Goal: Task Accomplishment & Management: Manage account settings

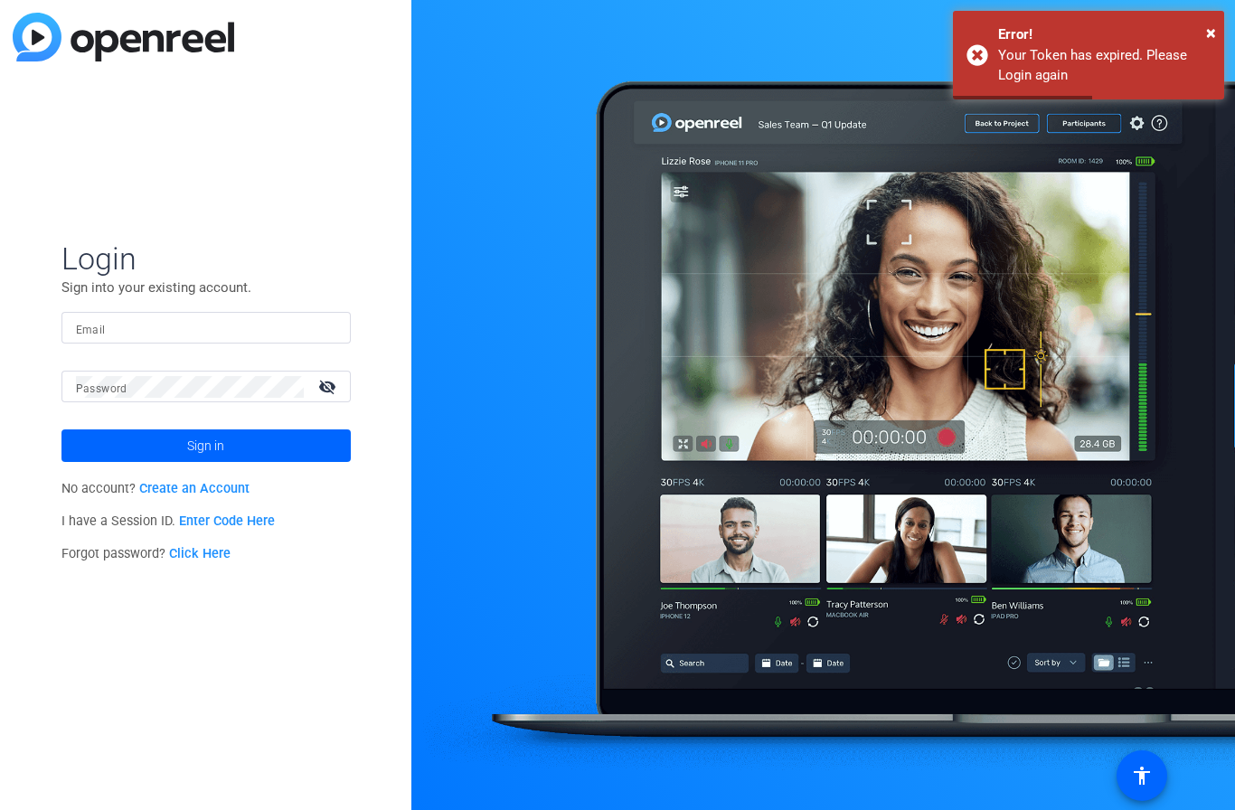
click at [235, 330] on input "Email" at bounding box center [206, 328] width 260 height 22
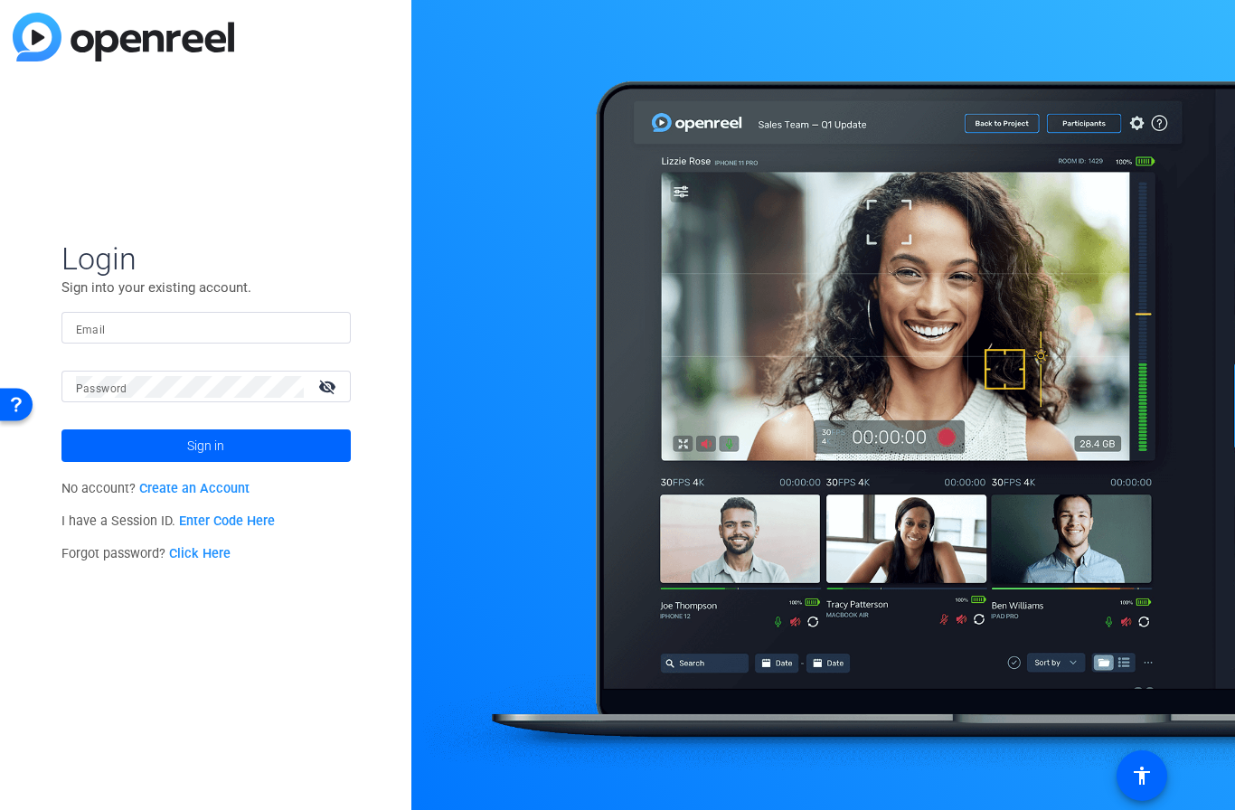
type input "[EMAIL_ADDRESS][DOMAIN_NAME]"
click at [288, 441] on span at bounding box center [205, 445] width 289 height 43
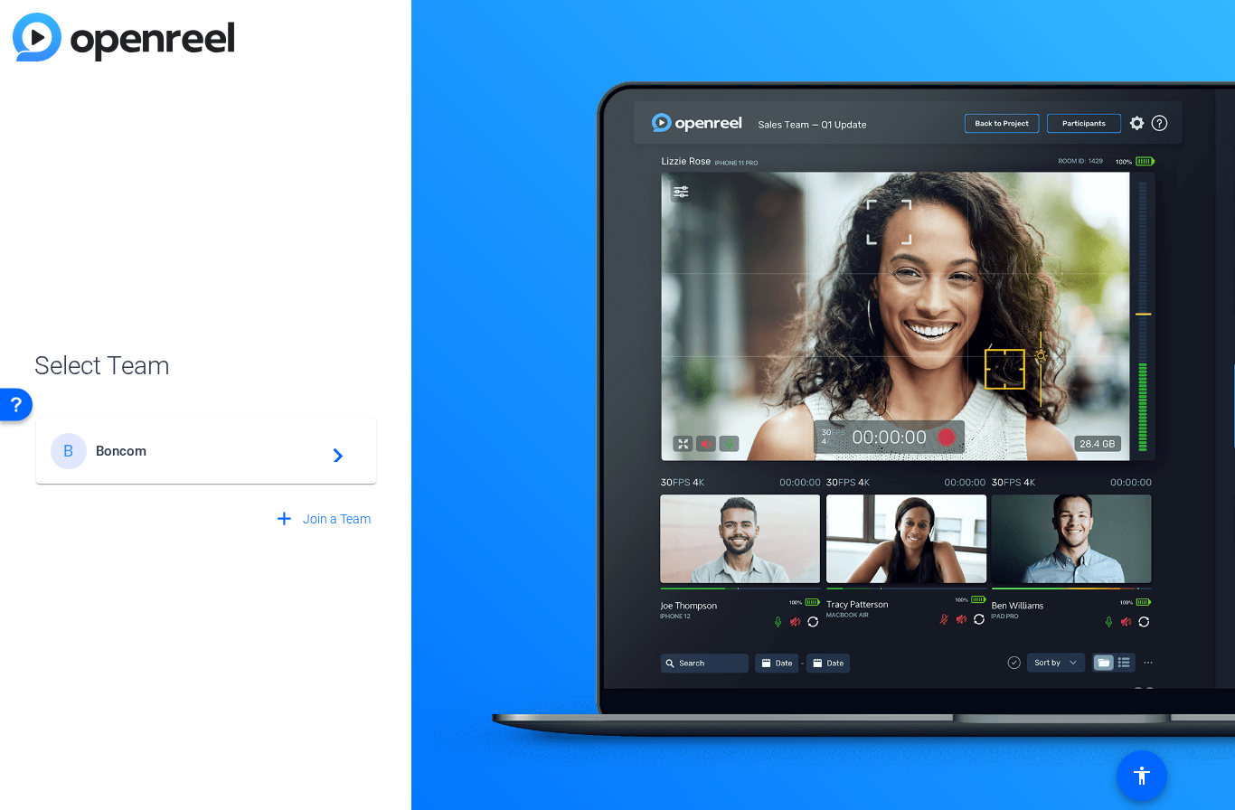
click at [255, 455] on span "Boncom" at bounding box center [209, 451] width 226 height 16
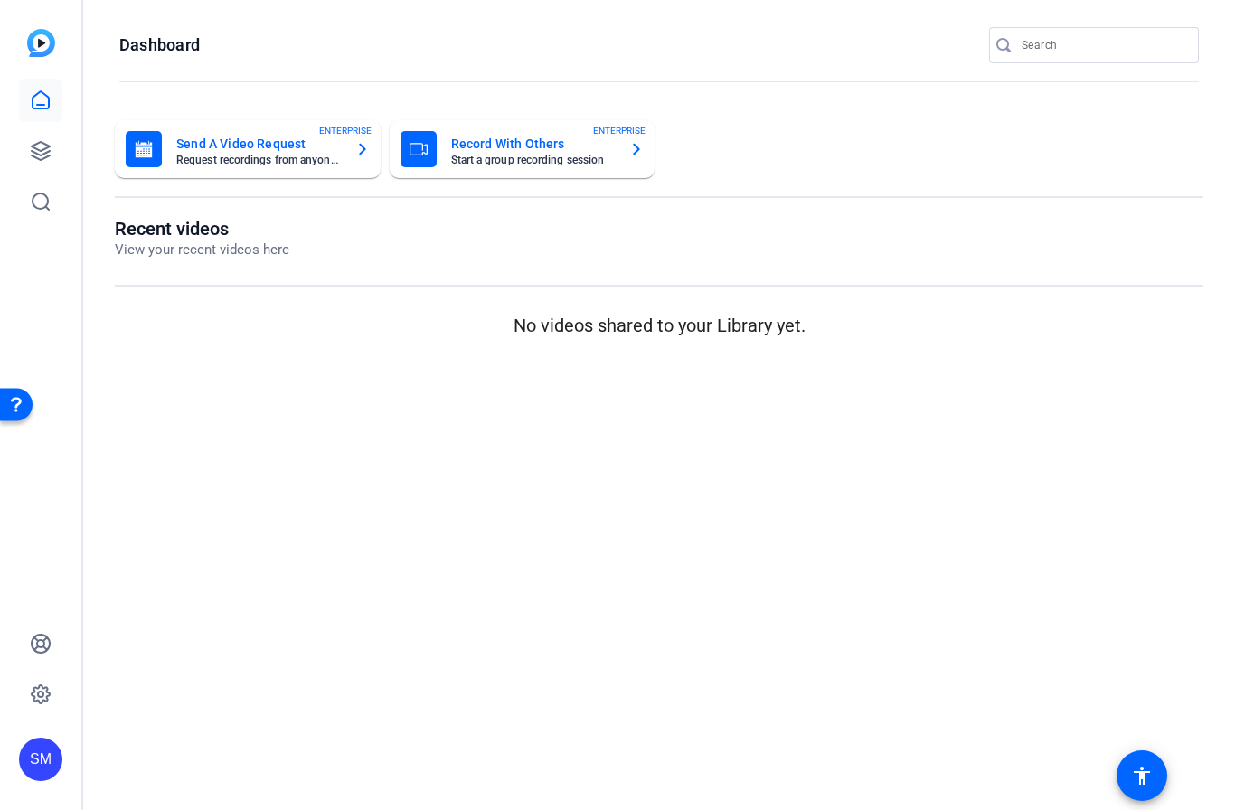
click at [38, 153] on icon at bounding box center [41, 151] width 22 height 22
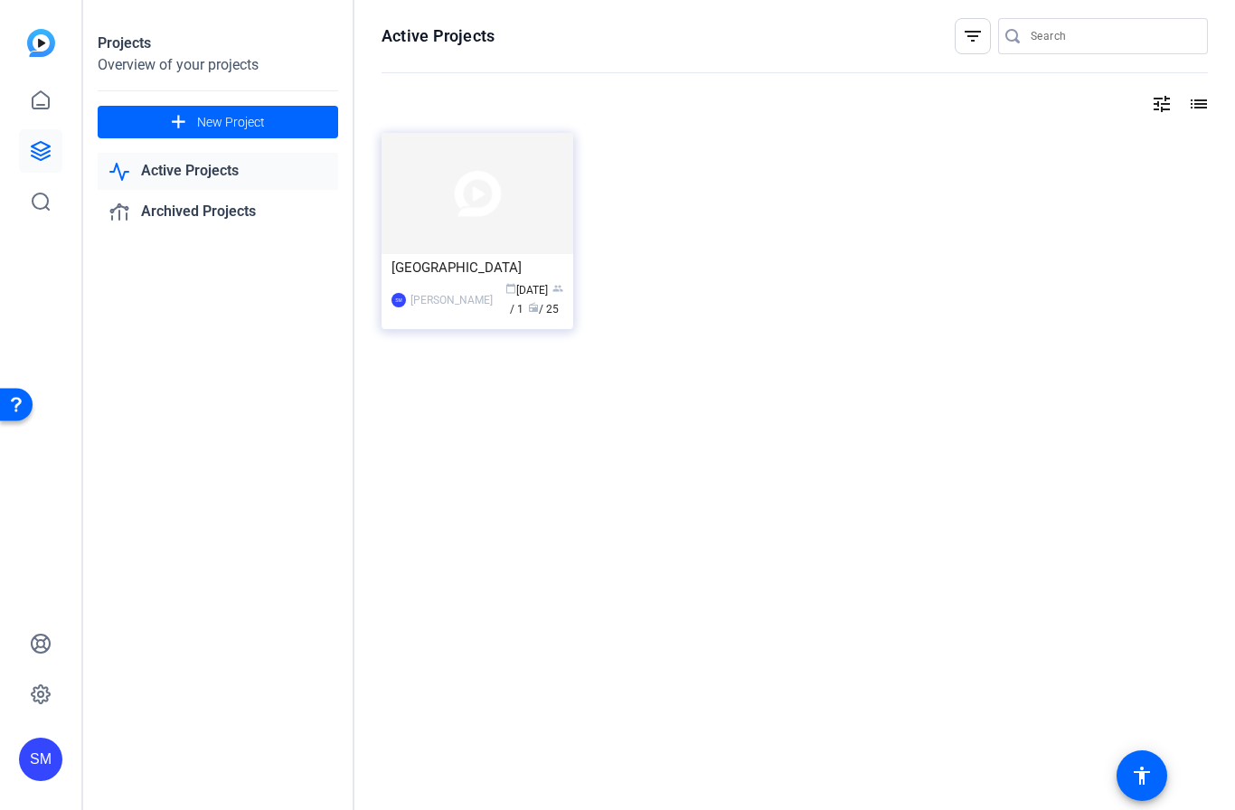
click at [467, 281] on div "SM [PERSON_NAME] calendar_today [DATE] group / 1 radio / 25" at bounding box center [478, 300] width 172 height 38
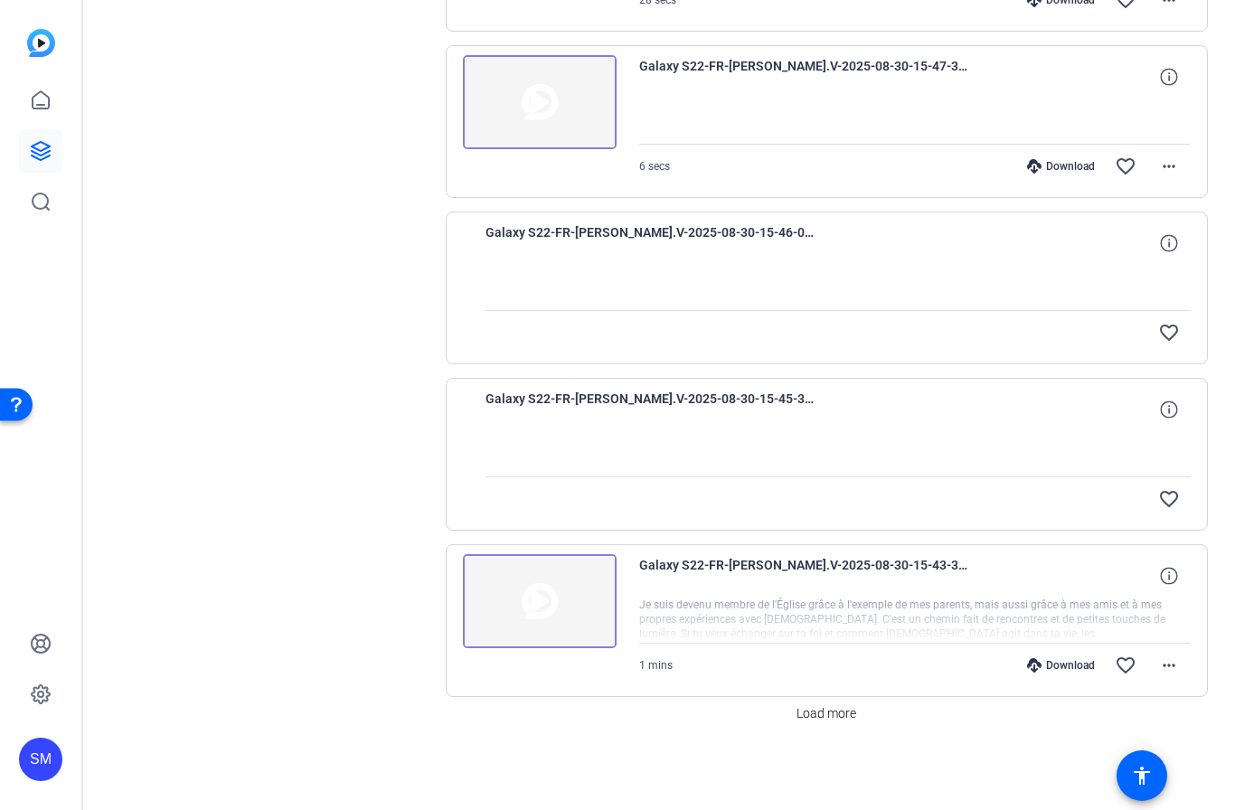
scroll to position [1190, 0]
click at [539, 599] on img at bounding box center [540, 601] width 154 height 94
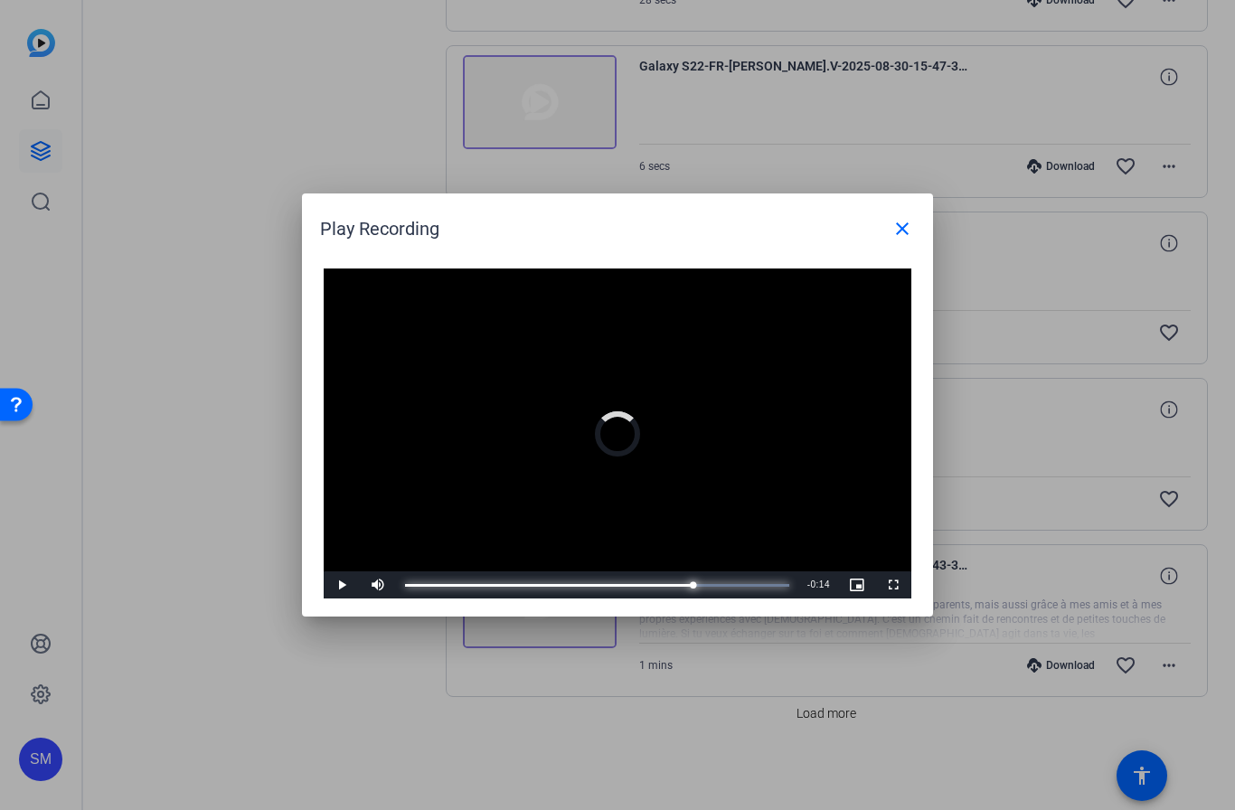
click at [694, 587] on div "Progress Bar" at bounding box center [549, 585] width 288 height 3
click at [904, 228] on mat-icon "close" at bounding box center [903, 229] width 22 height 22
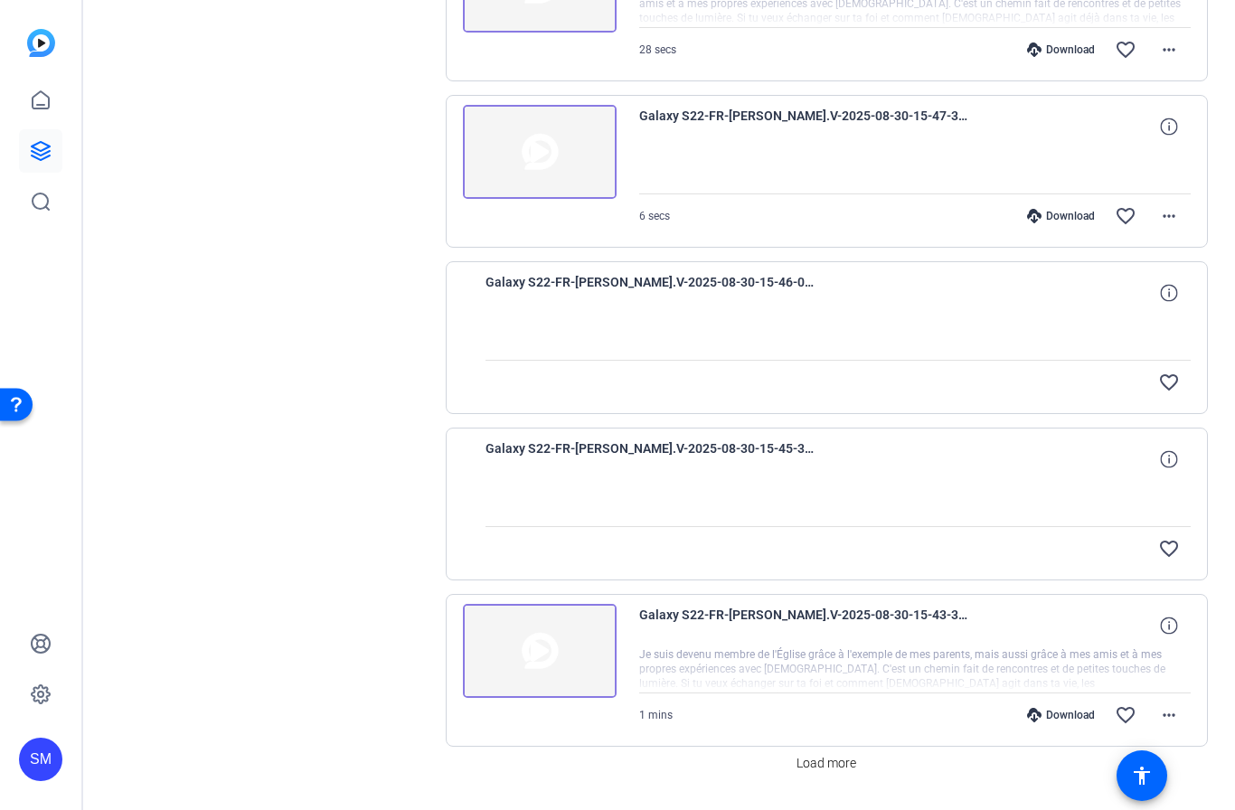
scroll to position [1137, 0]
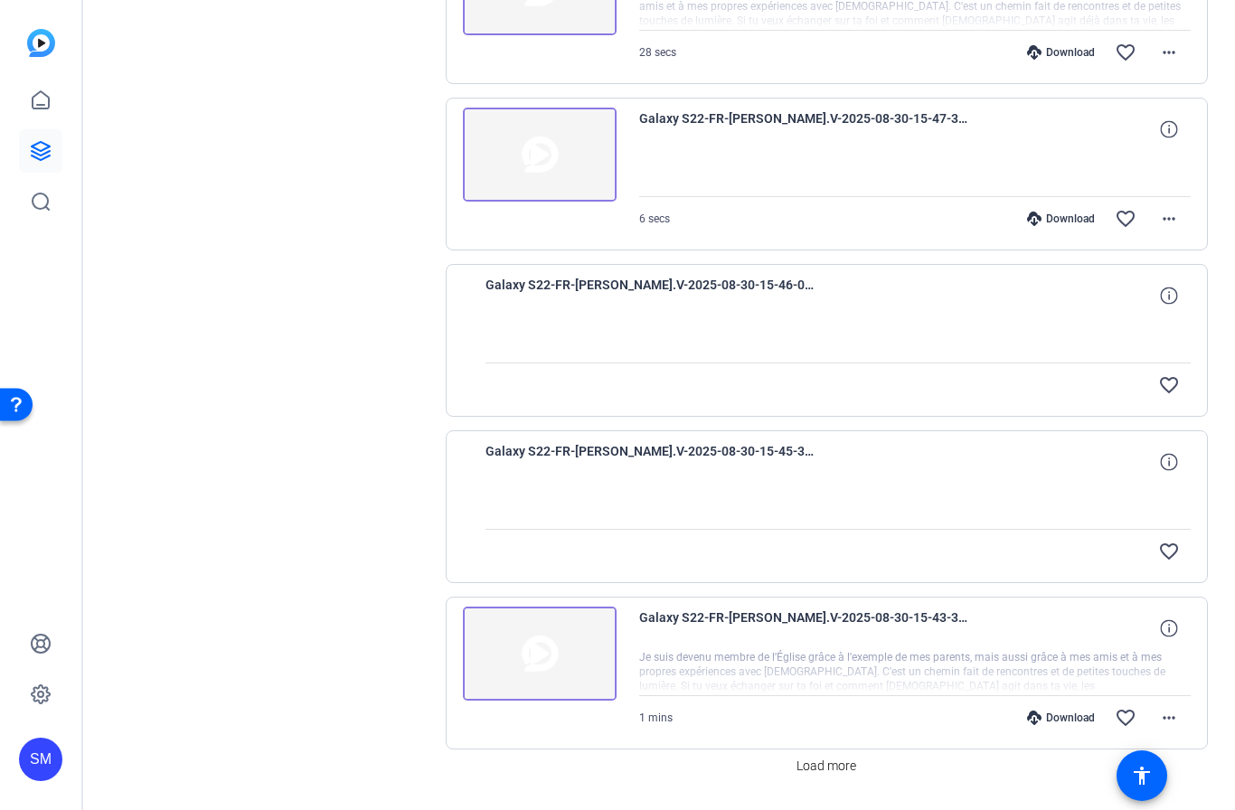
click at [645, 494] on div at bounding box center [839, 506] width 706 height 45
click at [681, 486] on div at bounding box center [839, 506] width 706 height 45
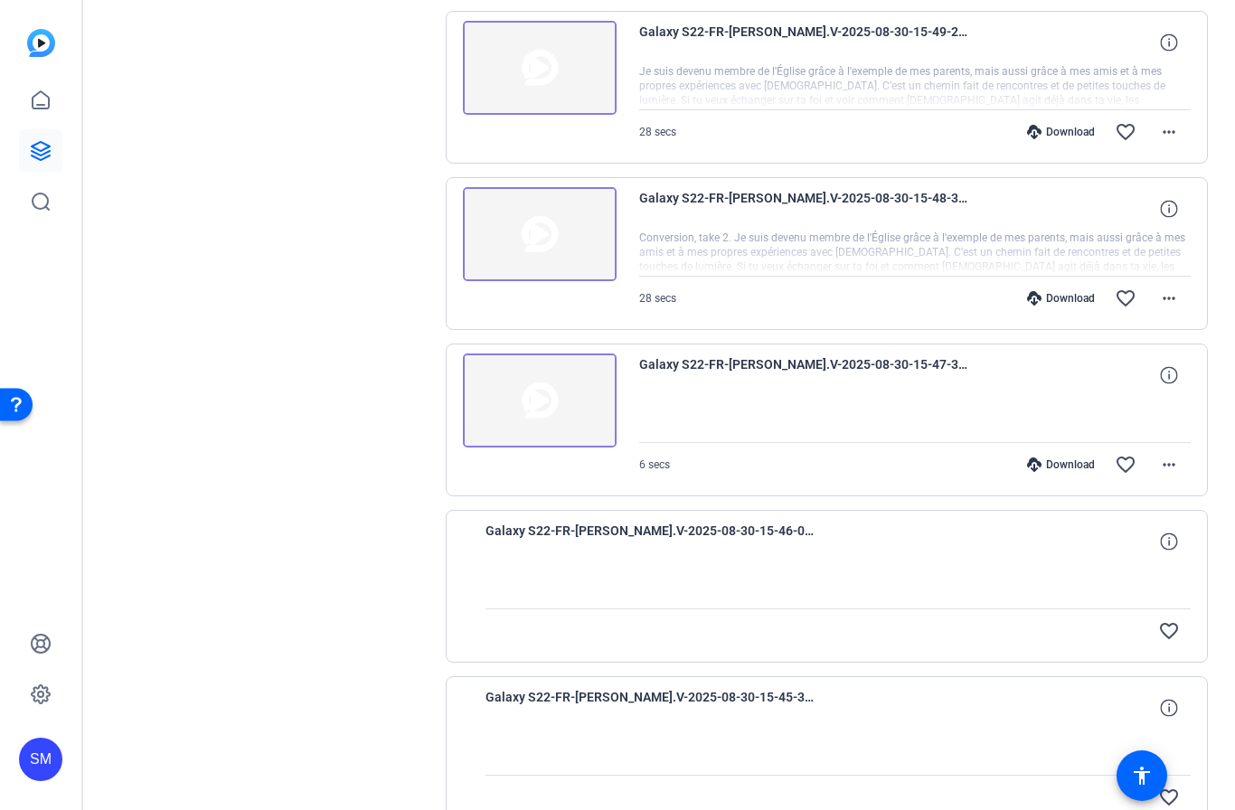
scroll to position [817, 0]
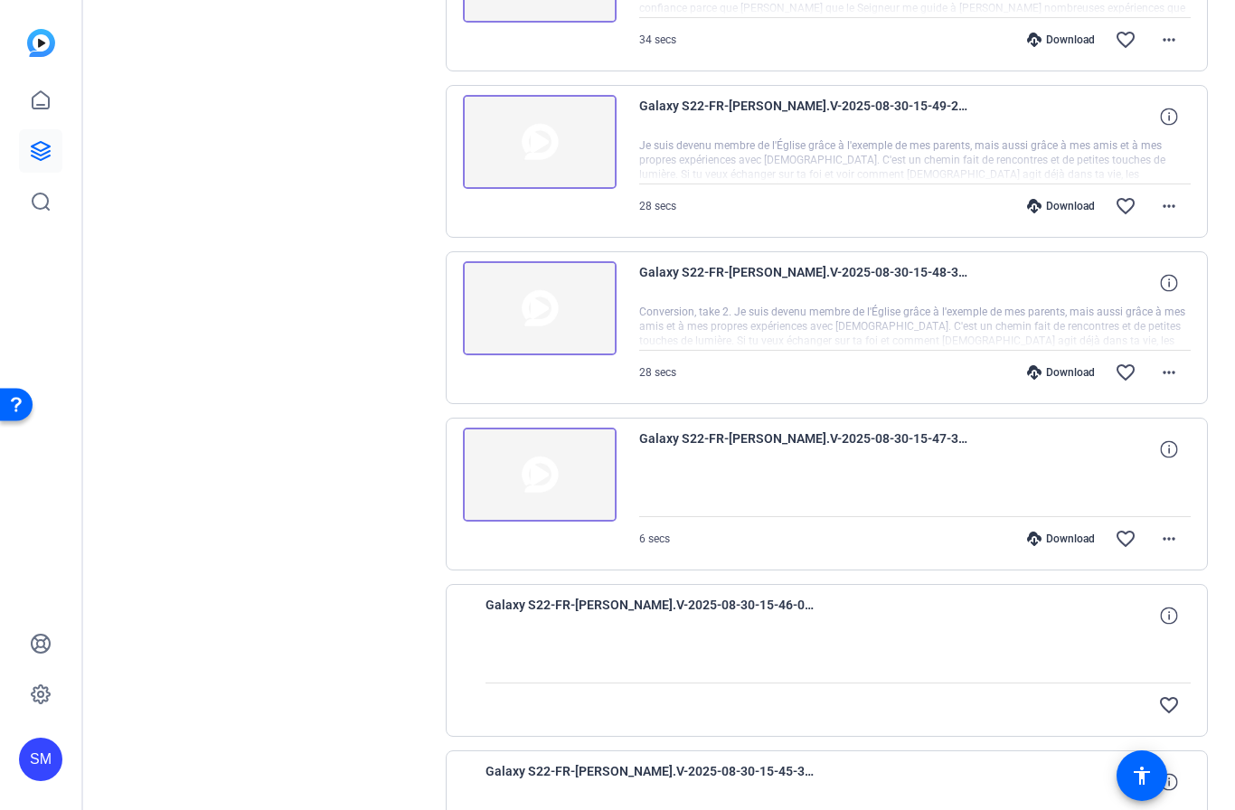
click at [542, 468] on img at bounding box center [540, 475] width 154 height 94
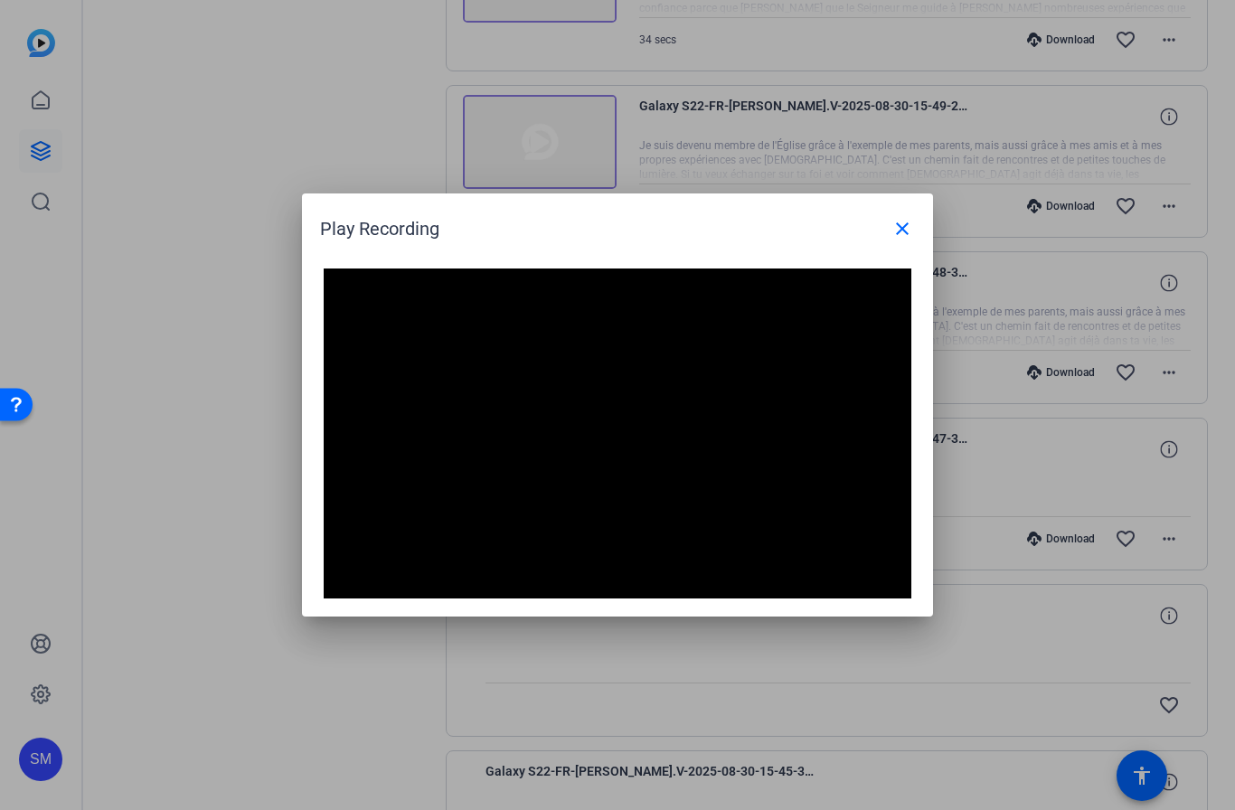
click at [903, 232] on mat-icon "close" at bounding box center [903, 229] width 22 height 22
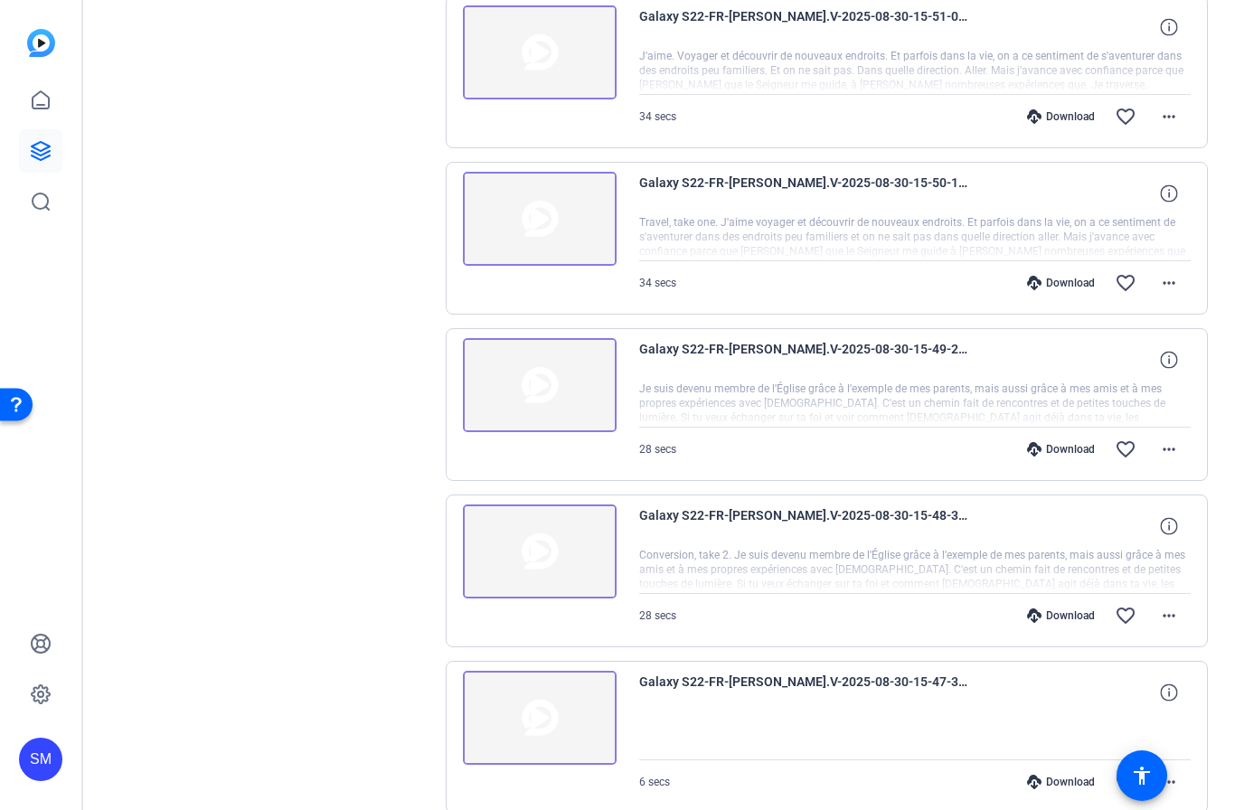
scroll to position [544, 0]
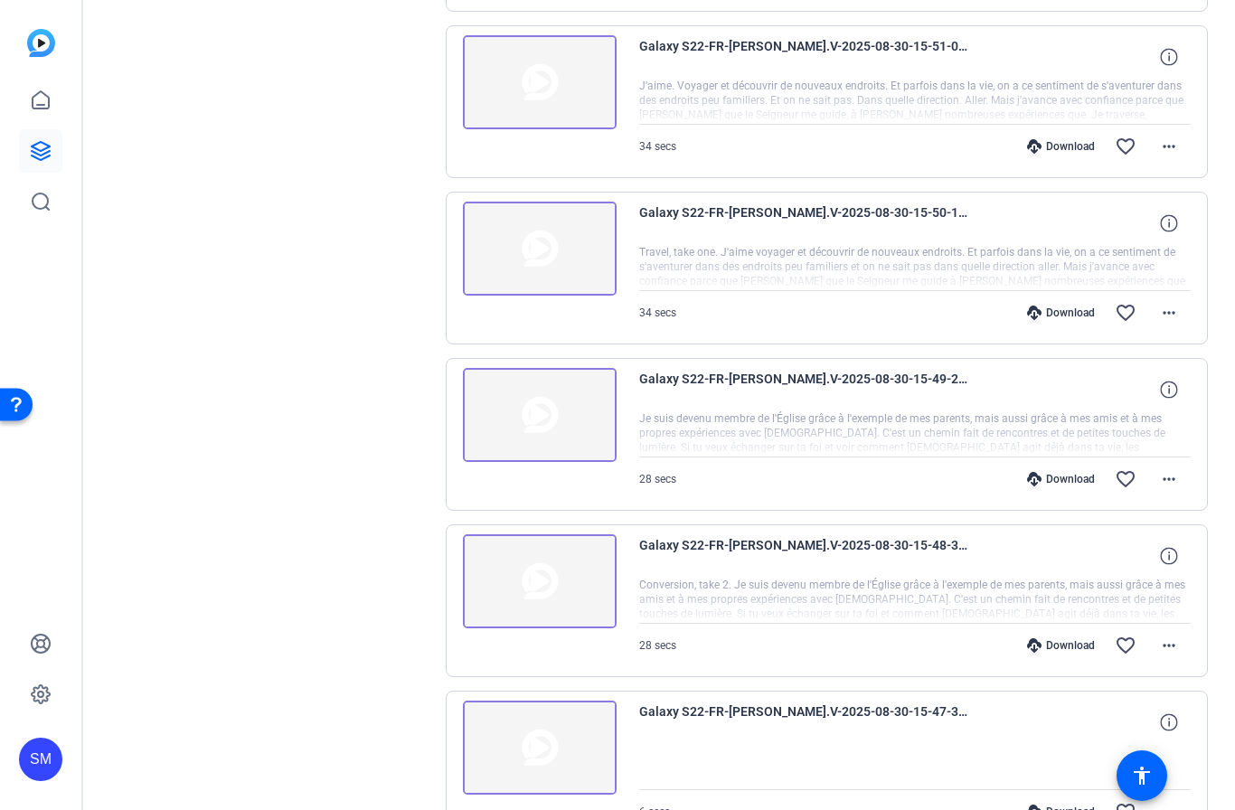
click at [546, 584] on img at bounding box center [540, 581] width 154 height 94
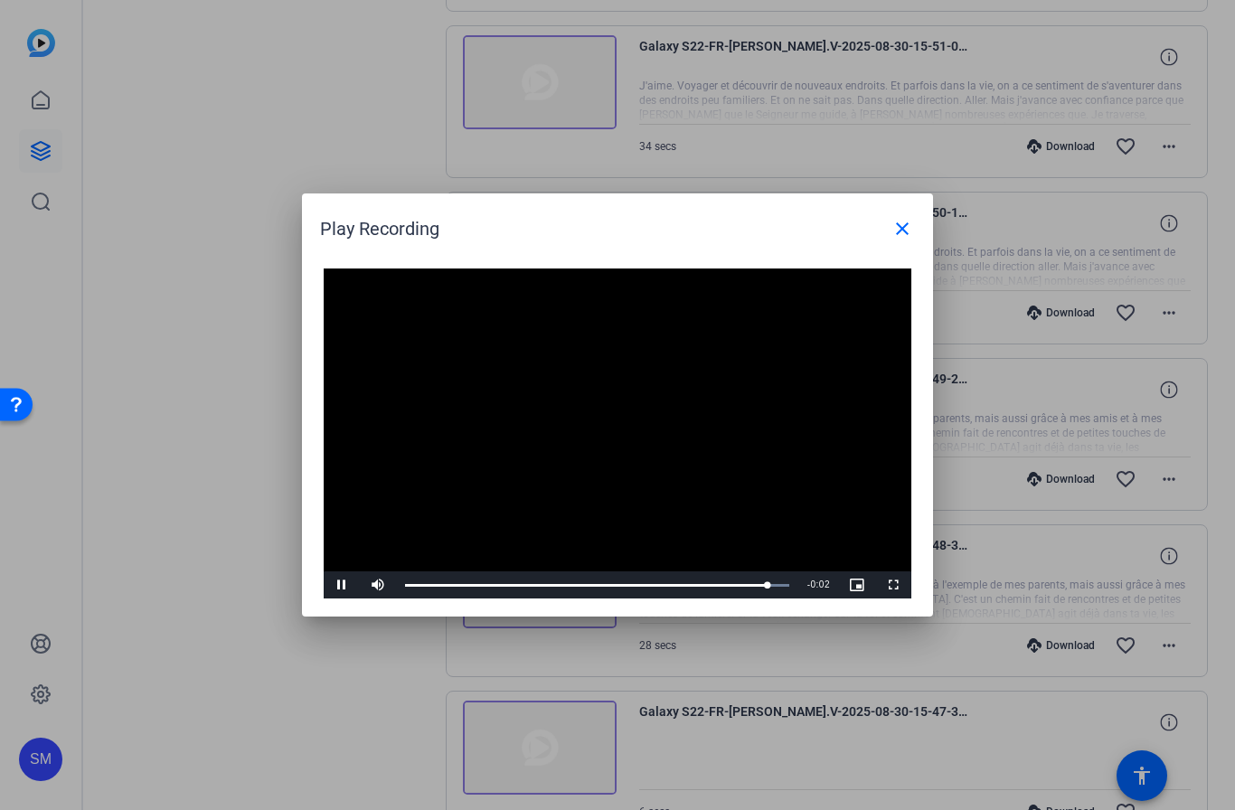
click at [895, 226] on mat-icon "close" at bounding box center [903, 229] width 22 height 22
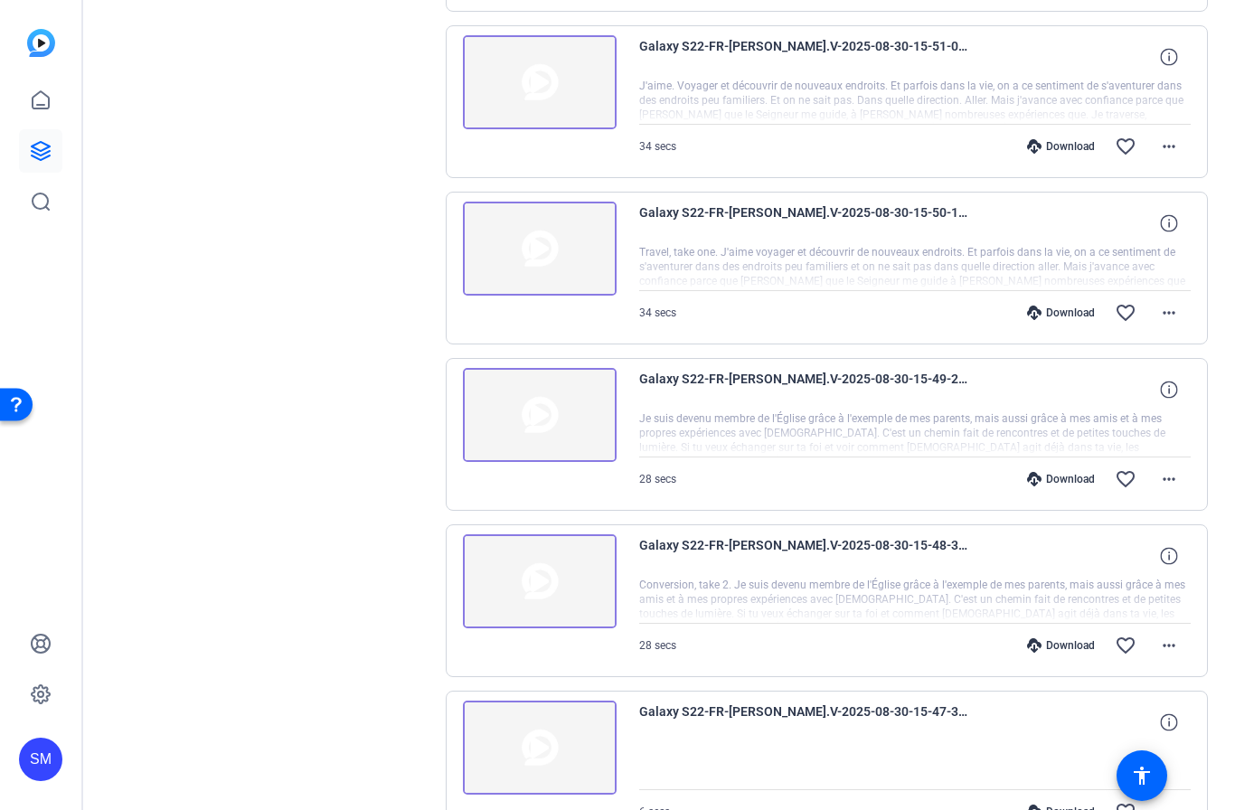
click at [1134, 637] on mat-icon "favorite_border" at bounding box center [1126, 646] width 22 height 22
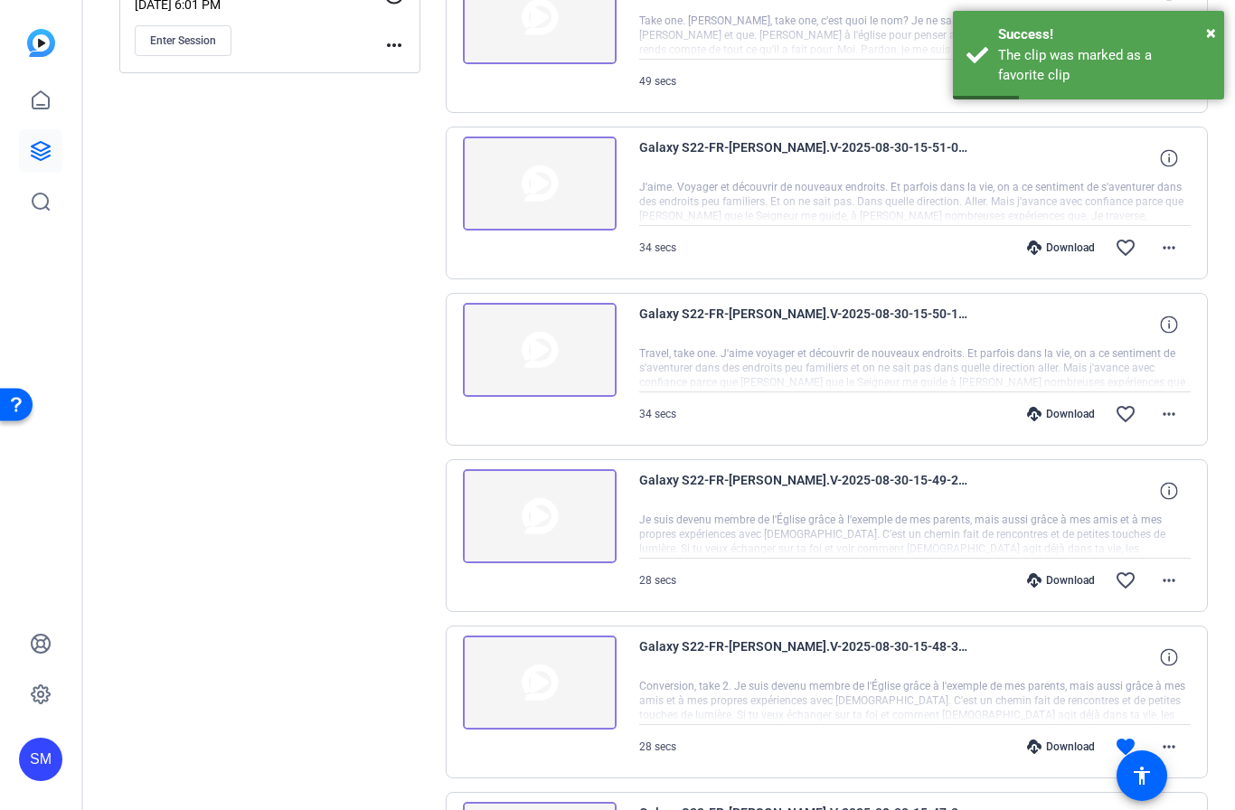
scroll to position [439, 0]
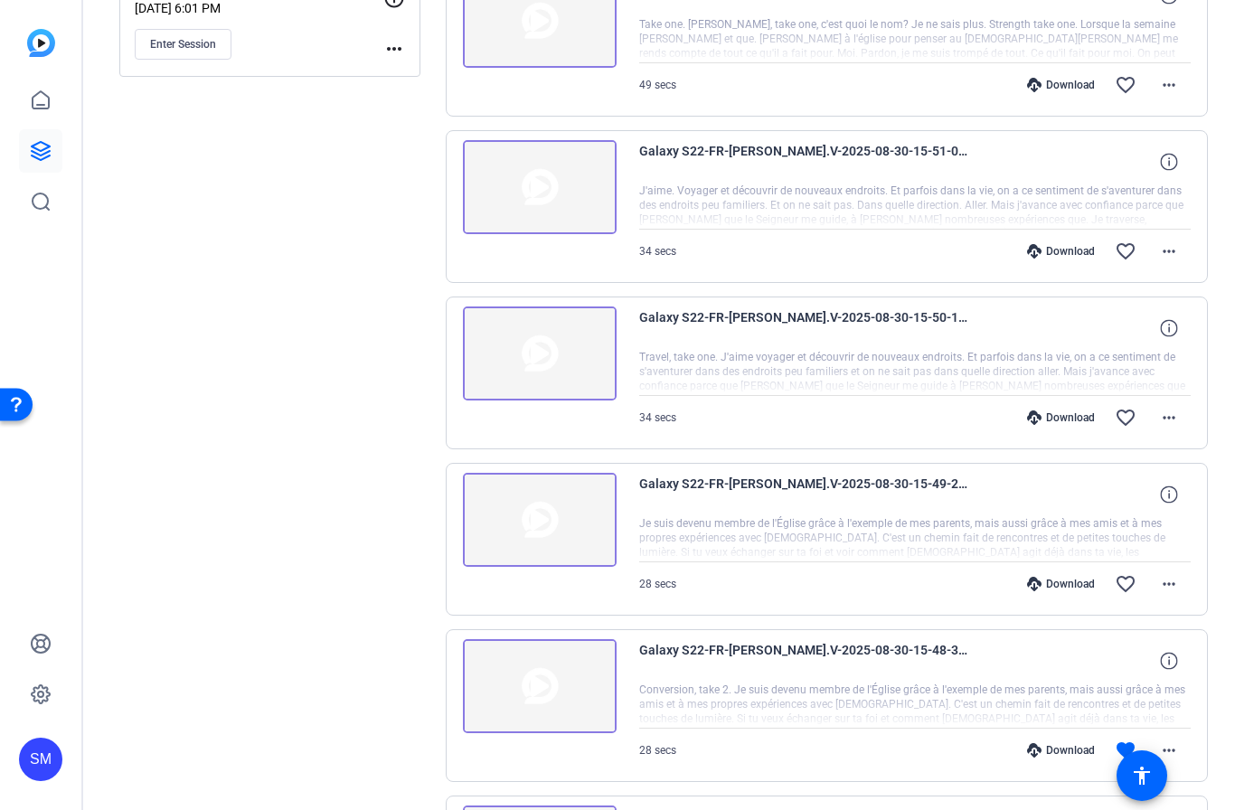
click at [547, 527] on img at bounding box center [540, 520] width 154 height 94
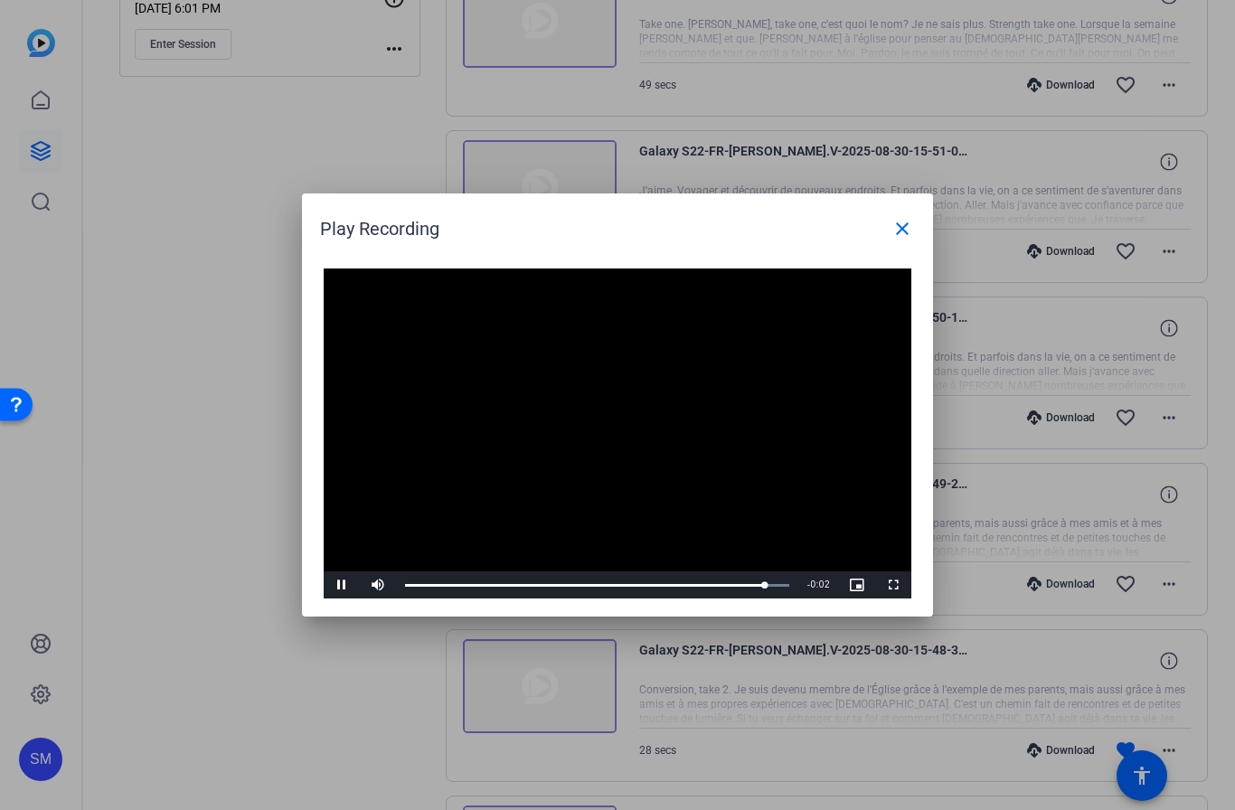
click at [900, 229] on mat-icon "close" at bounding box center [903, 229] width 22 height 22
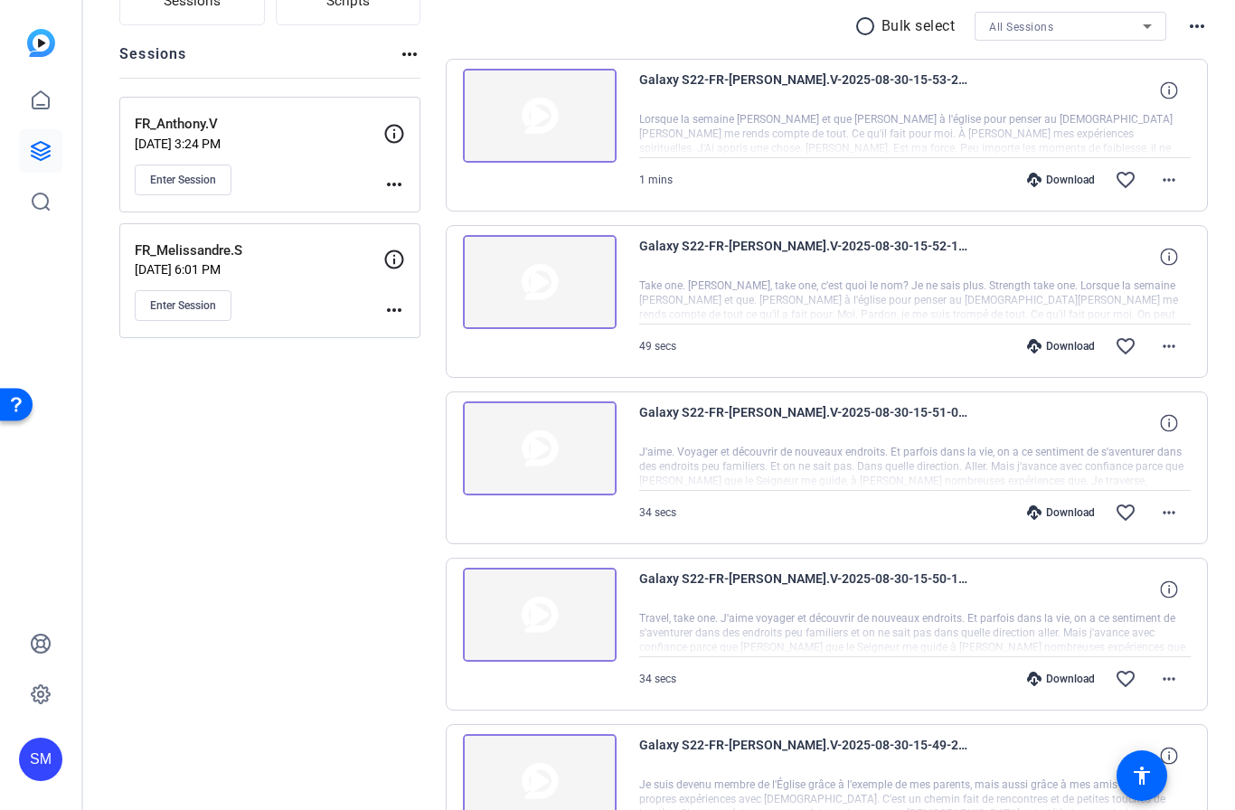
scroll to position [175, 0]
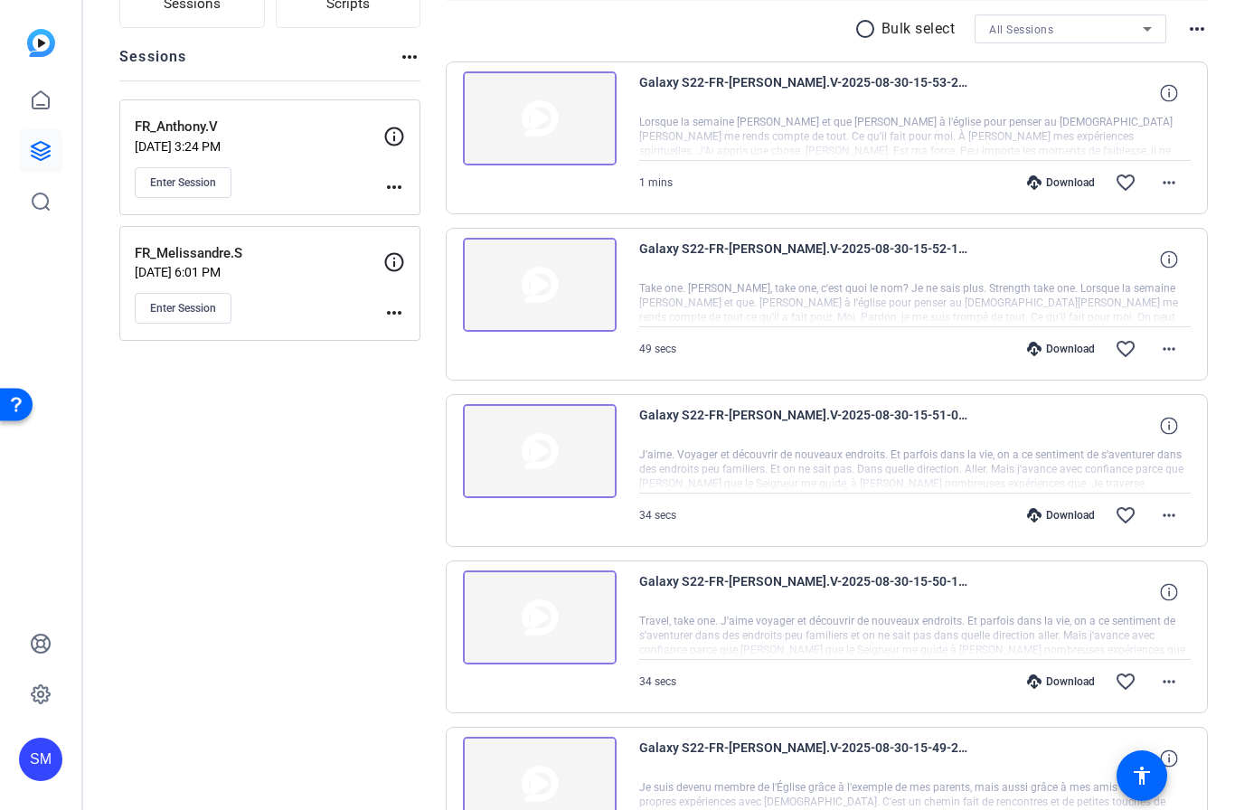
click at [538, 618] on img at bounding box center [540, 618] width 154 height 94
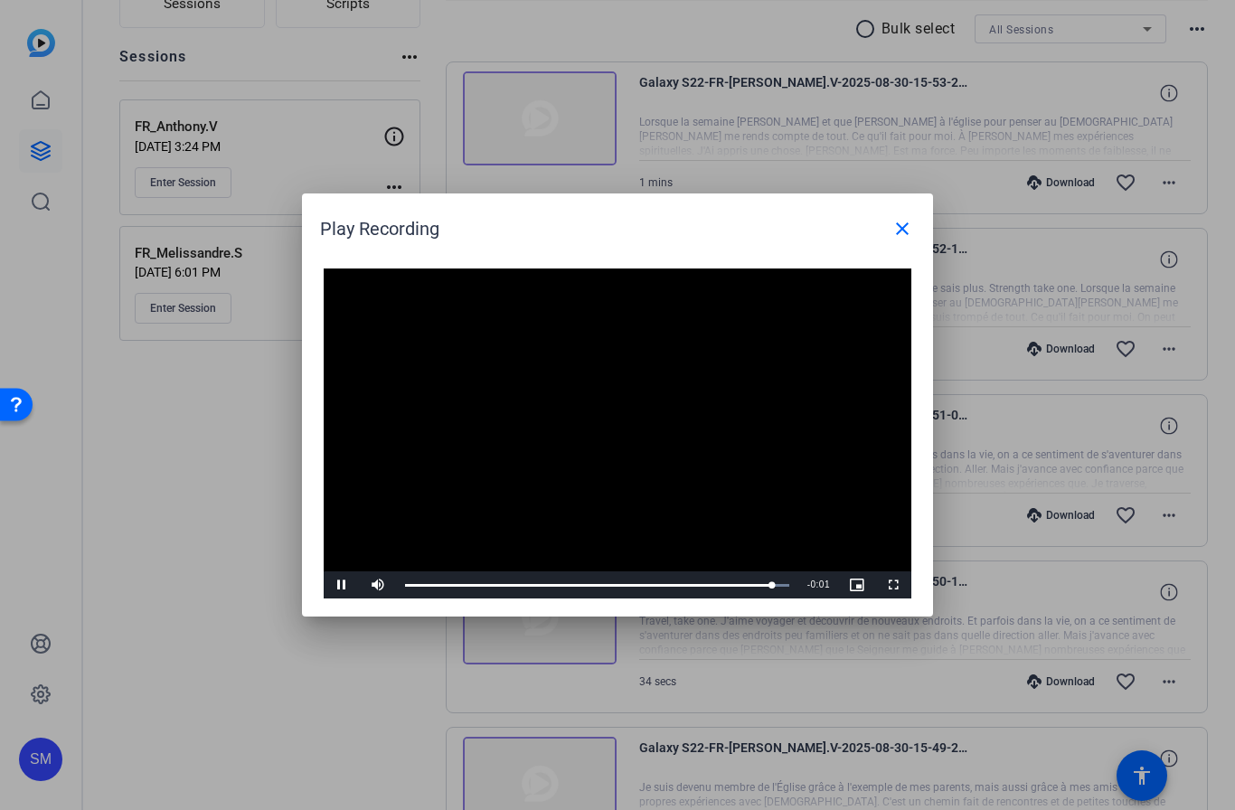
click at [907, 230] on mat-icon "close" at bounding box center [903, 229] width 22 height 22
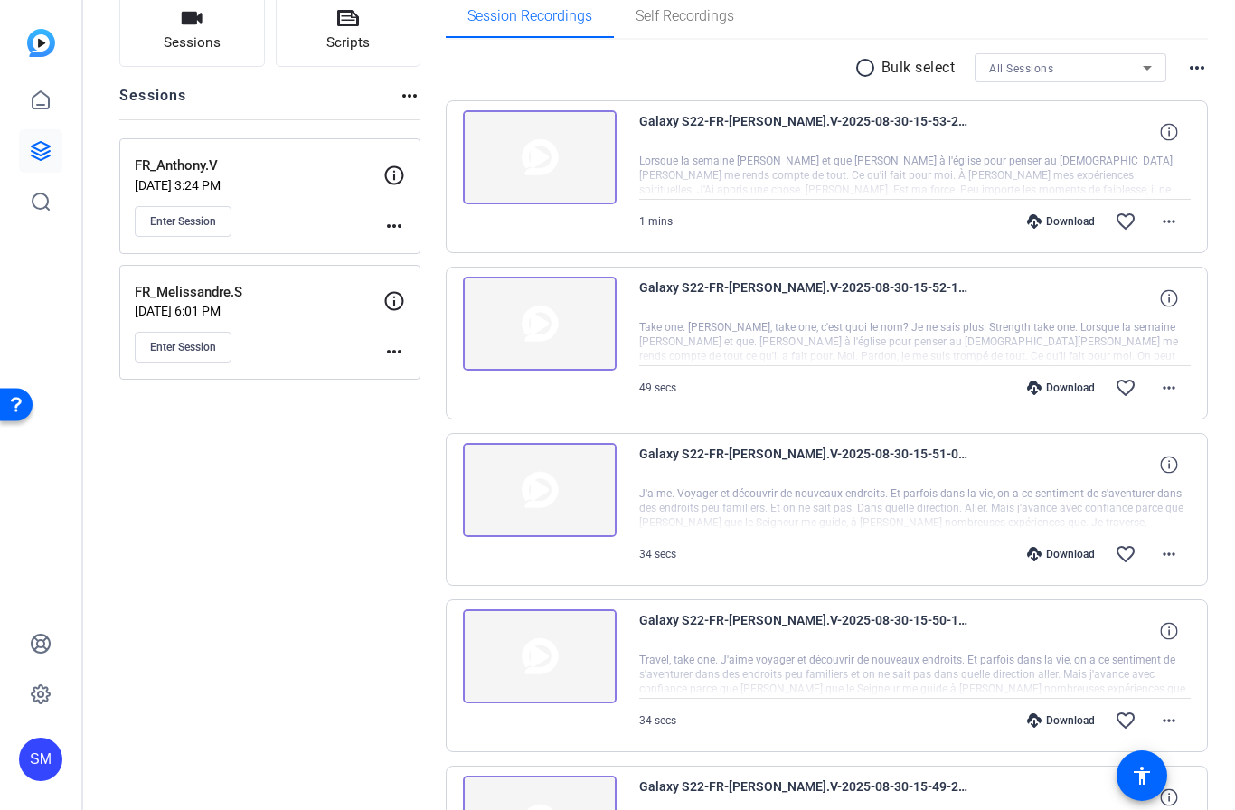
scroll to position [132, 0]
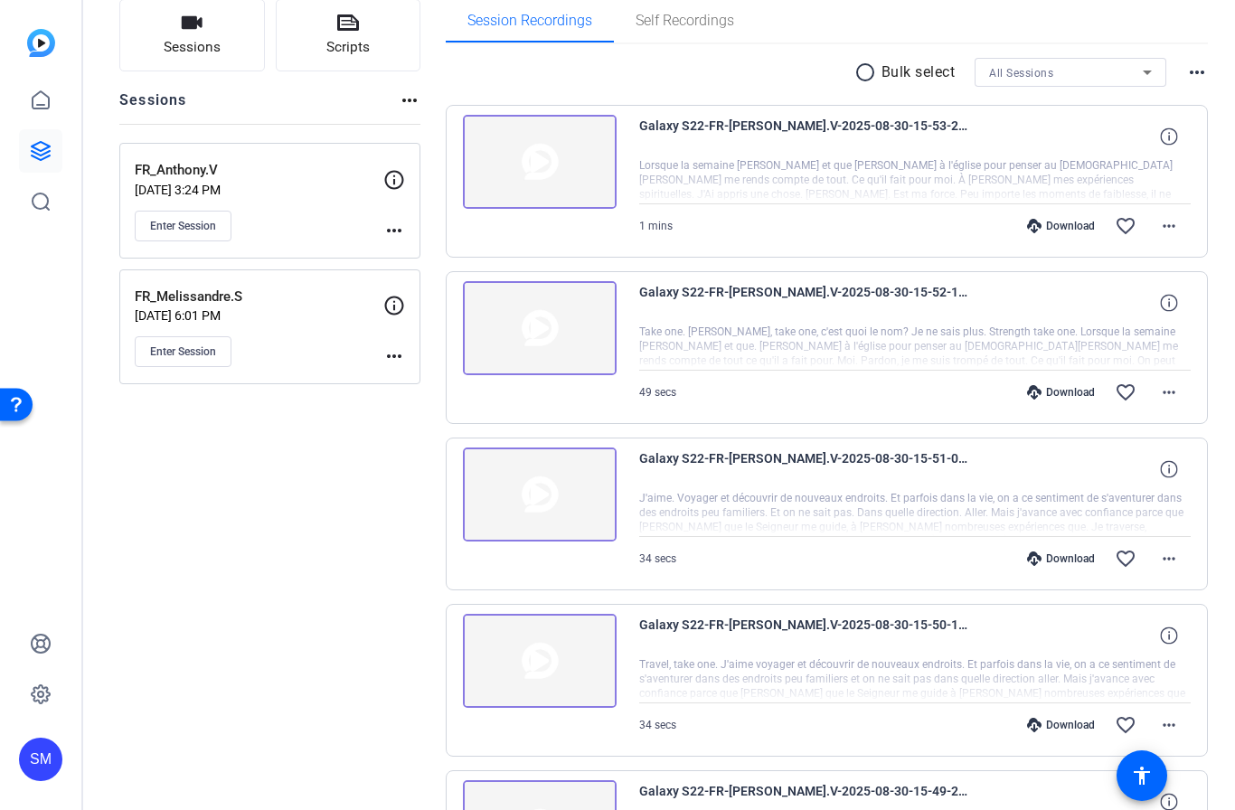
click at [542, 500] on img at bounding box center [540, 495] width 154 height 94
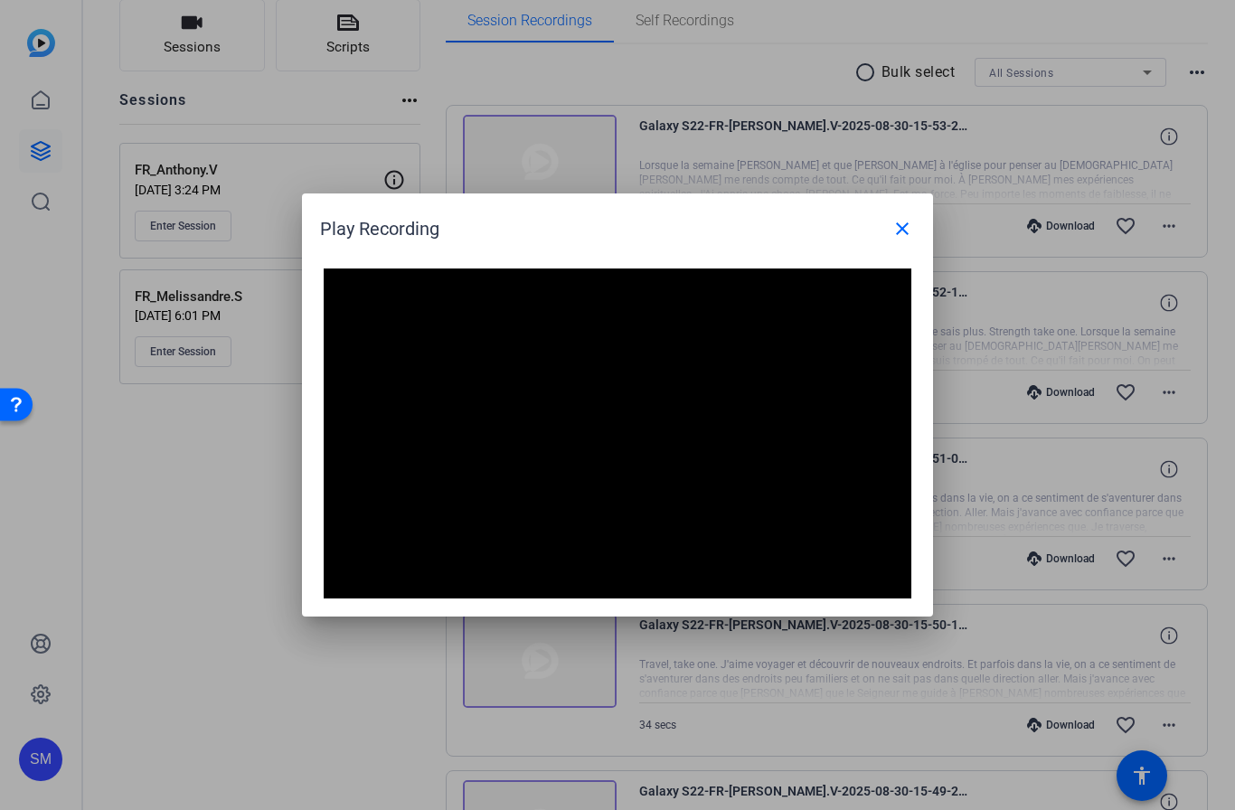
click at [908, 222] on mat-icon "close" at bounding box center [903, 229] width 22 height 22
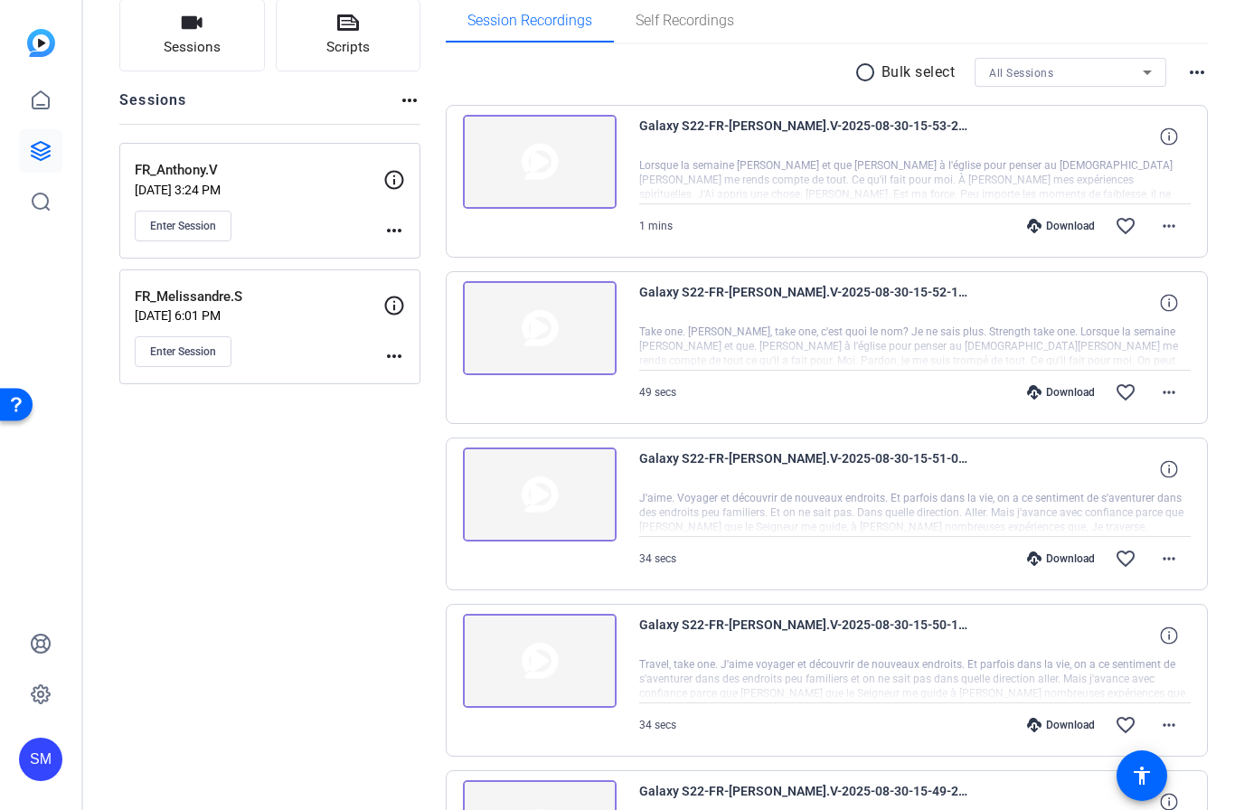
click at [1131, 548] on mat-icon "favorite_border" at bounding box center [1126, 559] width 22 height 22
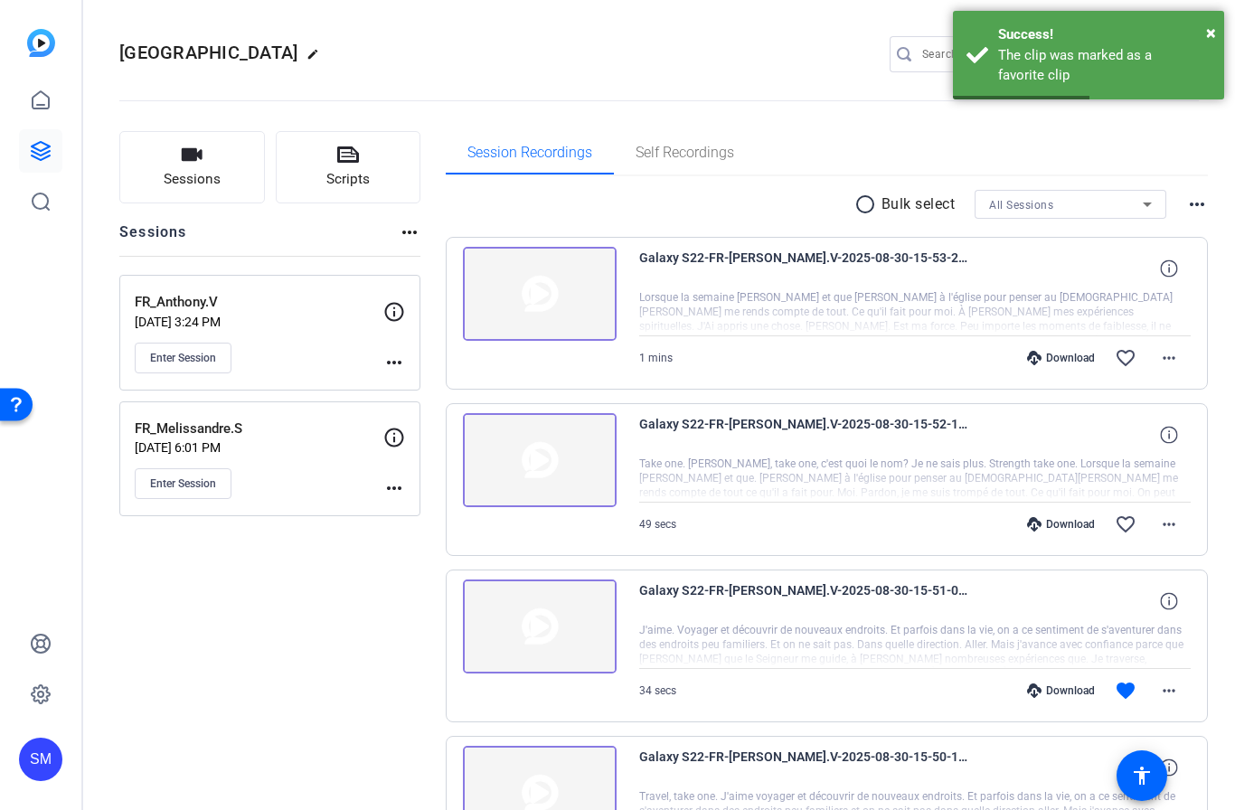
scroll to position [0, 0]
click at [536, 451] on img at bounding box center [540, 460] width 154 height 94
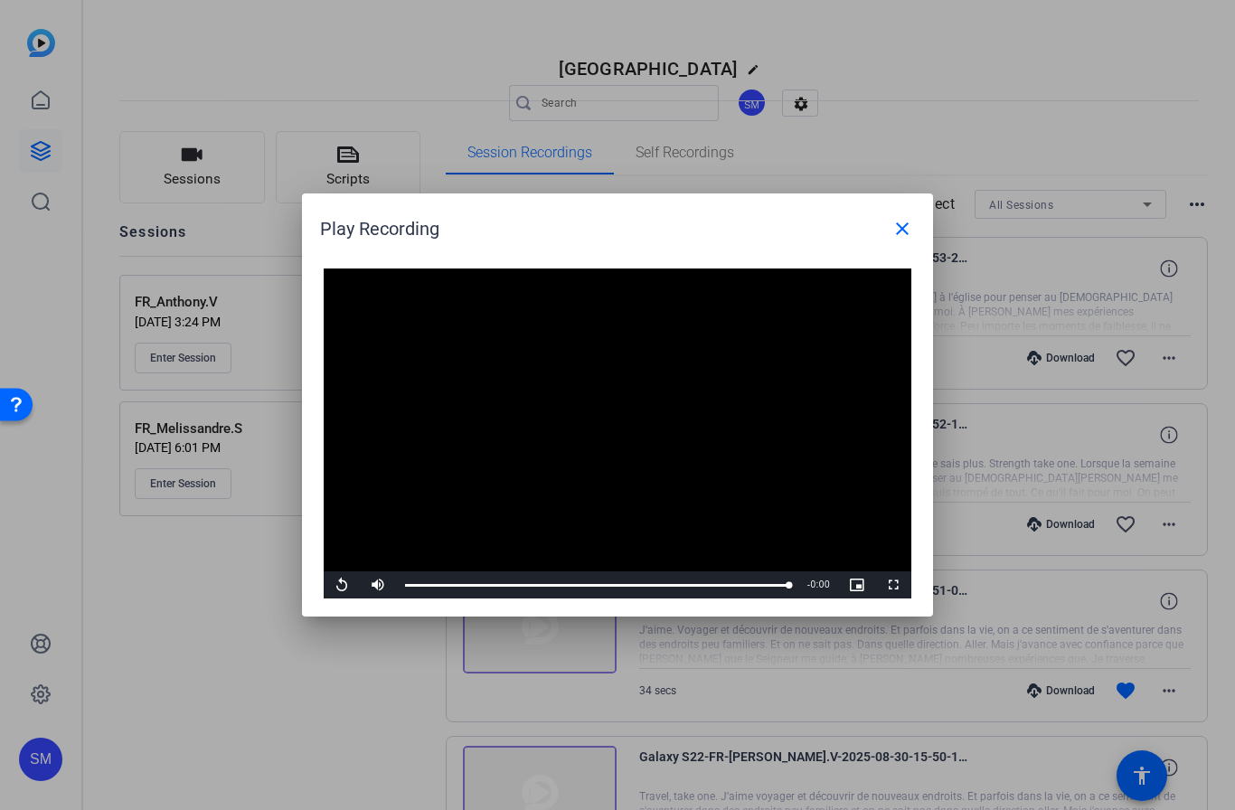
click at [904, 231] on mat-icon "close" at bounding box center [903, 229] width 22 height 22
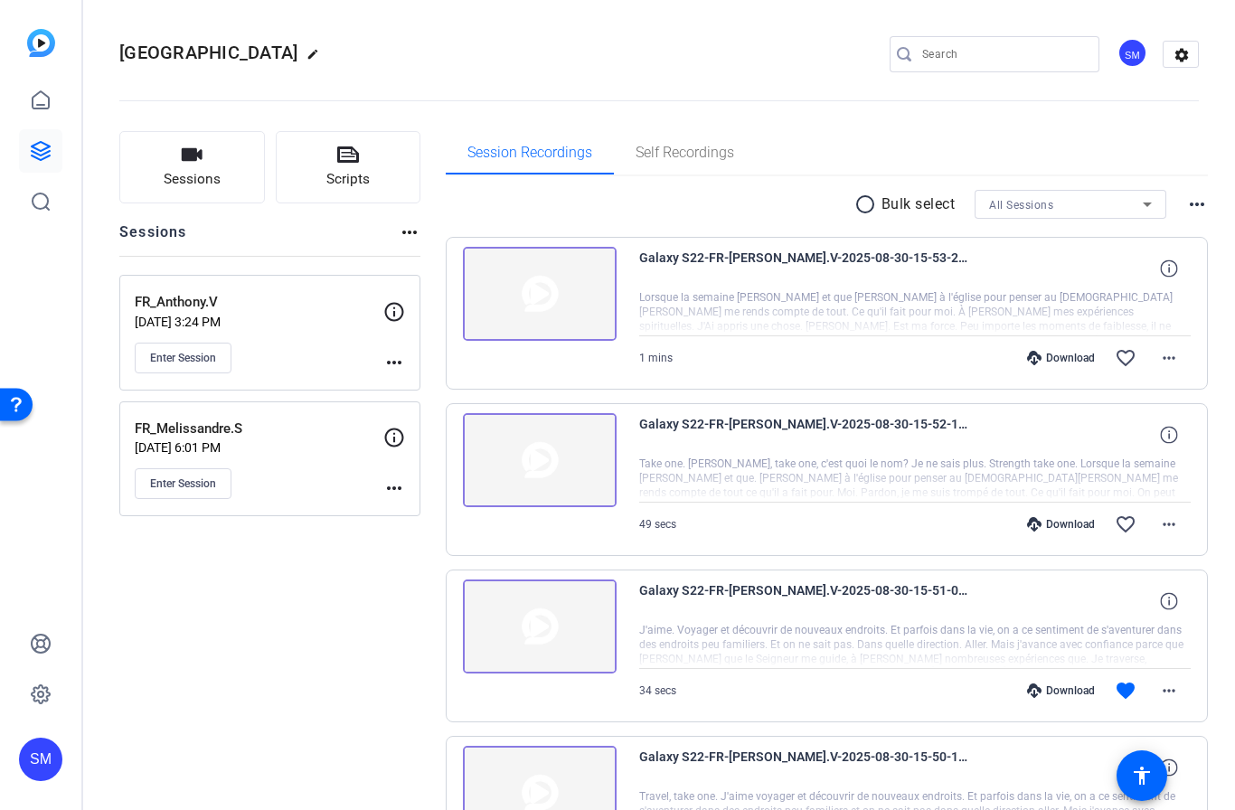
click at [552, 291] on img at bounding box center [540, 294] width 154 height 94
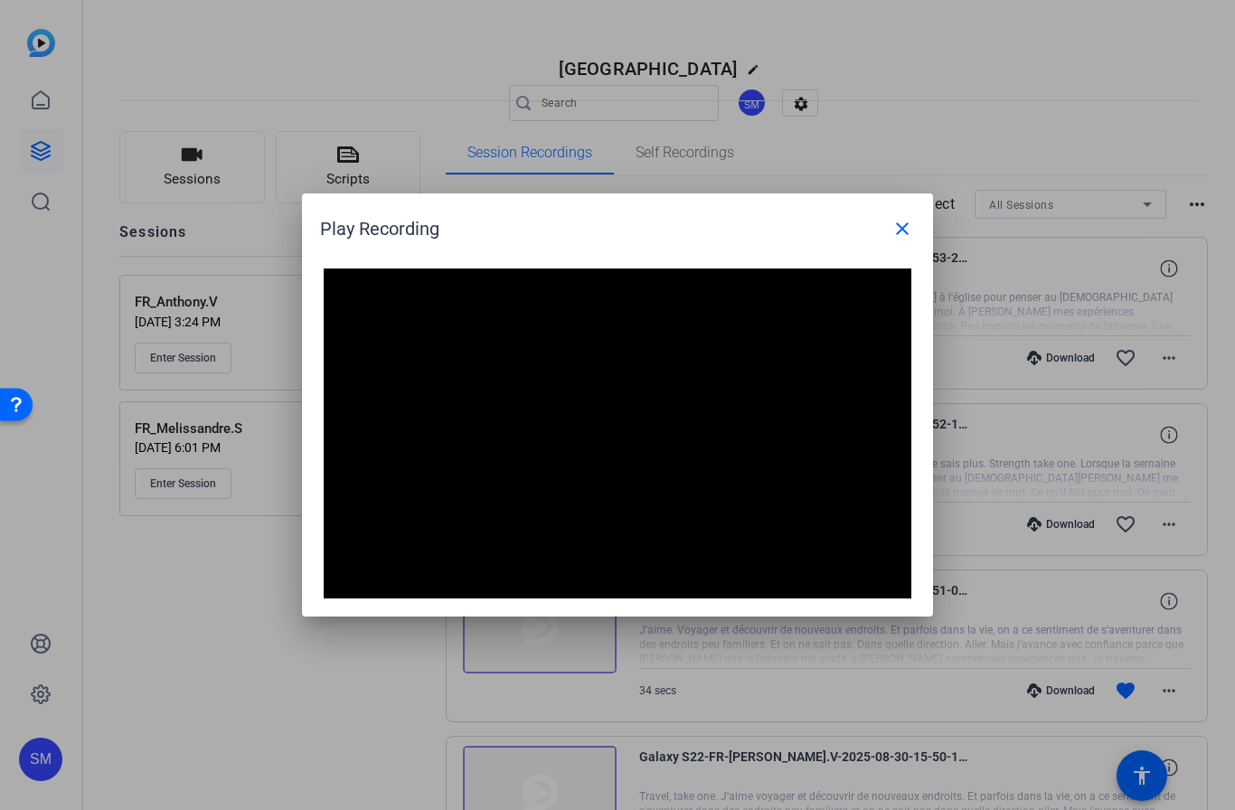
click at [908, 232] on mat-icon "close" at bounding box center [903, 229] width 22 height 22
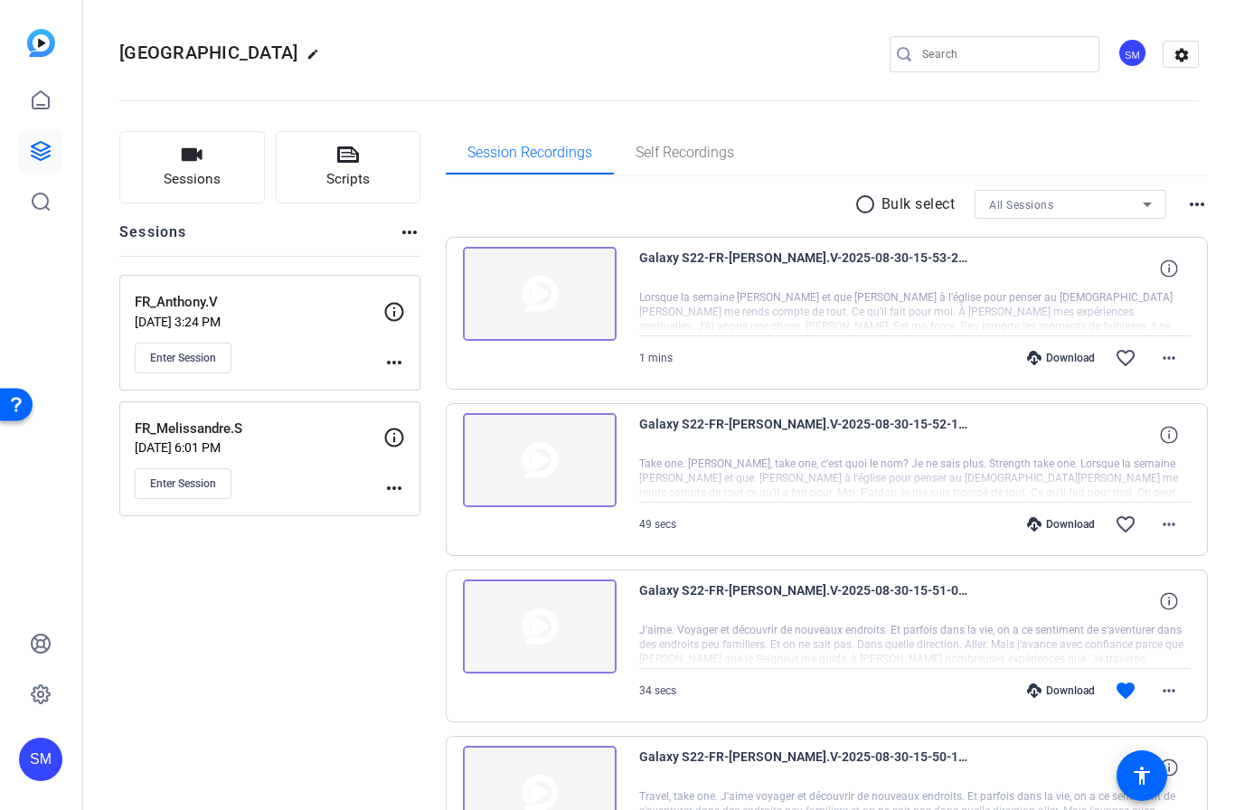
click at [1130, 354] on mat-icon "favorite_border" at bounding box center [1126, 358] width 22 height 22
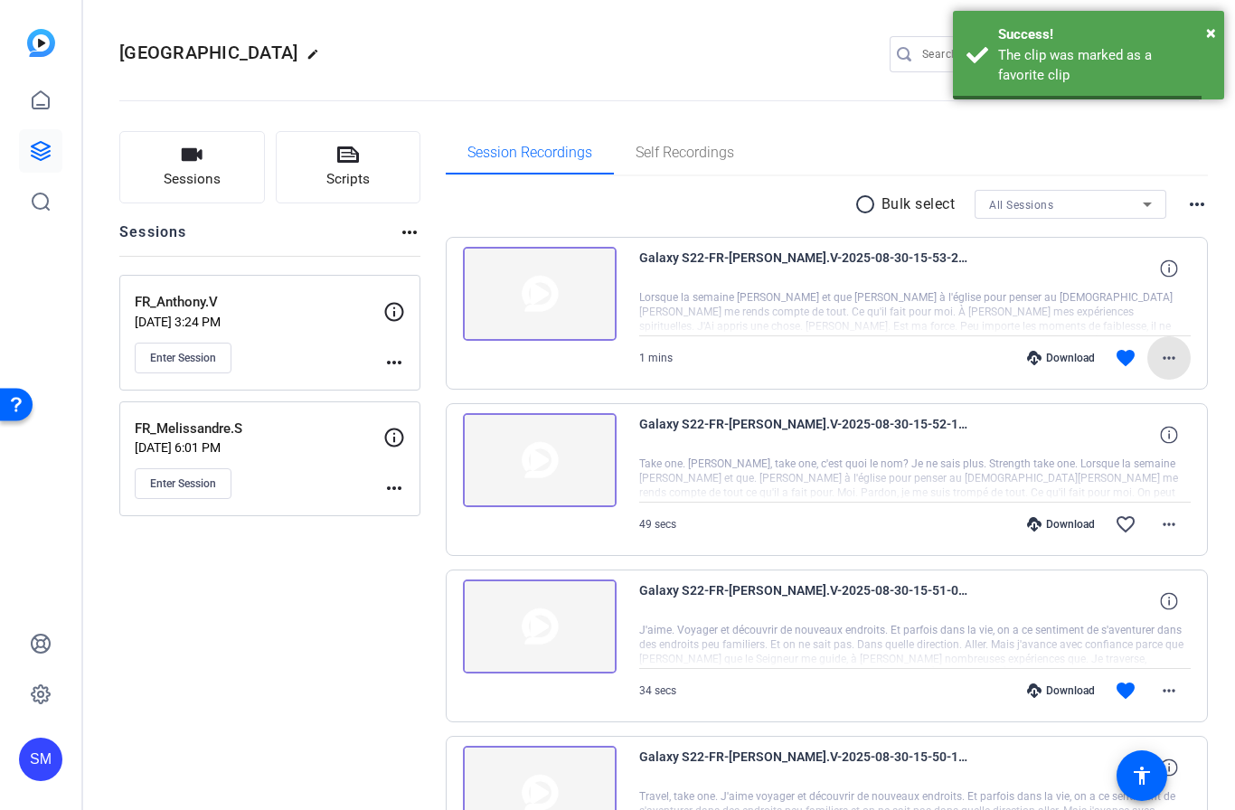
click at [1180, 359] on span at bounding box center [1168, 357] width 43 height 43
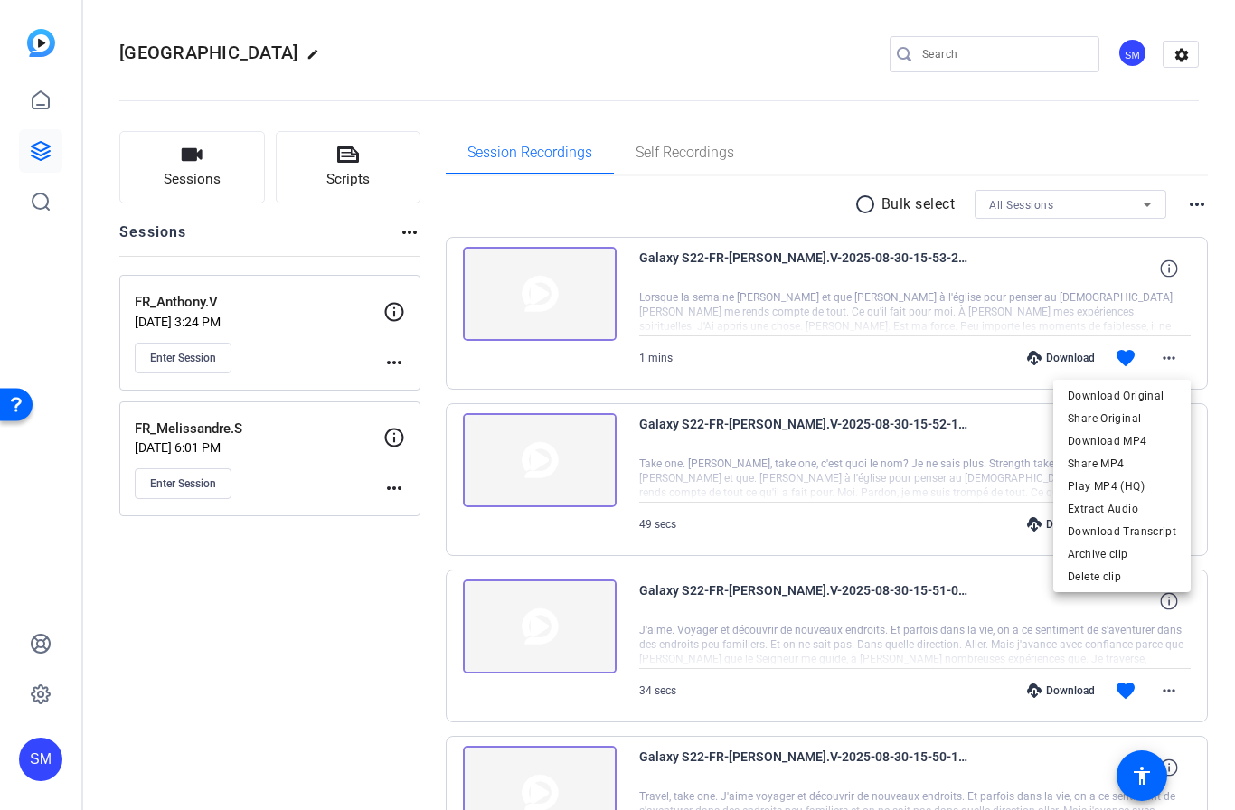
click at [945, 359] on div at bounding box center [617, 405] width 1235 height 810
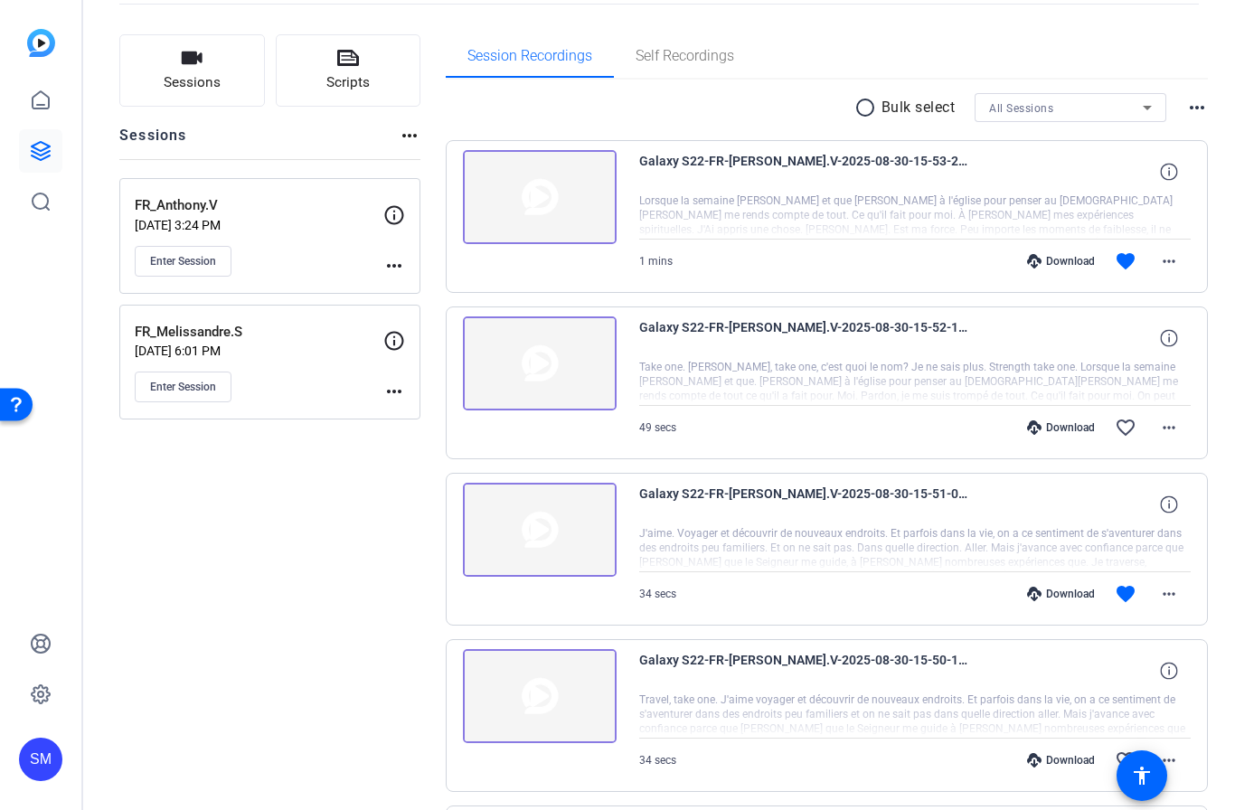
scroll to position [118, 0]
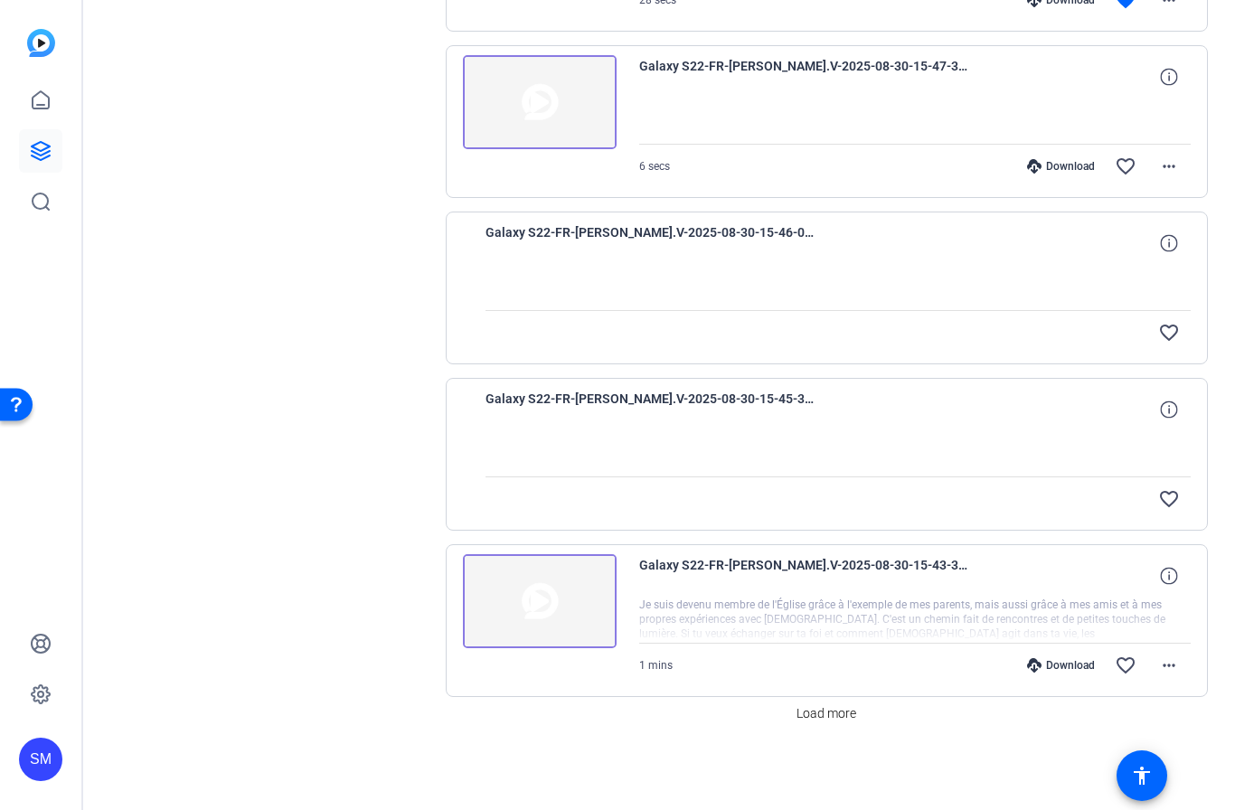
click at [835, 716] on span "Load more" at bounding box center [827, 713] width 60 height 19
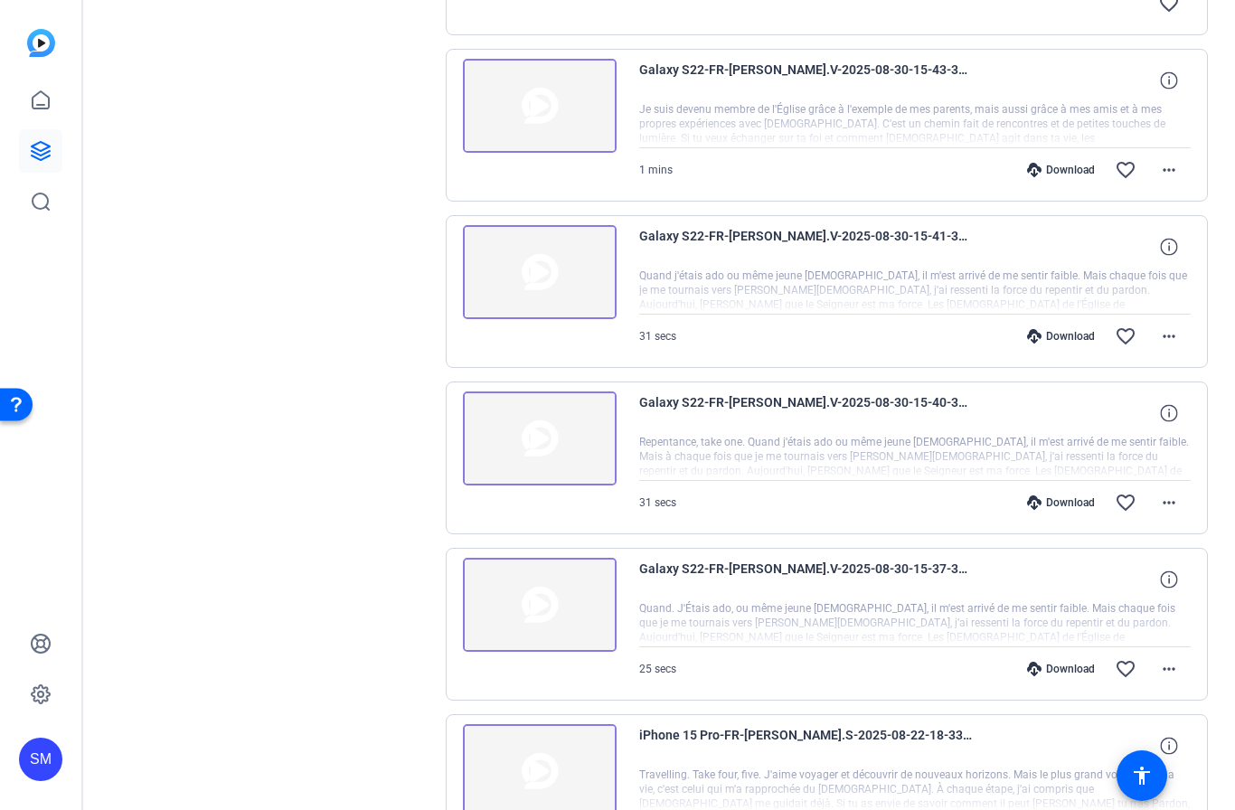
scroll to position [1670, 0]
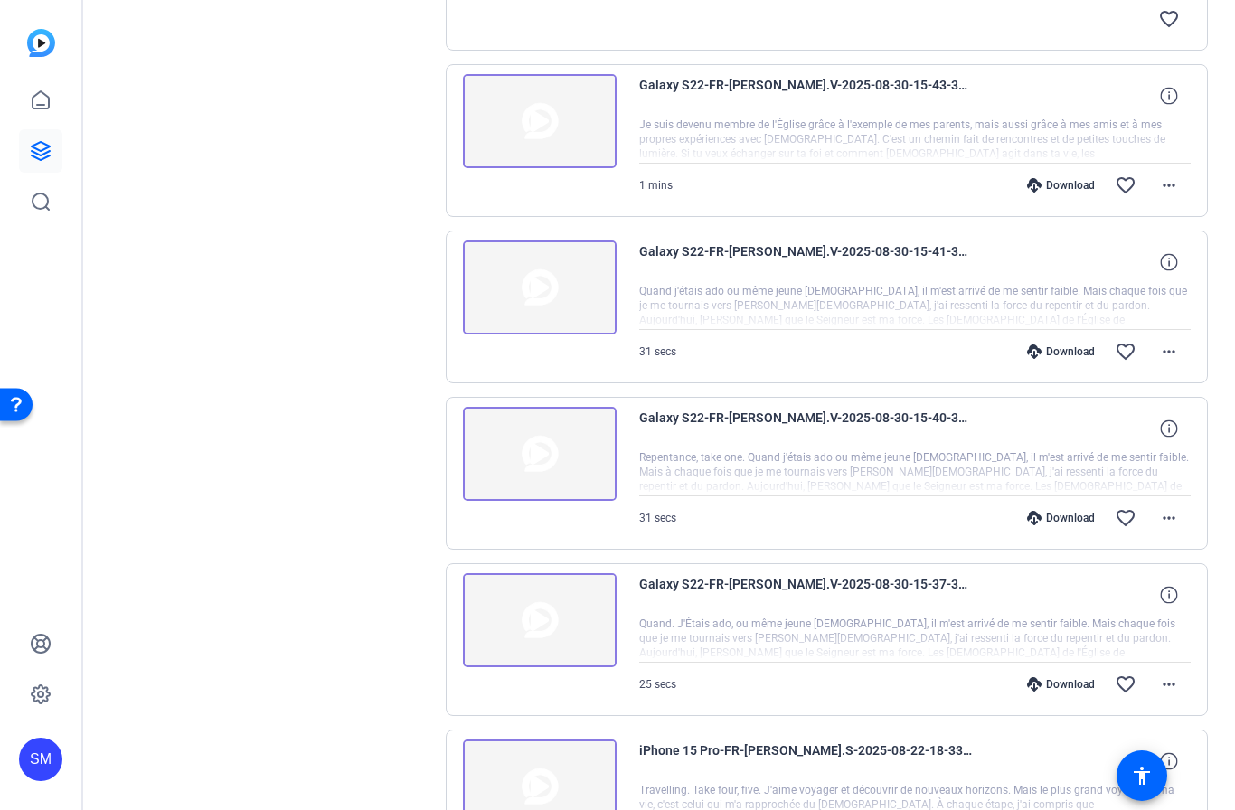
click at [546, 623] on img at bounding box center [540, 620] width 154 height 94
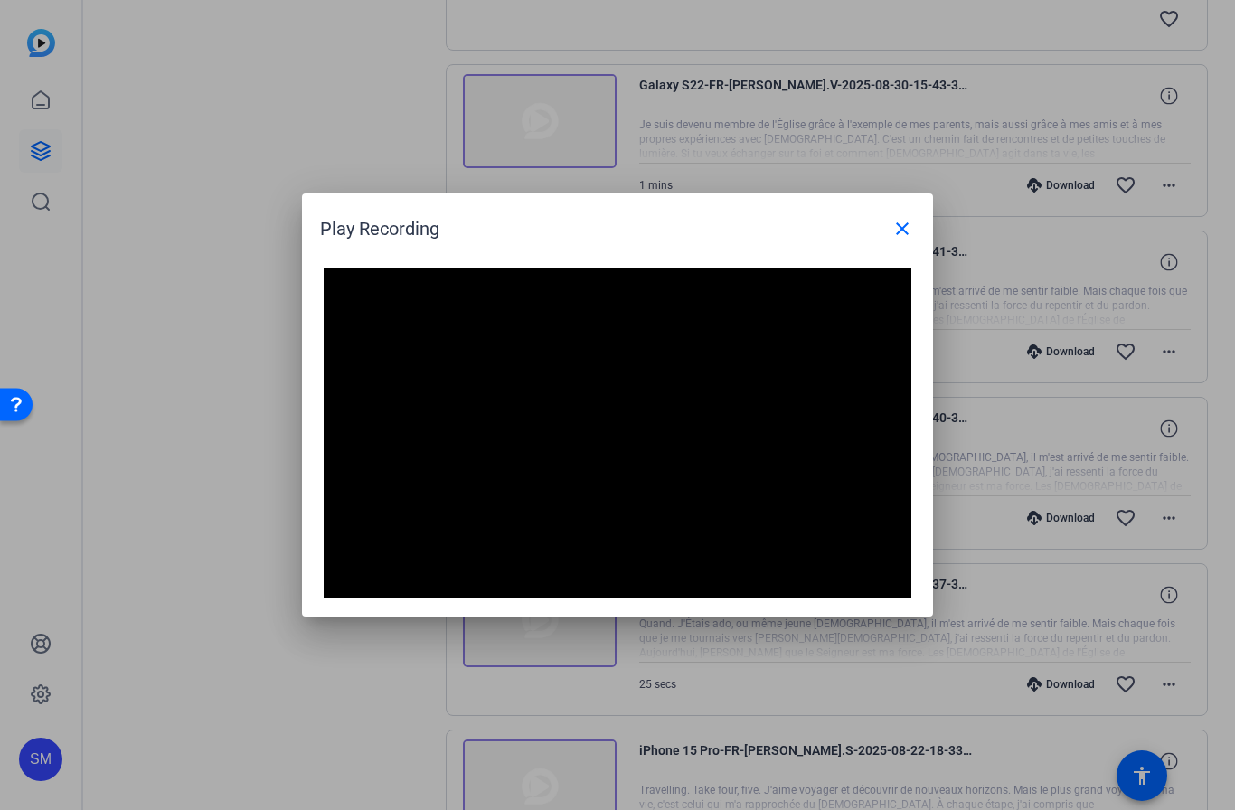
click at [905, 228] on mat-icon "close" at bounding box center [903, 229] width 22 height 22
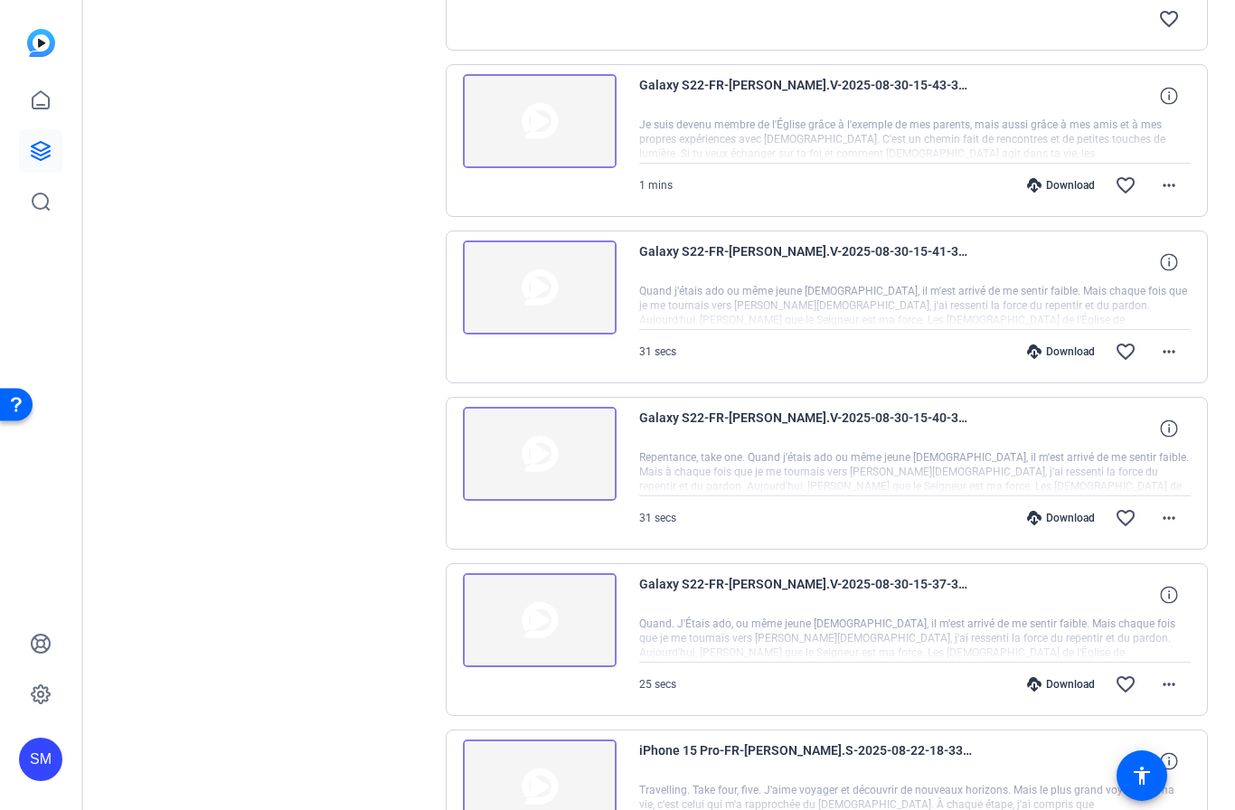
scroll to position [1583, 0]
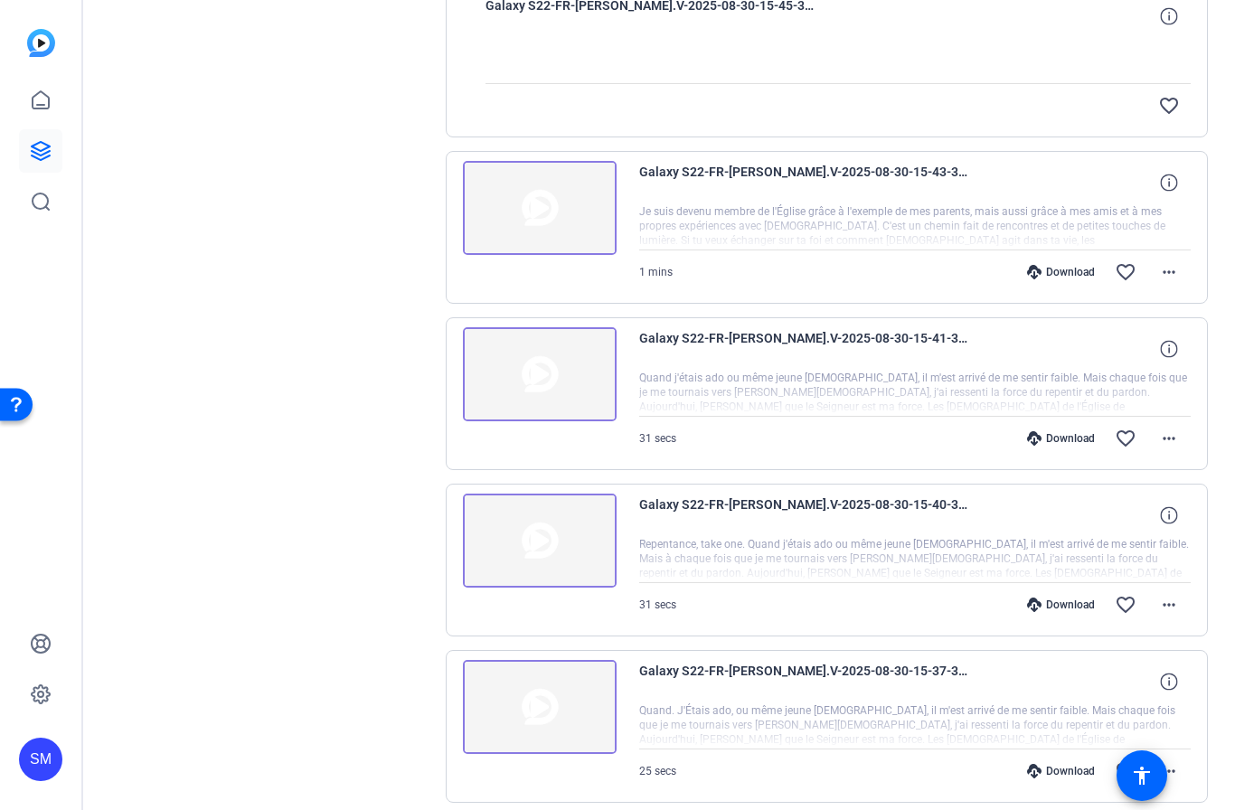
click at [538, 538] on img at bounding box center [540, 541] width 154 height 94
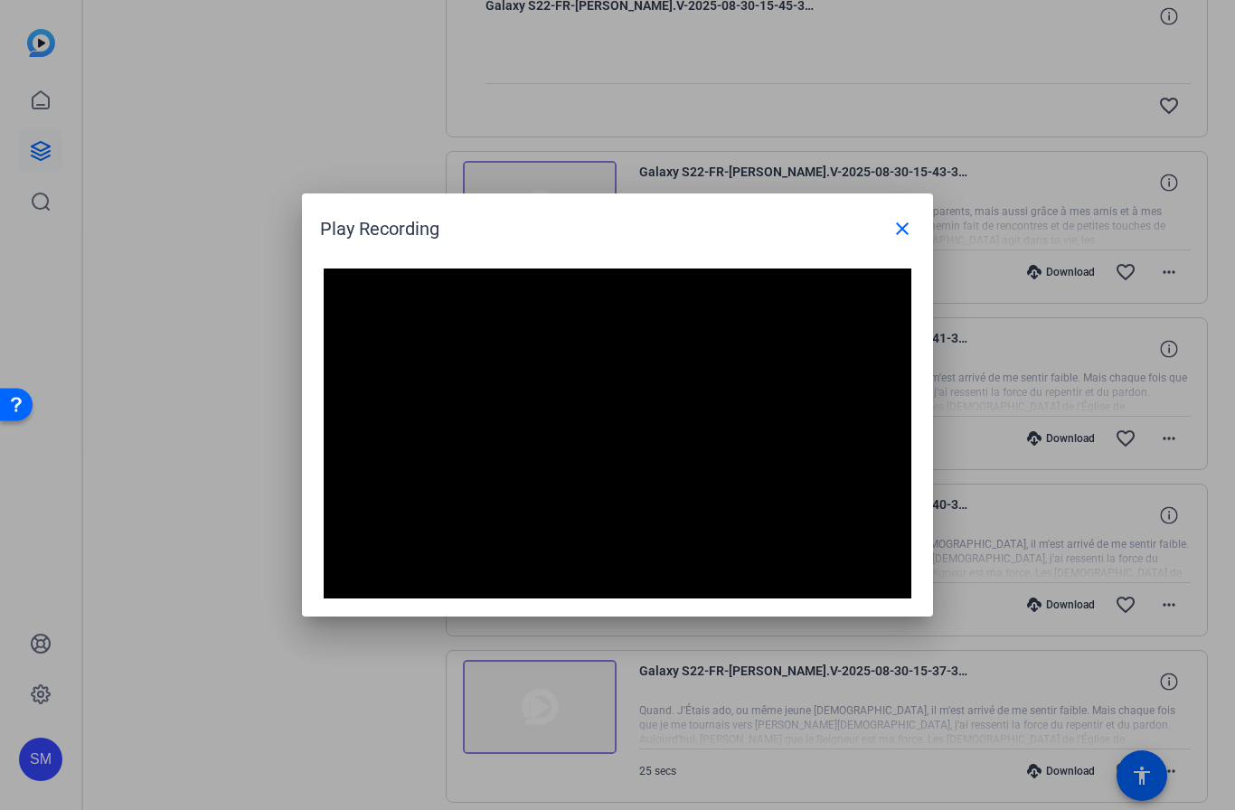
click at [907, 240] on span at bounding box center [902, 228] width 43 height 43
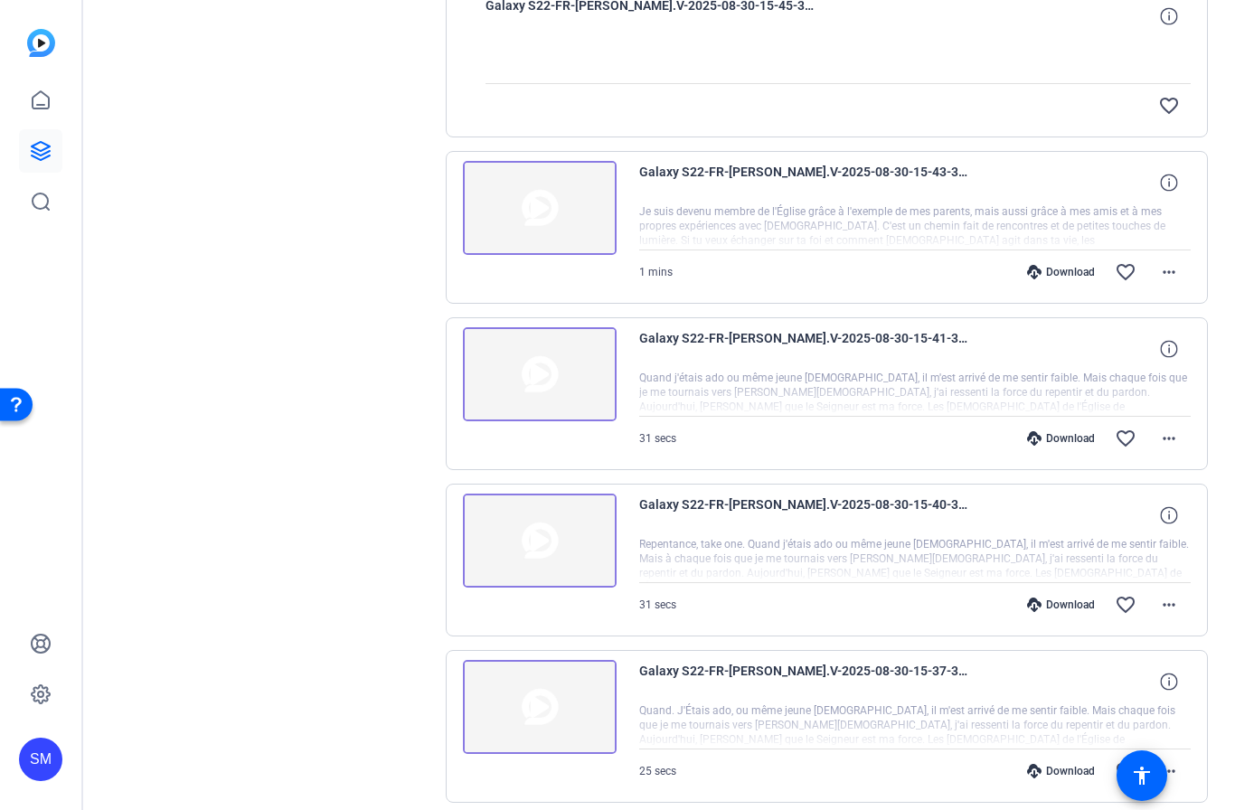
click at [1134, 597] on mat-icon "favorite_border" at bounding box center [1126, 605] width 22 height 22
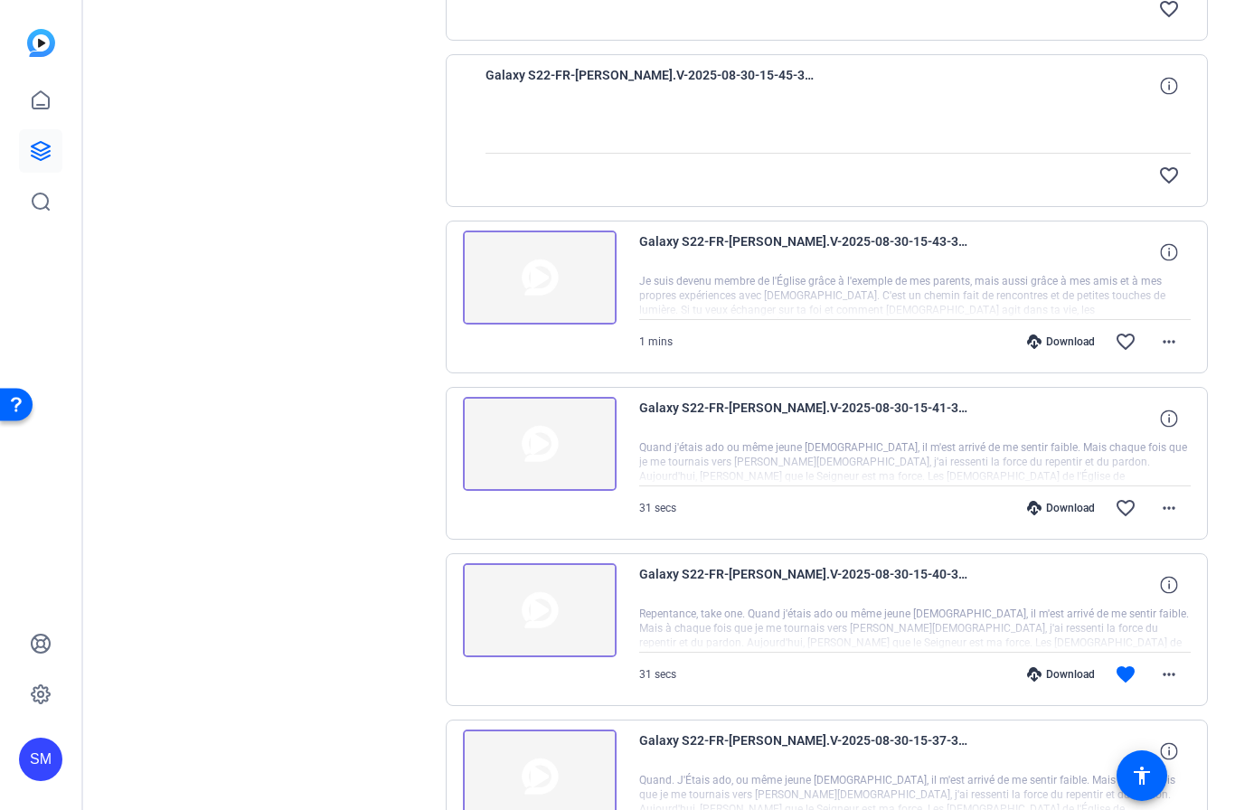
scroll to position [1515, 0]
click at [543, 437] on img at bounding box center [540, 443] width 154 height 94
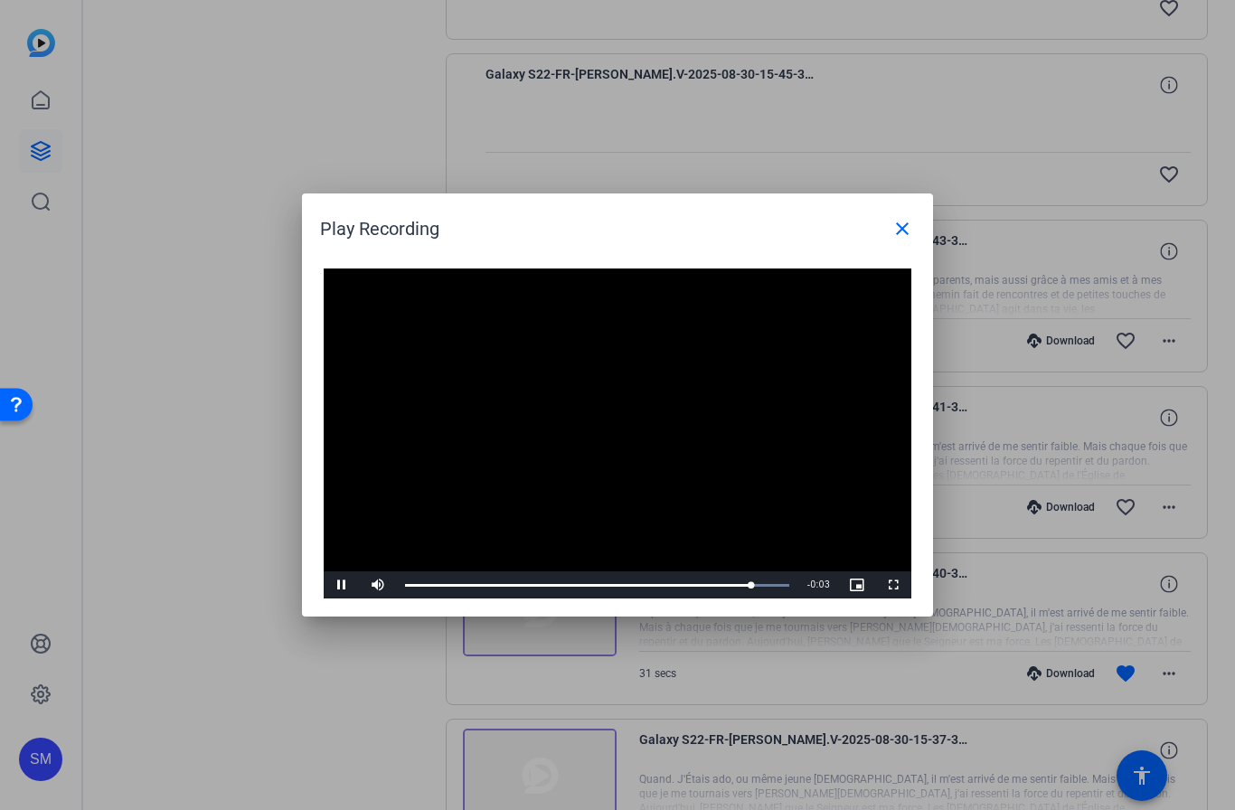
click at [903, 230] on mat-icon "close" at bounding box center [903, 229] width 22 height 22
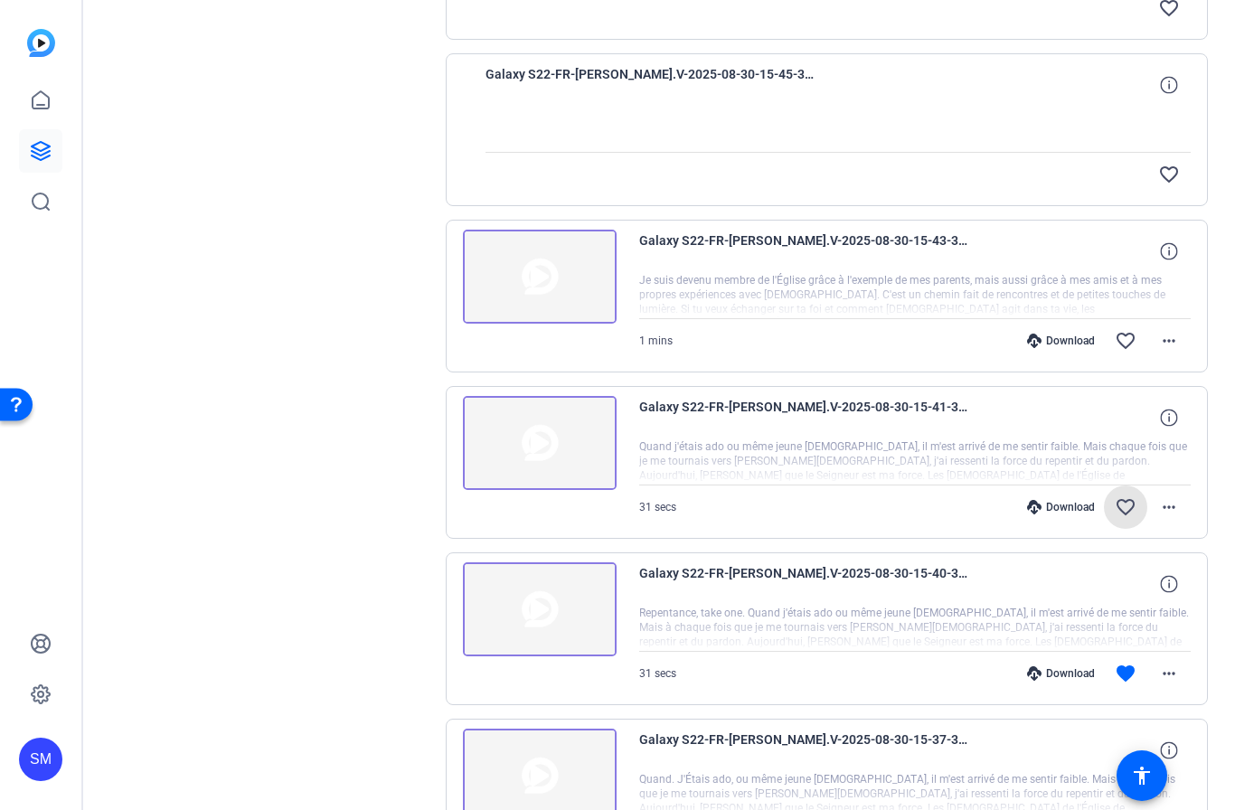
click at [1128, 505] on mat-icon "favorite_border" at bounding box center [1126, 507] width 22 height 22
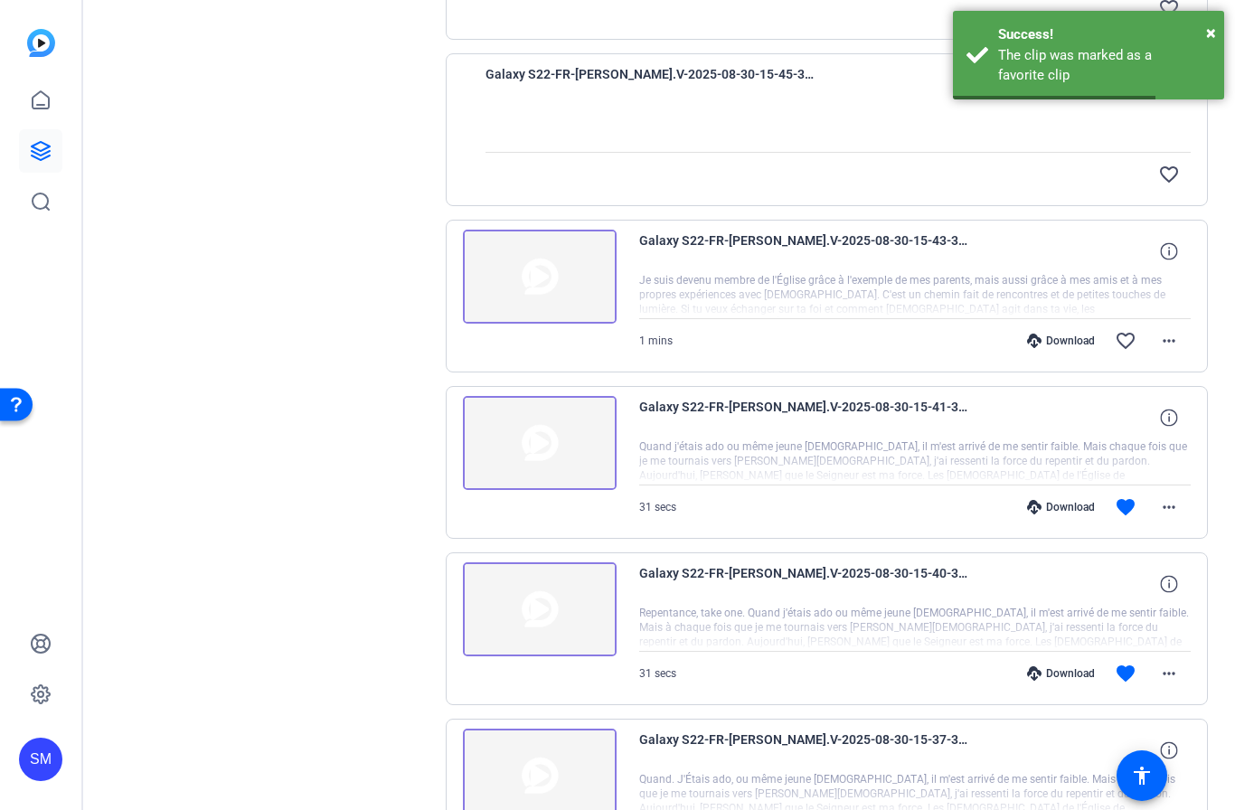
click at [543, 610] on img at bounding box center [540, 609] width 154 height 94
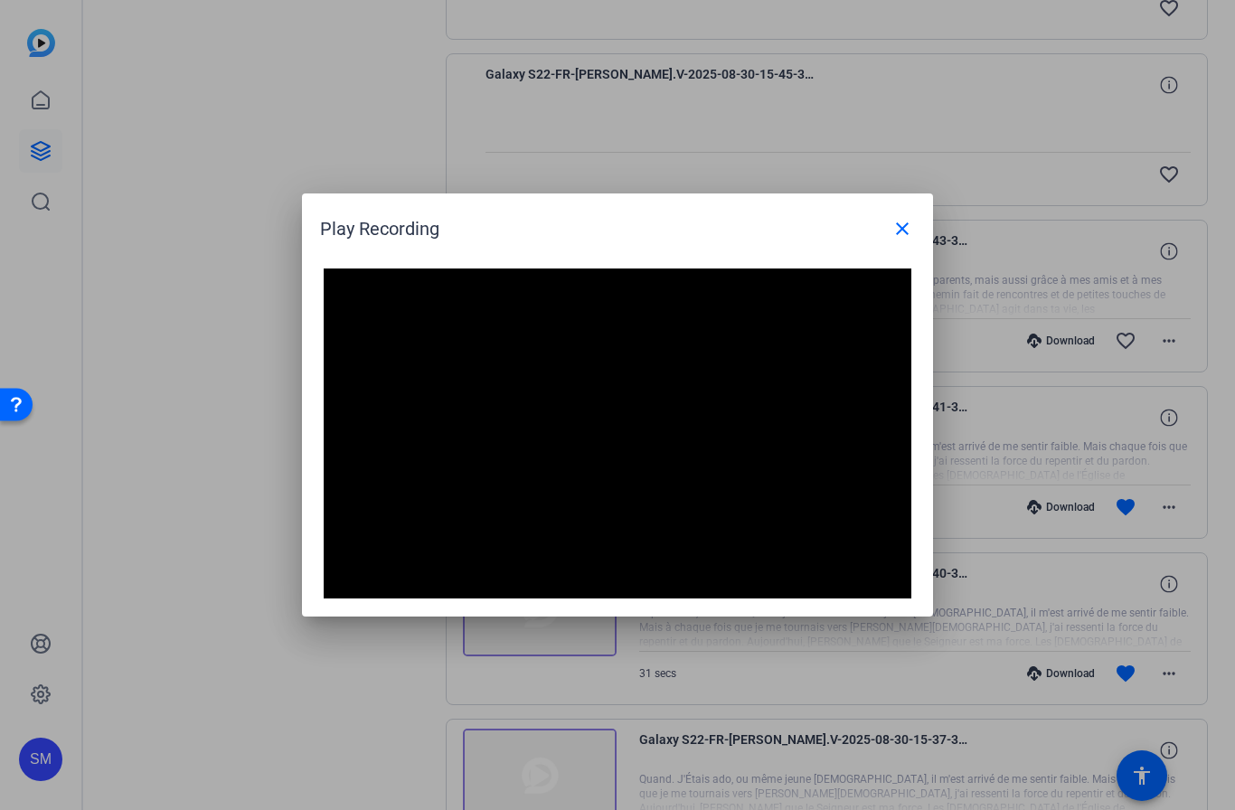
click at [915, 236] on span at bounding box center [902, 228] width 43 height 43
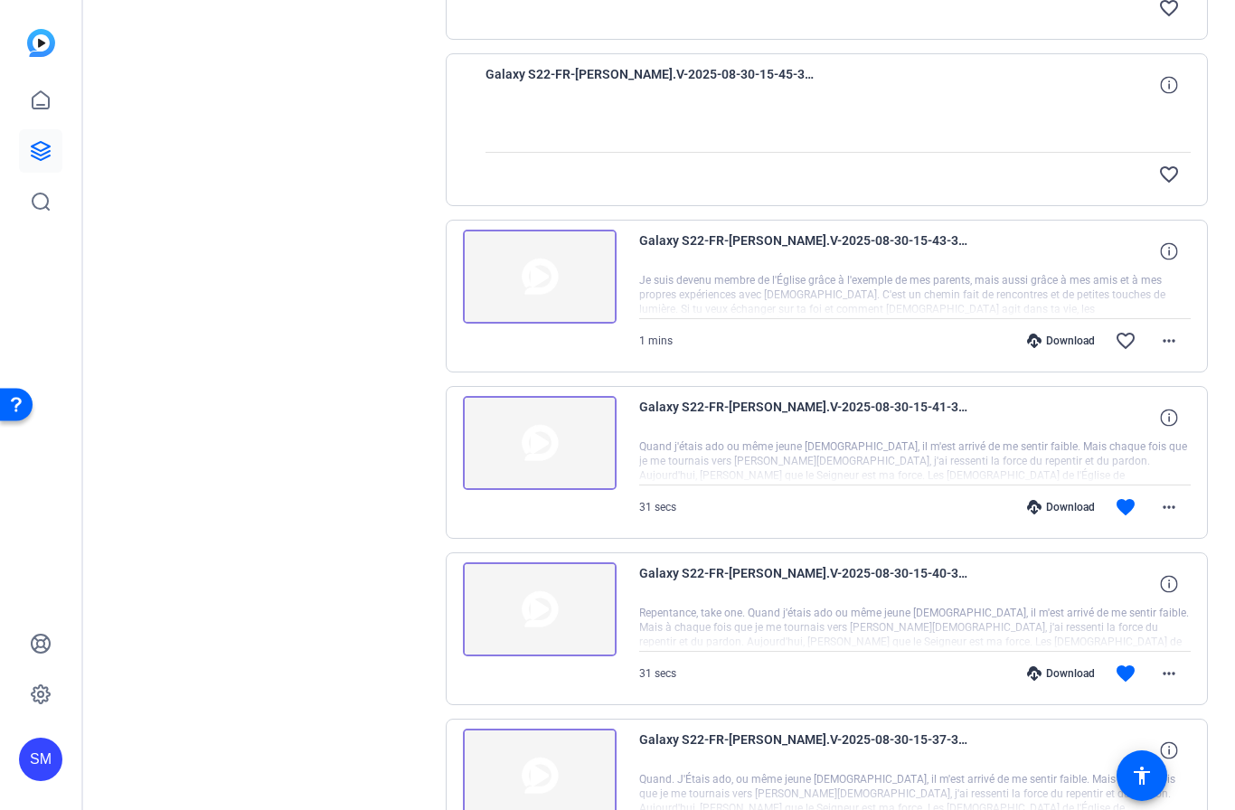
click at [533, 446] on img at bounding box center [540, 443] width 154 height 94
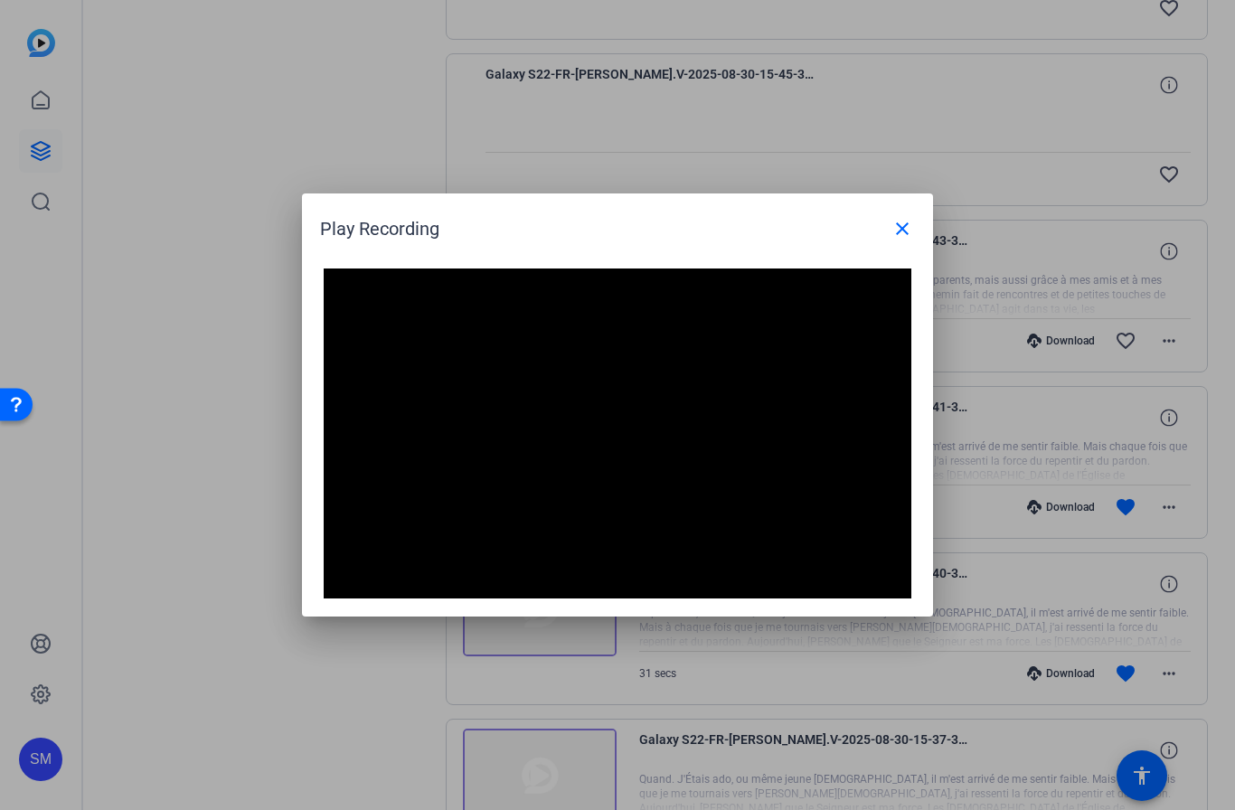
click at [911, 227] on mat-icon "close" at bounding box center [903, 229] width 22 height 22
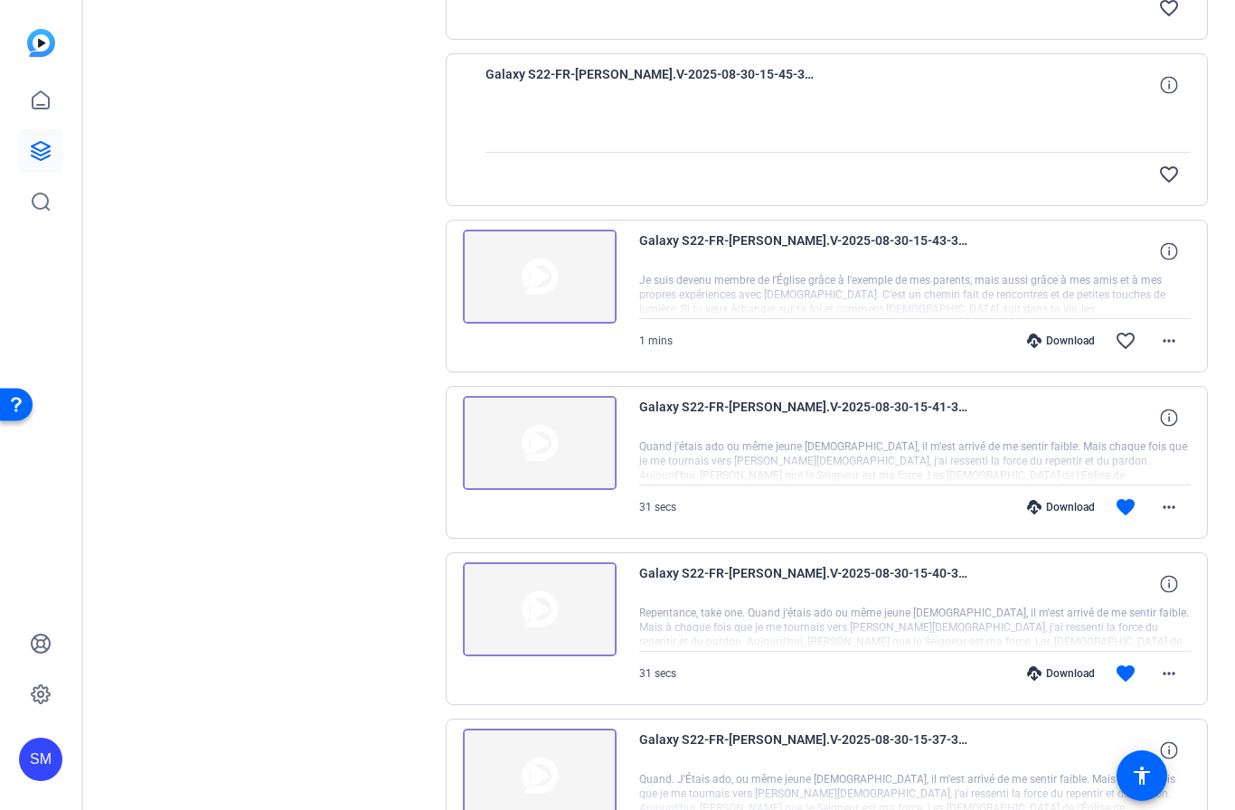
click at [1123, 662] on span at bounding box center [1125, 673] width 43 height 43
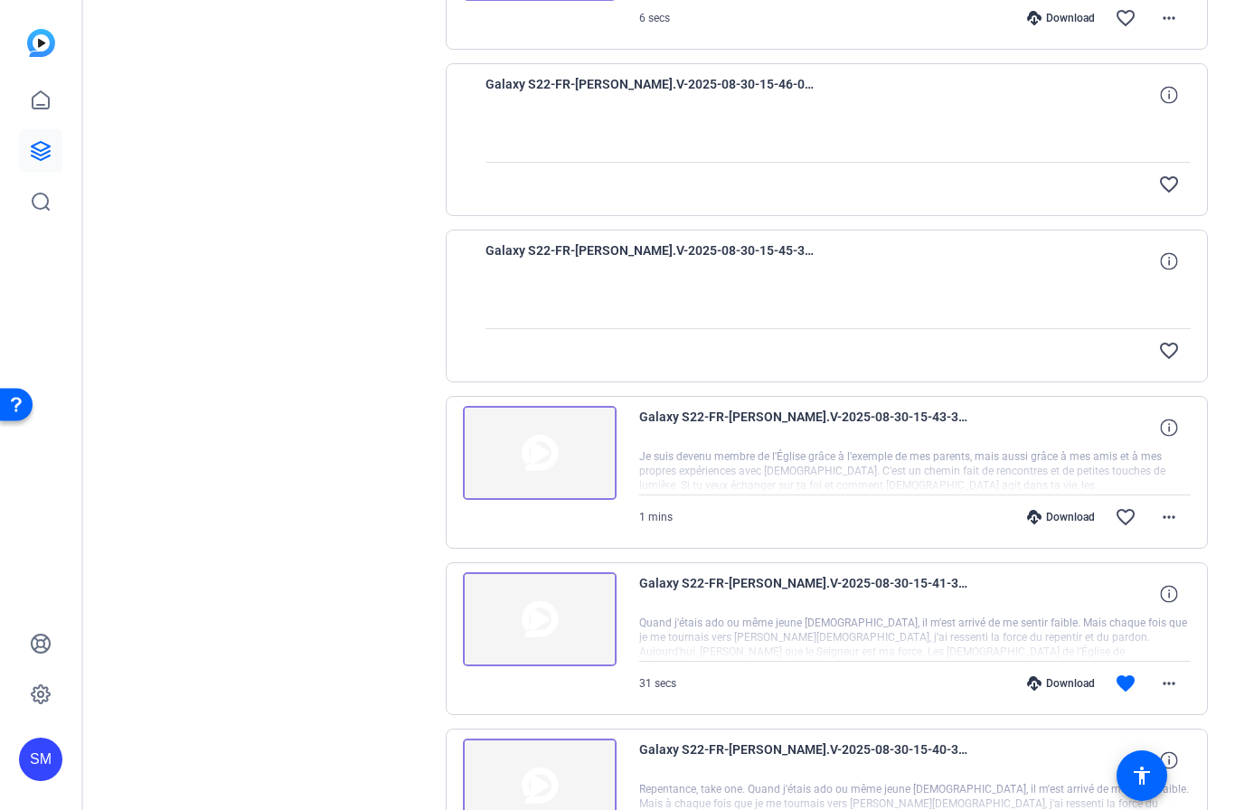
scroll to position [1336, 0]
click at [555, 449] on img at bounding box center [540, 455] width 154 height 94
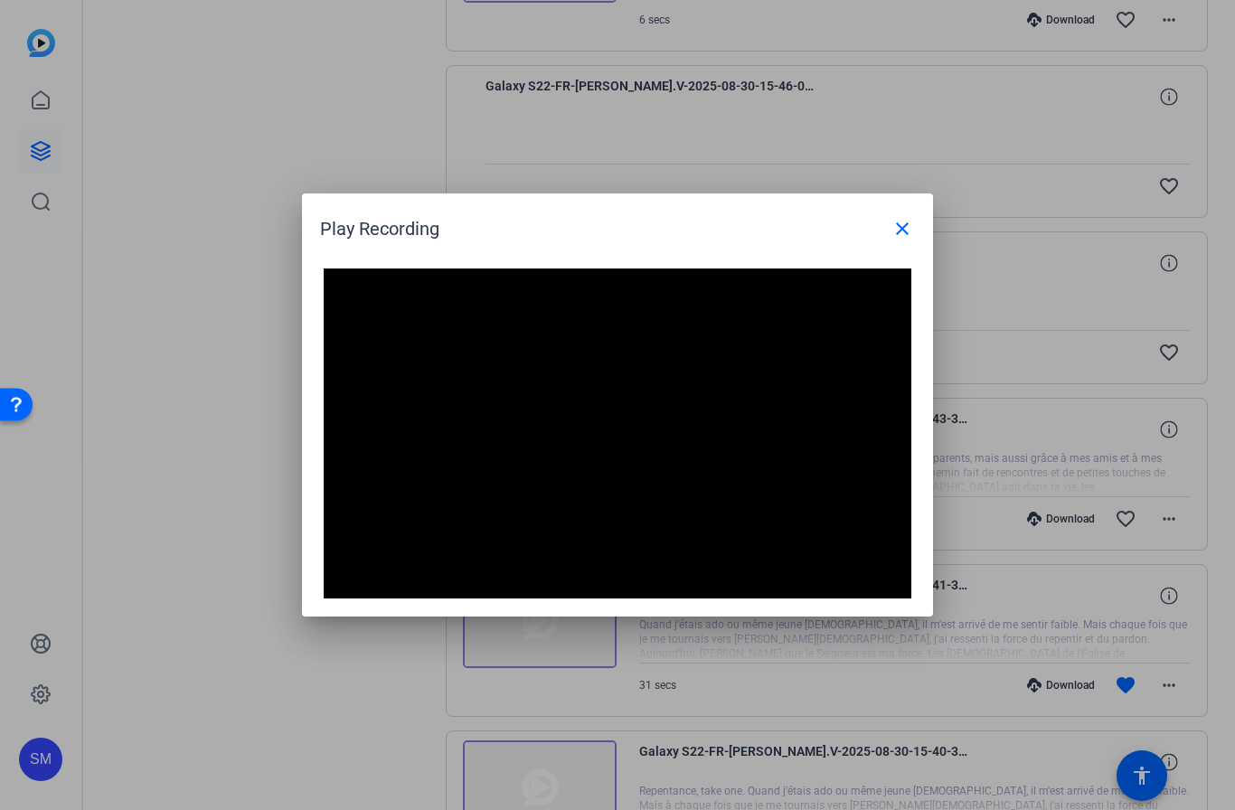
click at [902, 236] on mat-icon "close" at bounding box center [903, 229] width 22 height 22
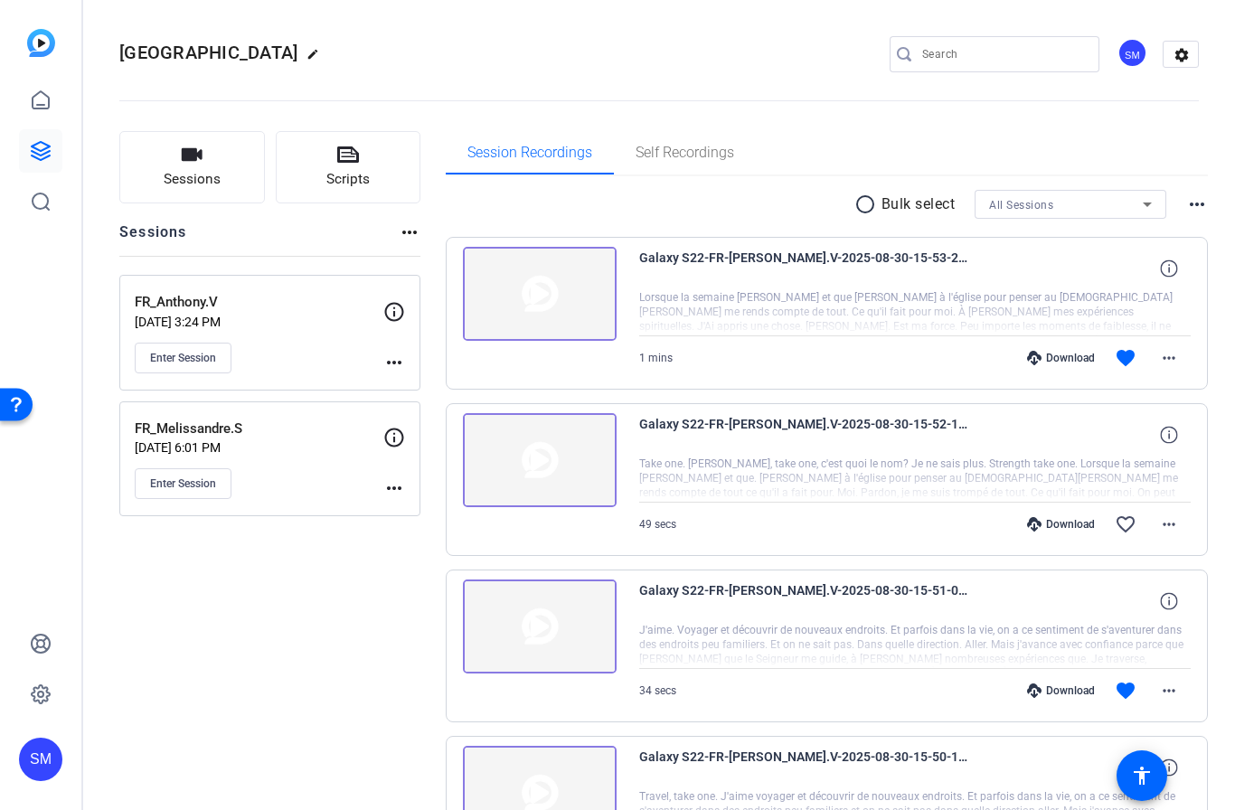
scroll to position [0, 0]
click at [392, 365] on mat-icon "more_horiz" at bounding box center [394, 363] width 22 height 22
click at [448, 389] on span "Edit Session" at bounding box center [439, 389] width 82 height 22
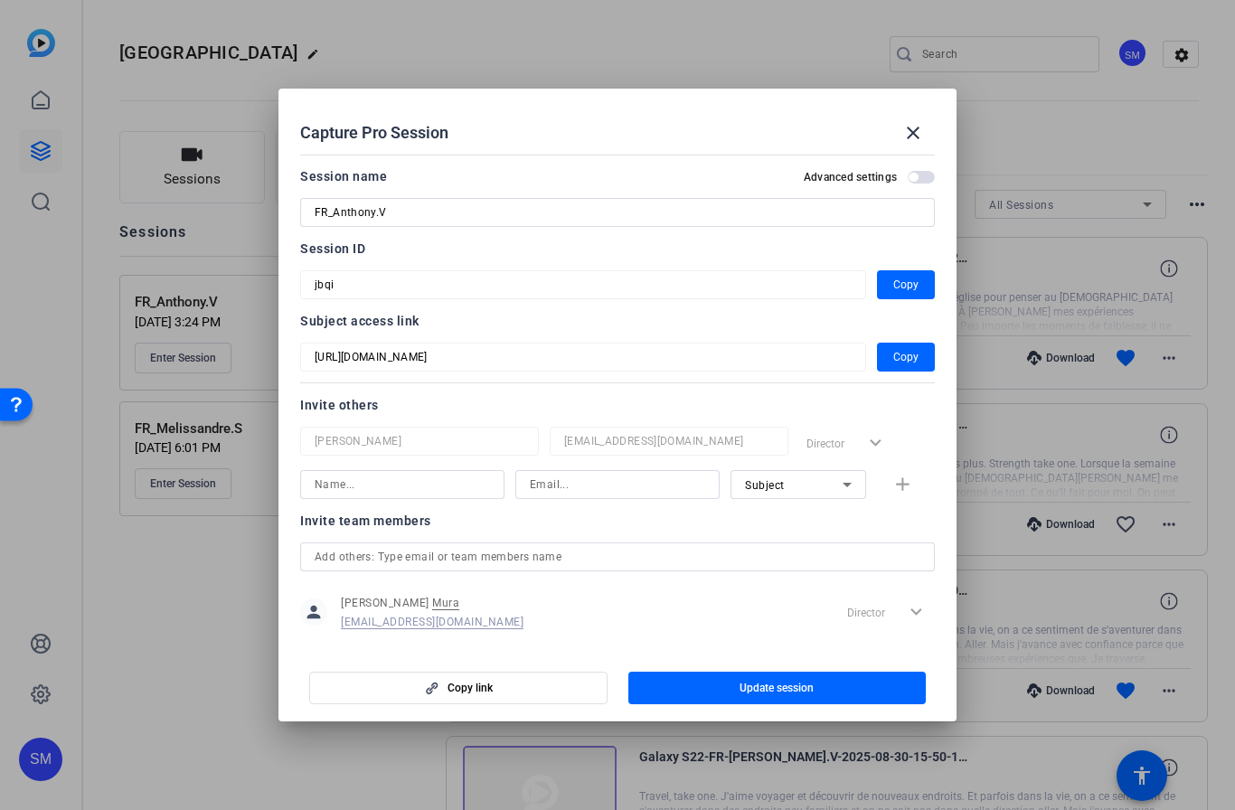
click at [186, 677] on div at bounding box center [617, 405] width 1235 height 810
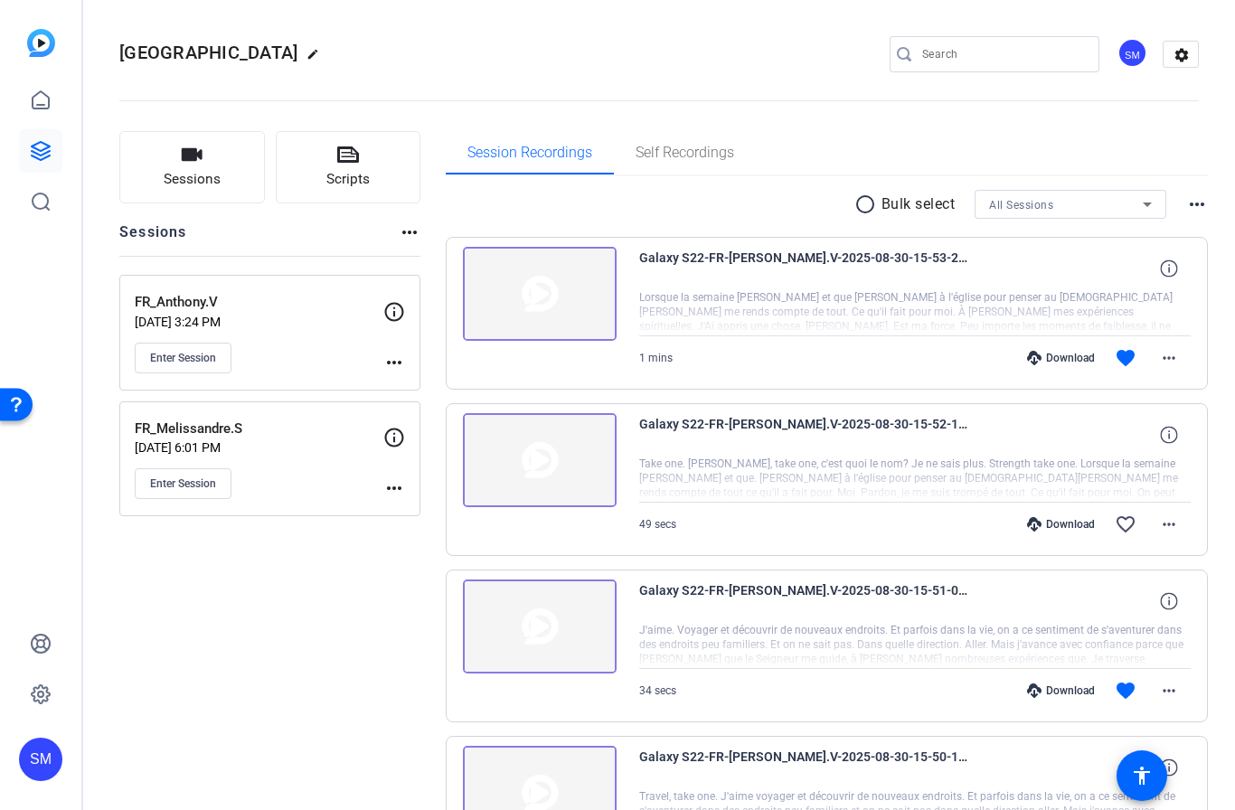
click at [306, 321] on p "[DATE] 3:24 PM" at bounding box center [259, 322] width 249 height 14
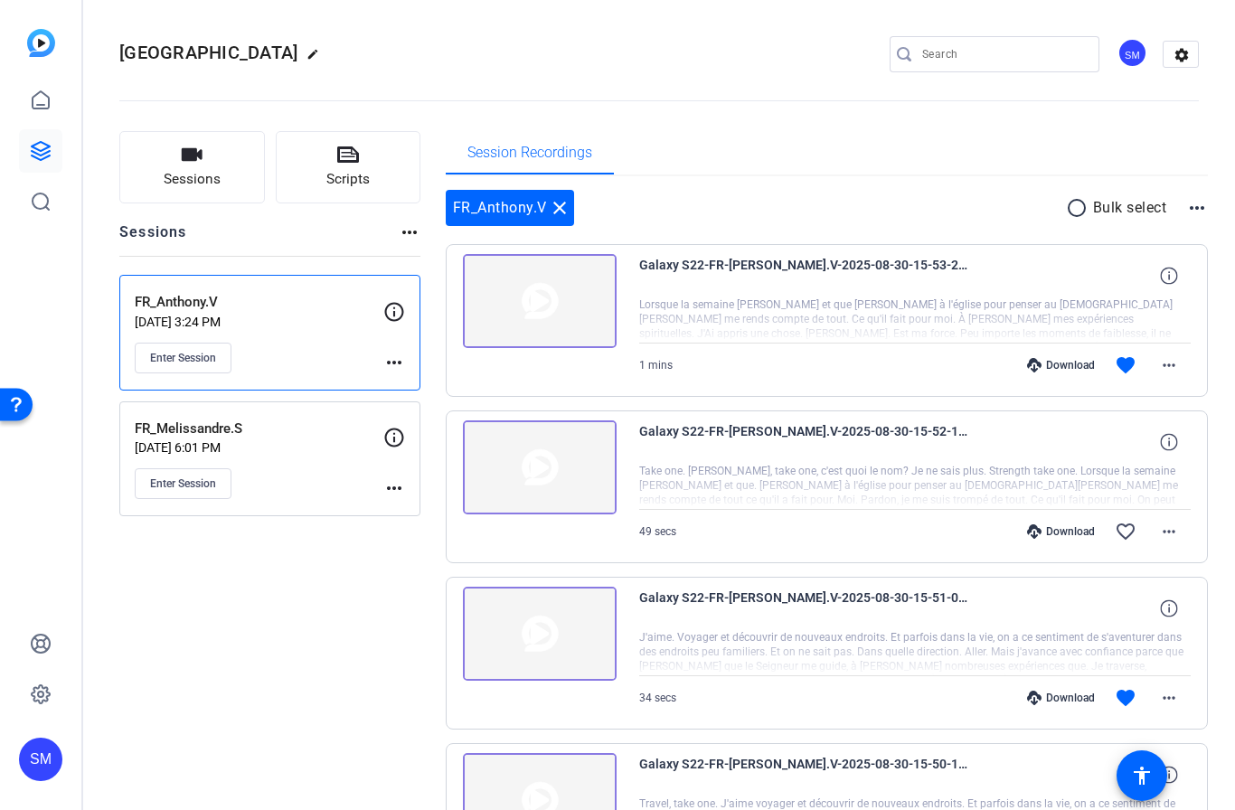
click at [398, 366] on mat-icon "more_horiz" at bounding box center [394, 363] width 22 height 22
click at [447, 387] on span "Edit Session" at bounding box center [439, 389] width 82 height 22
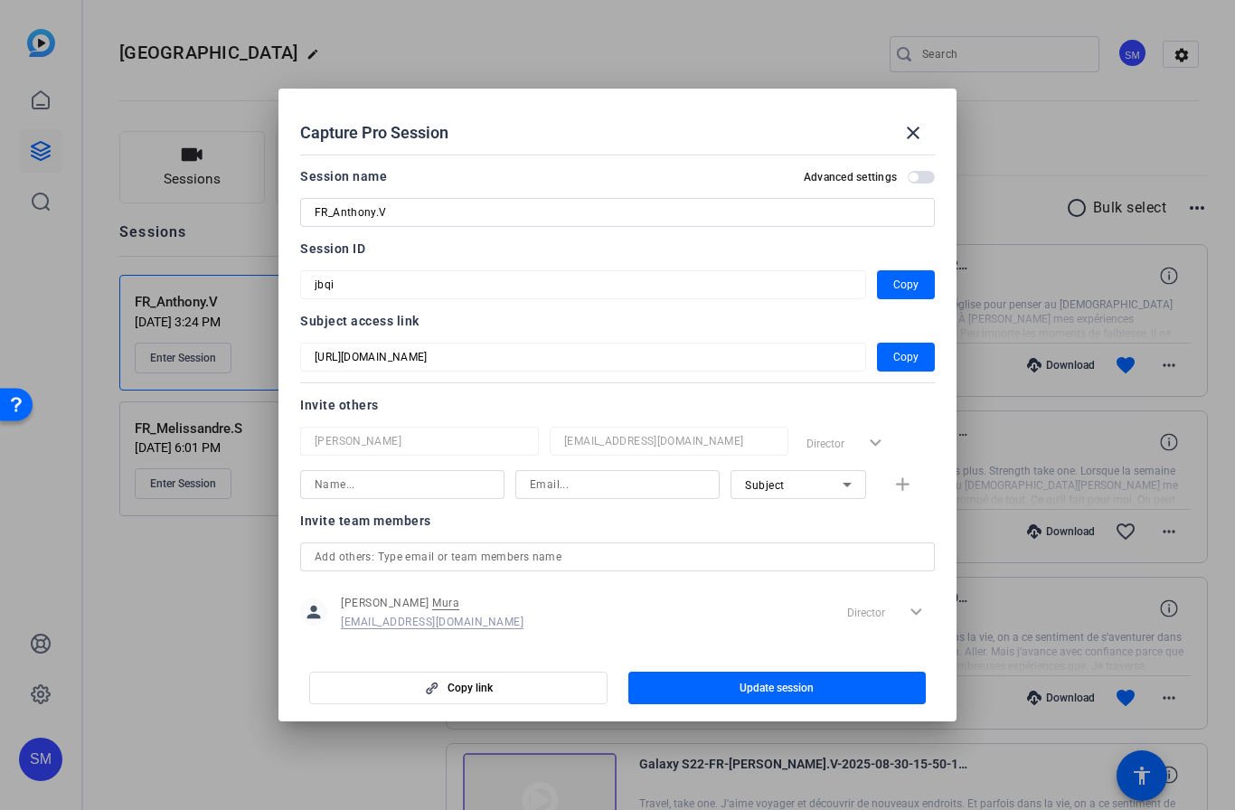
click at [809, 493] on div "Subject" at bounding box center [794, 485] width 98 height 23
click at [778, 522] on span "Collaborator" at bounding box center [778, 521] width 66 height 22
click at [439, 484] on input at bounding box center [402, 485] width 175 height 22
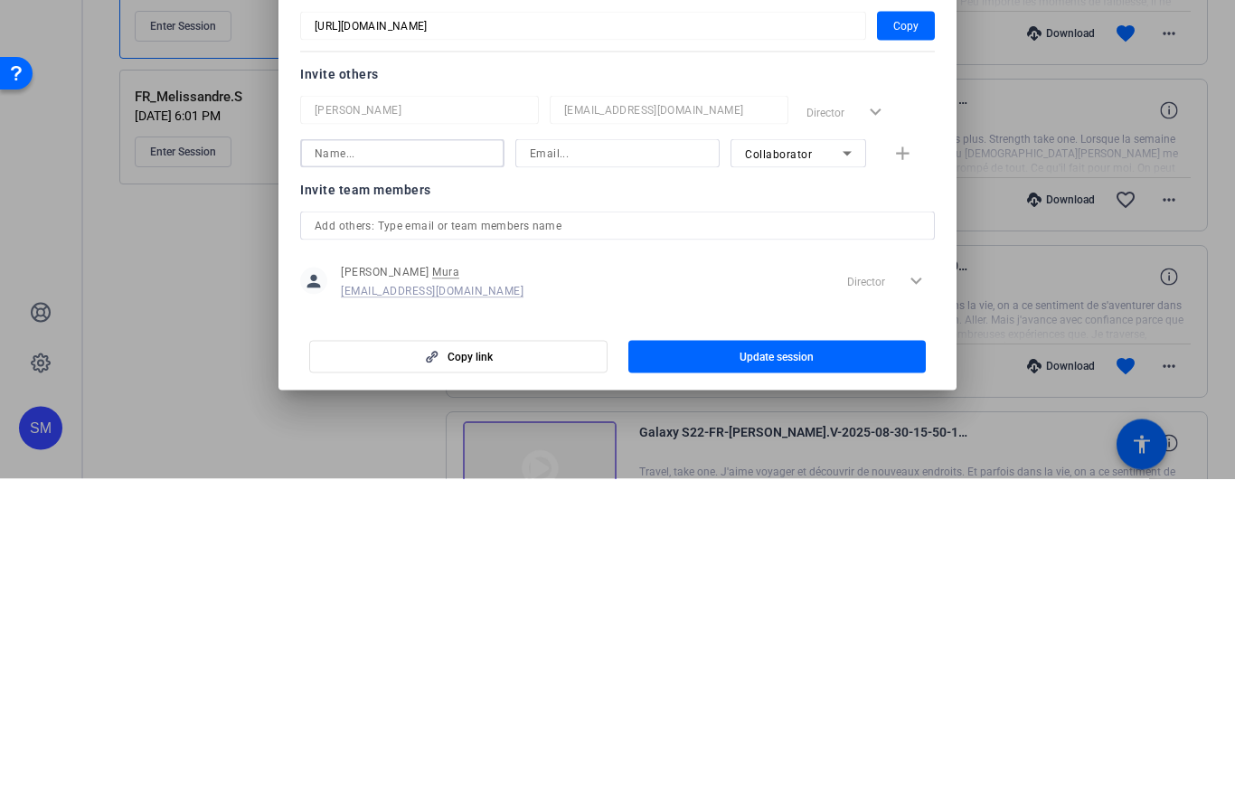
click at [583, 227] on div "Capture Pro Session close Session name Advanced settings FR_Anthony.V Session I…" at bounding box center [617, 405] width 1235 height 810
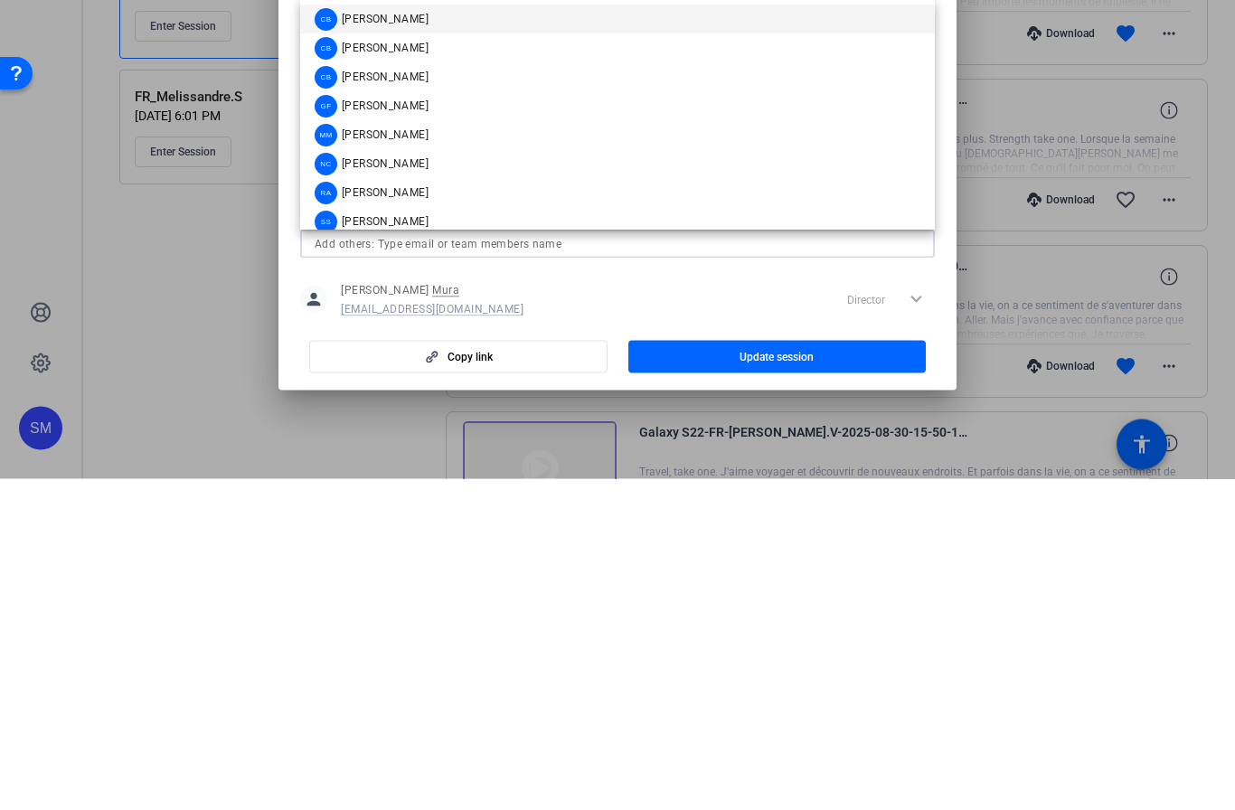
click at [412, 539] on mat-option "SS [PERSON_NAME]" at bounding box center [617, 553] width 635 height 29
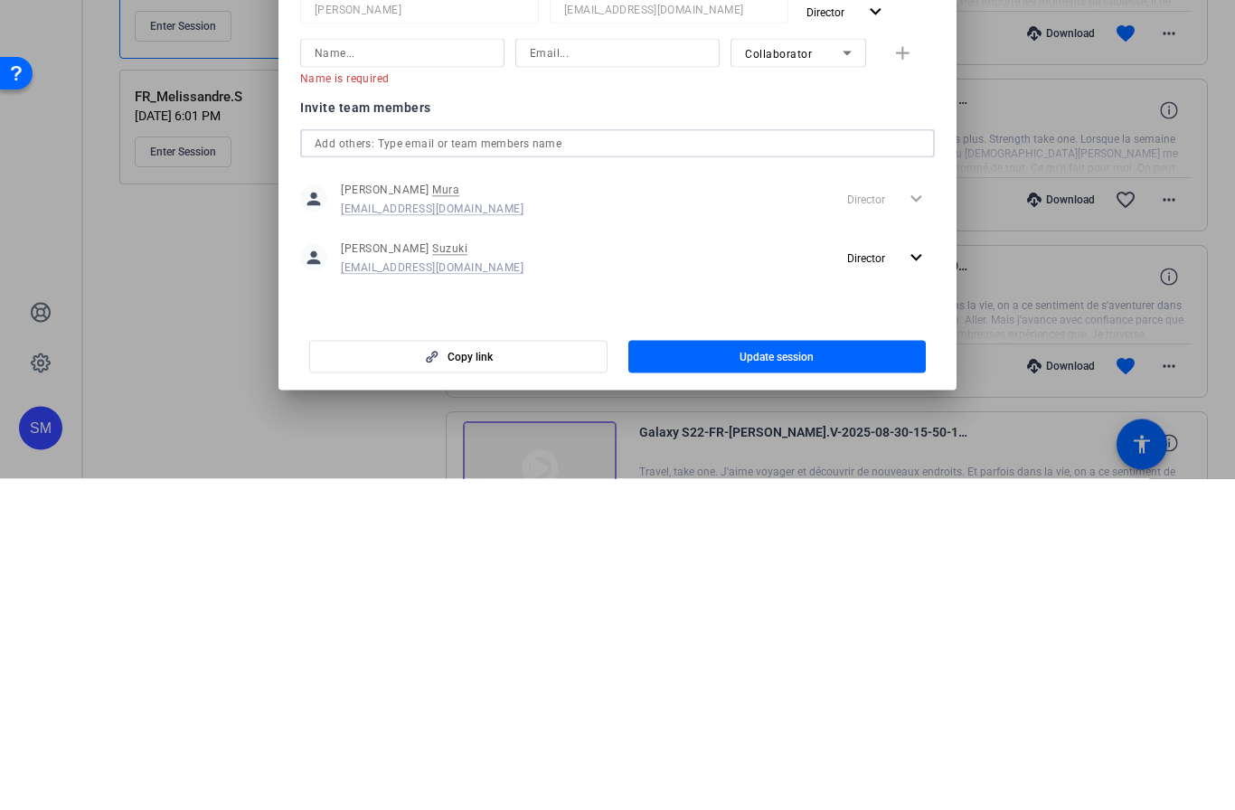
scroll to position [144, 0]
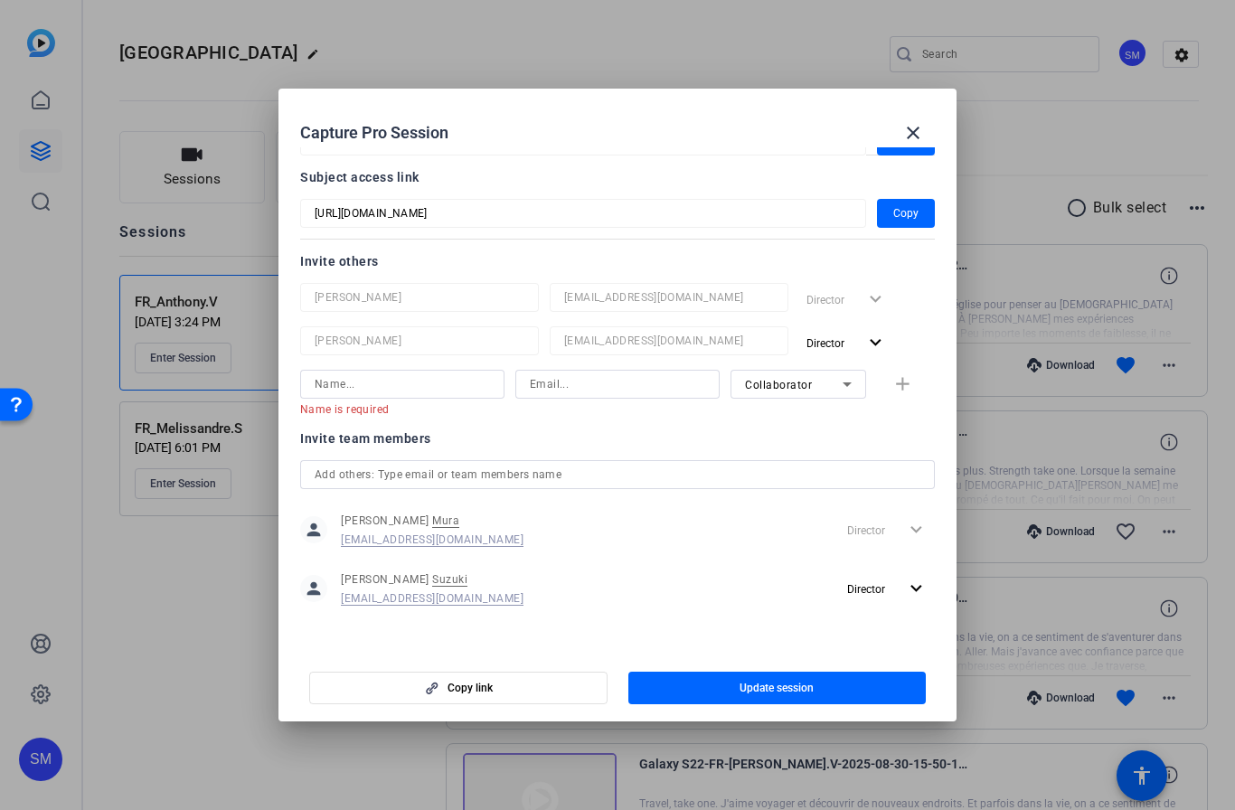
click at [920, 128] on mat-icon "close" at bounding box center [913, 133] width 22 height 22
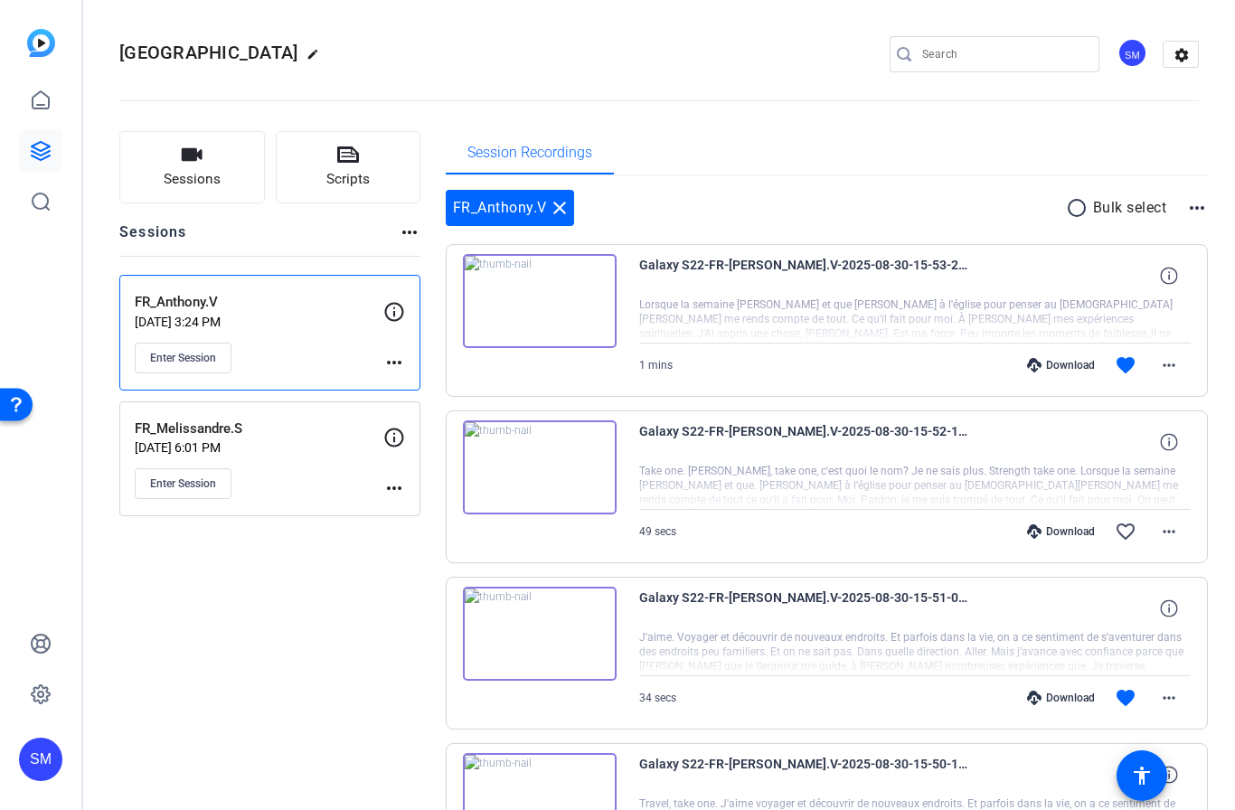
click at [403, 358] on mat-icon "more_horiz" at bounding box center [394, 363] width 22 height 22
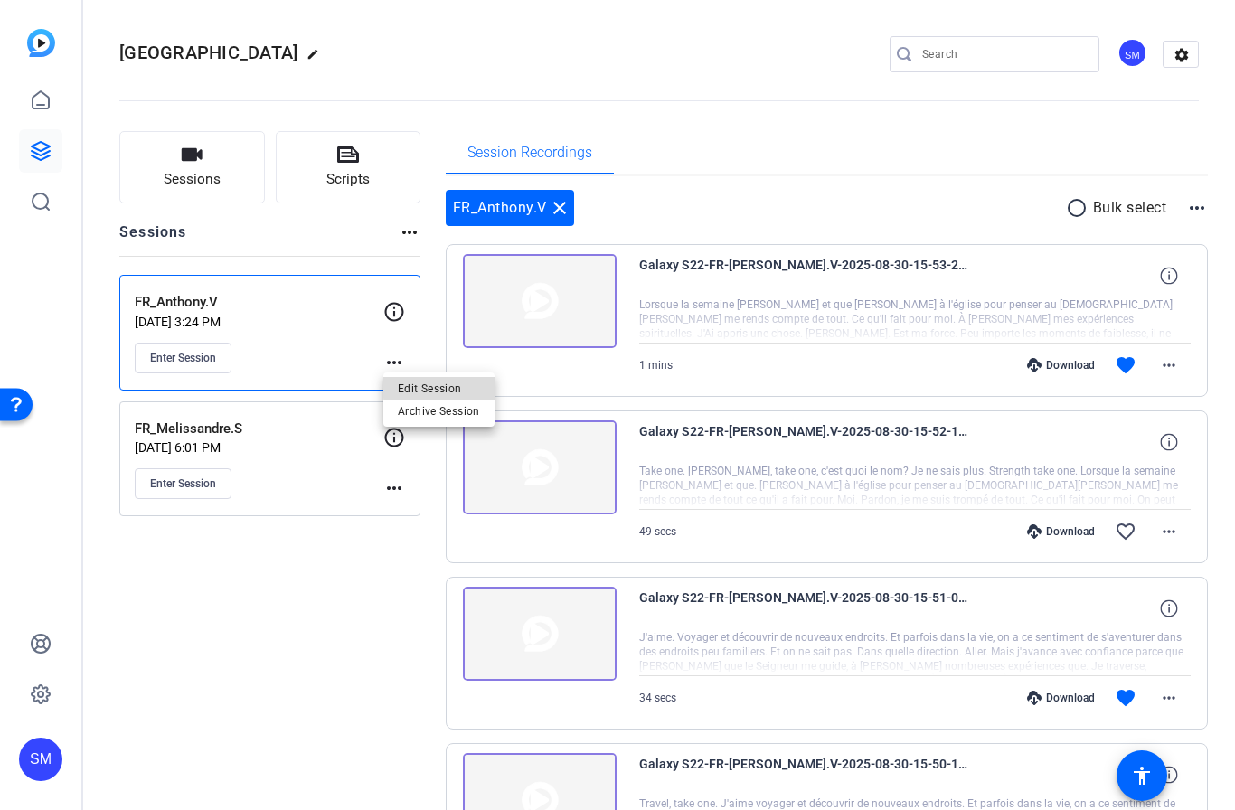
click at [458, 387] on span "Edit Session" at bounding box center [439, 389] width 82 height 22
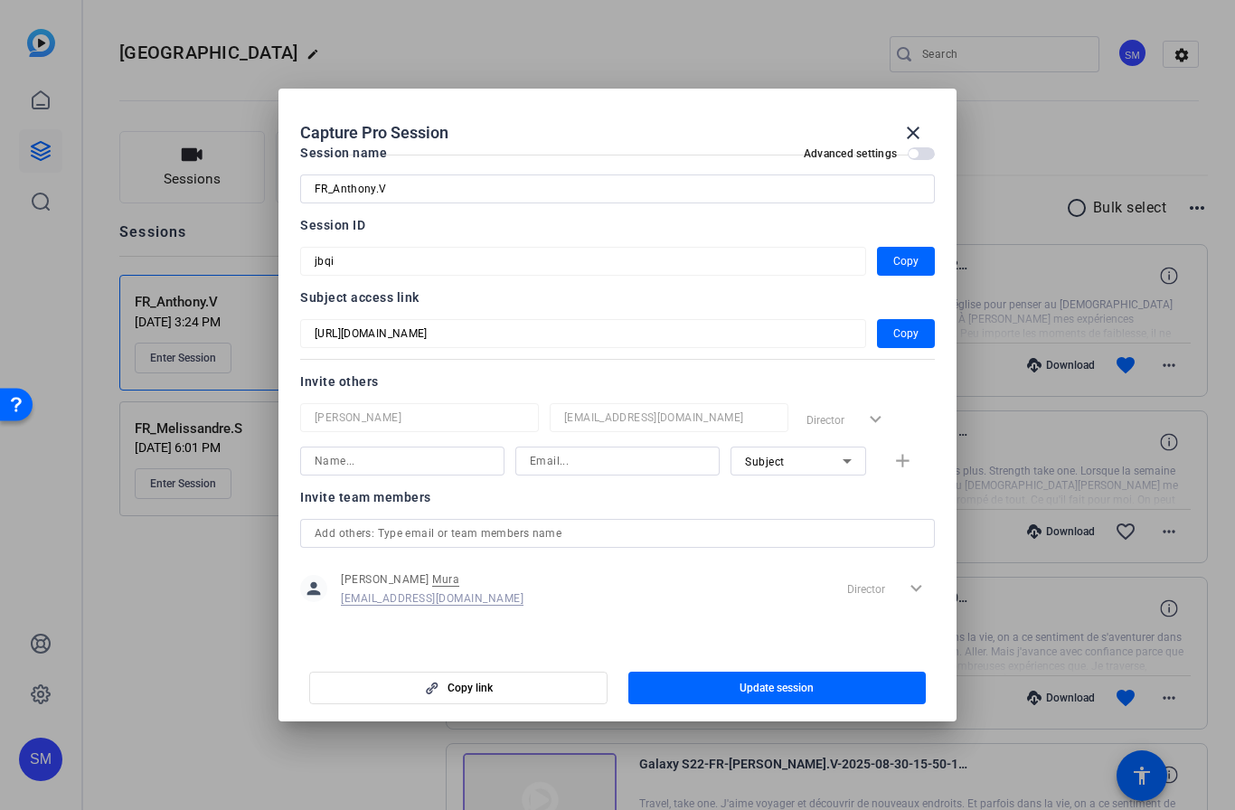
scroll to position [24, 0]
click at [580, 543] on input "text" at bounding box center [618, 534] width 606 height 22
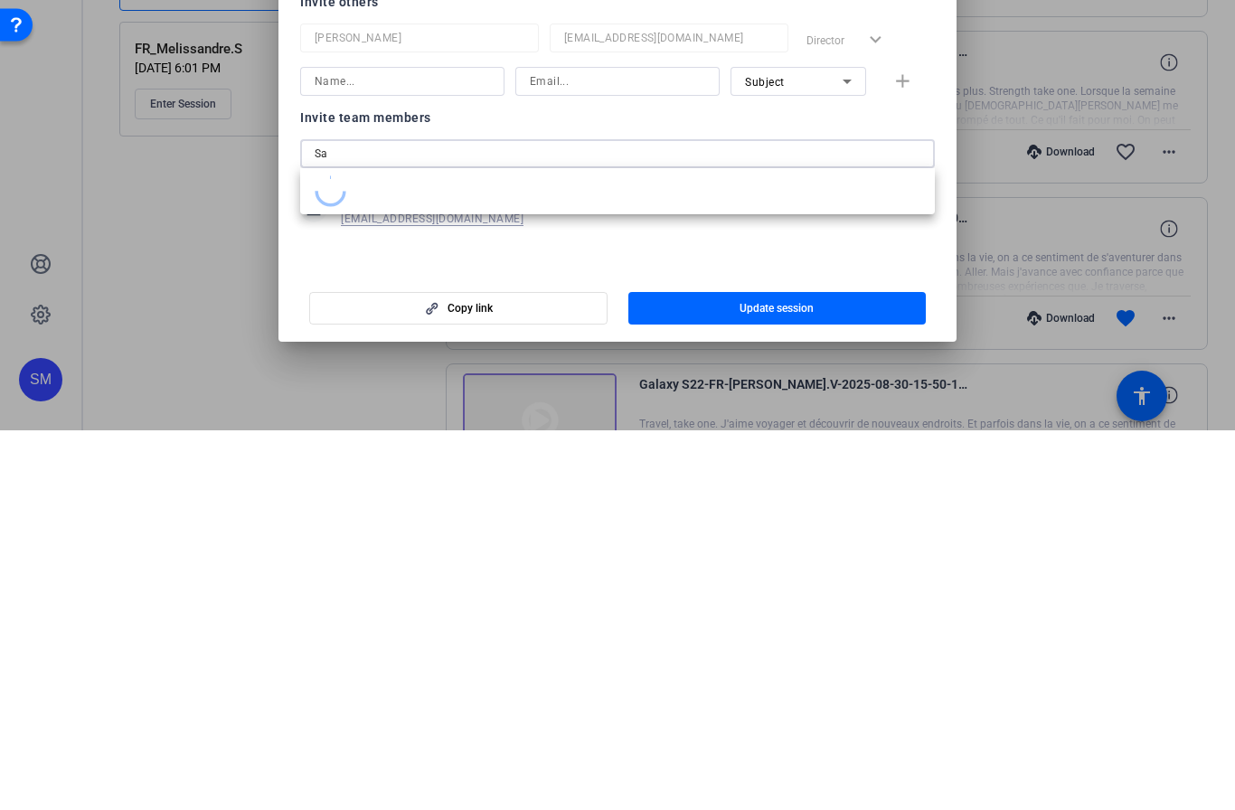
scroll to position [0, 0]
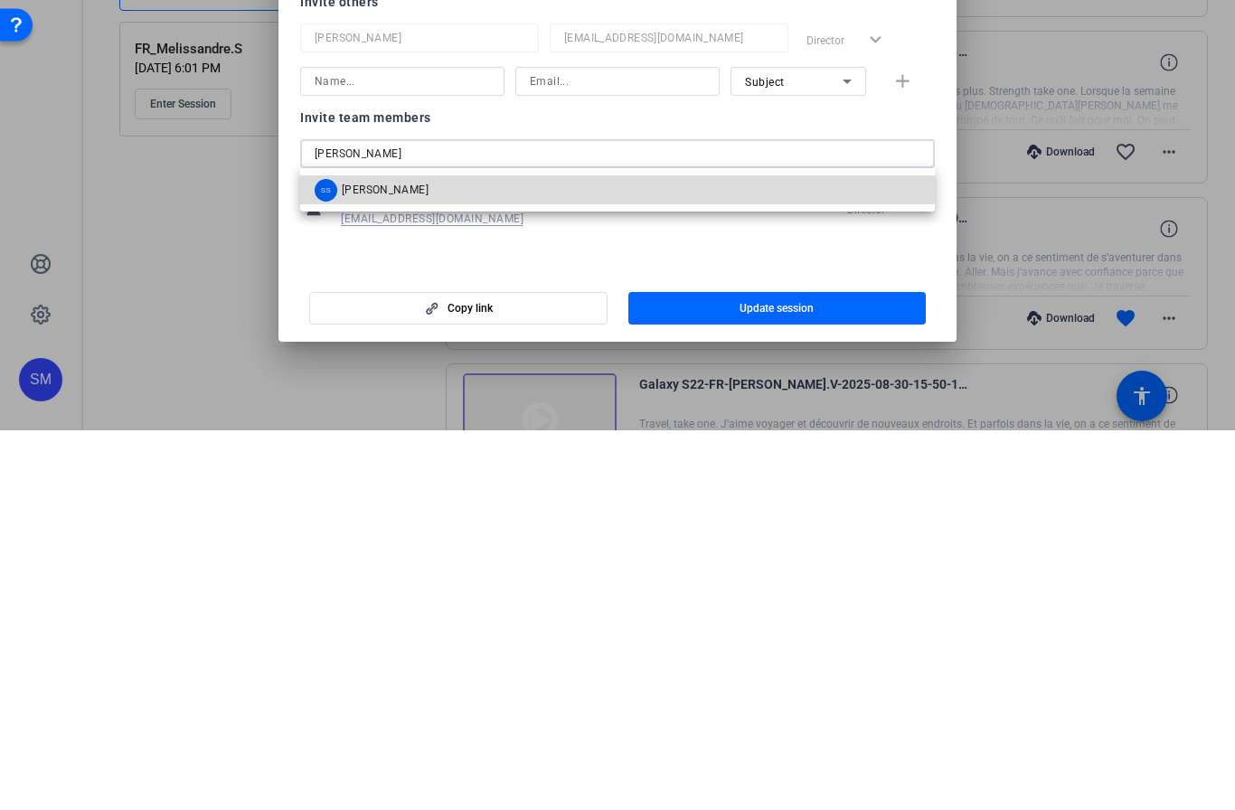
type input "[PERSON_NAME]"
click at [449, 555] on mat-option "SS [PERSON_NAME]" at bounding box center [617, 569] width 635 height 29
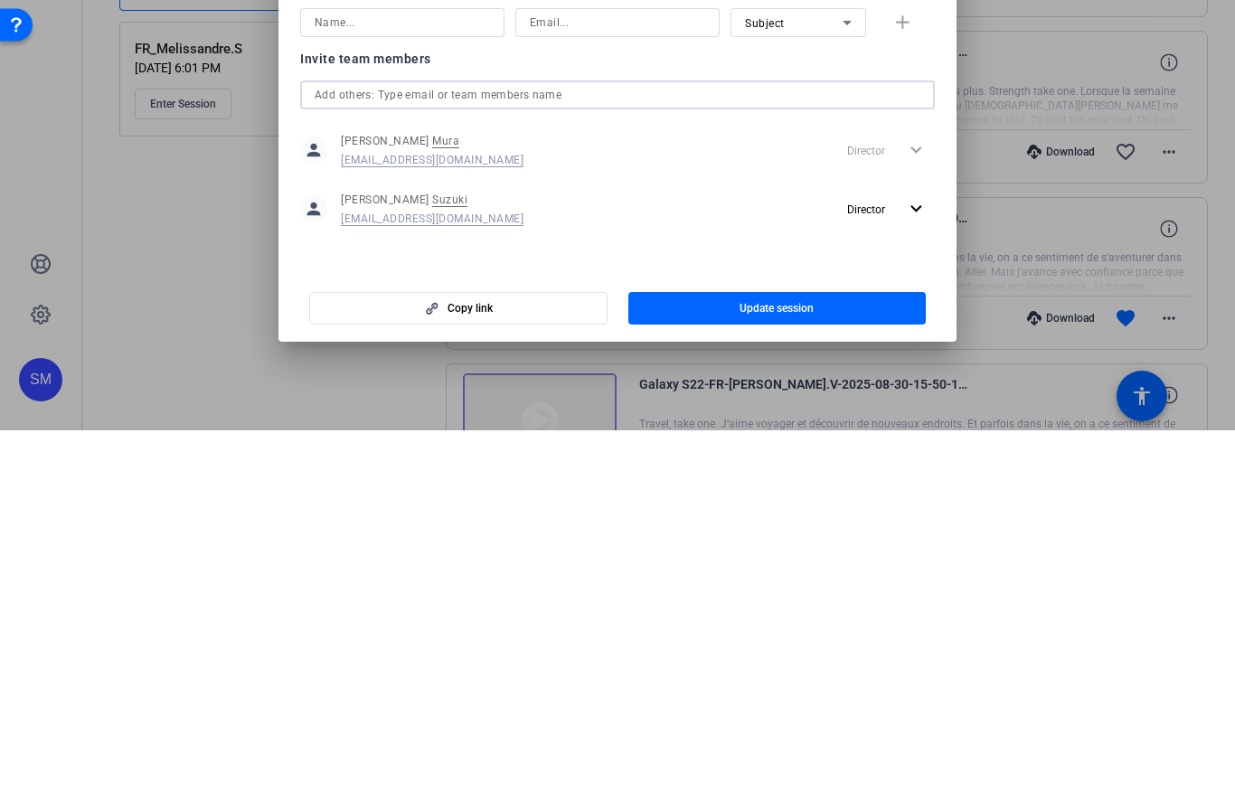
scroll to position [126, 0]
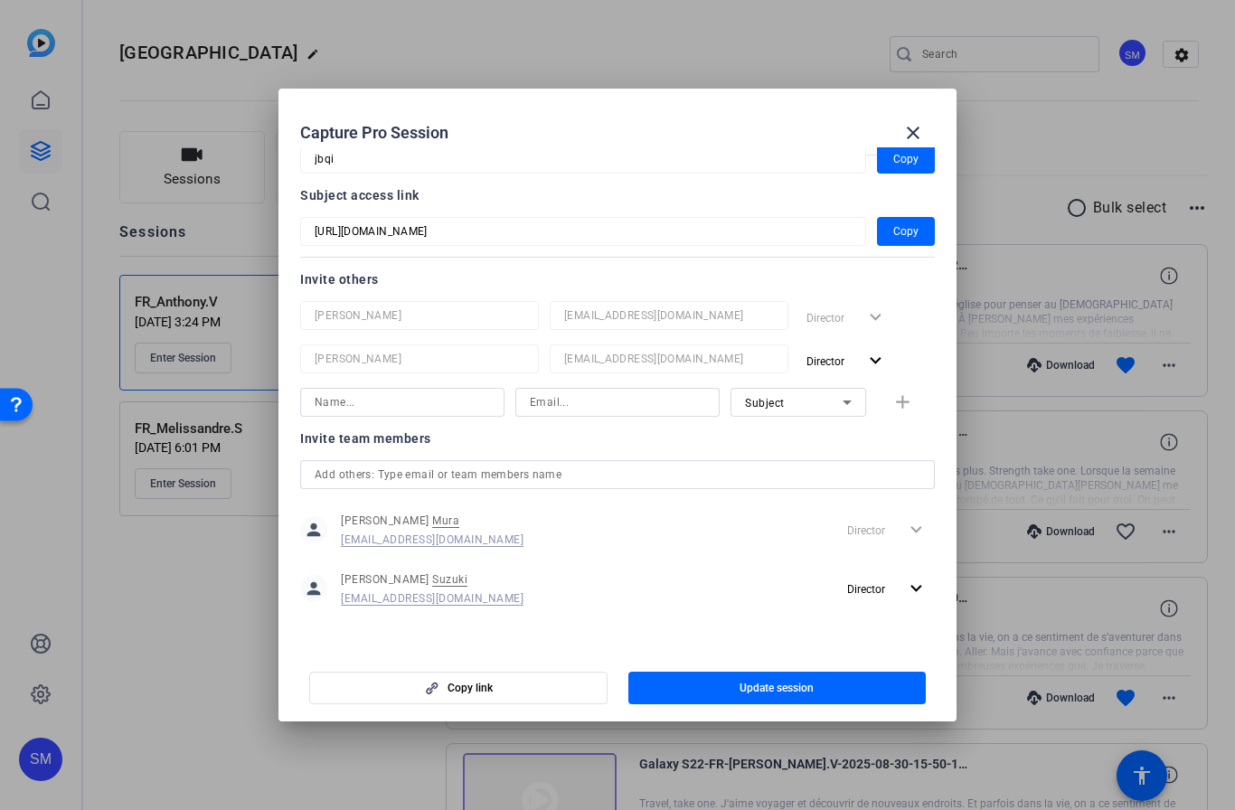
click at [920, 592] on mat-icon "expand_more" at bounding box center [916, 589] width 23 height 23
click at [711, 622] on div at bounding box center [617, 405] width 1235 height 810
click at [722, 694] on span "button" at bounding box center [777, 687] width 298 height 43
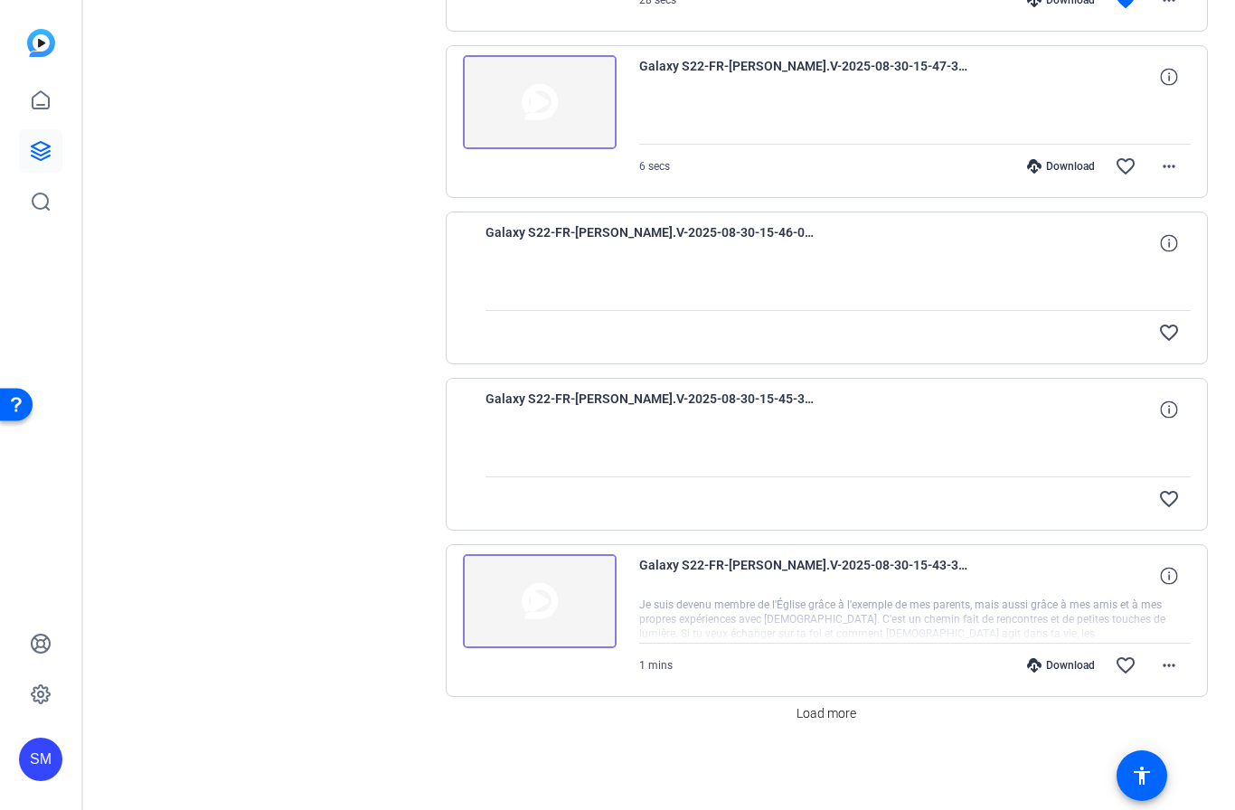
scroll to position [1197, 0]
click at [831, 712] on span "Load more" at bounding box center [827, 713] width 60 height 19
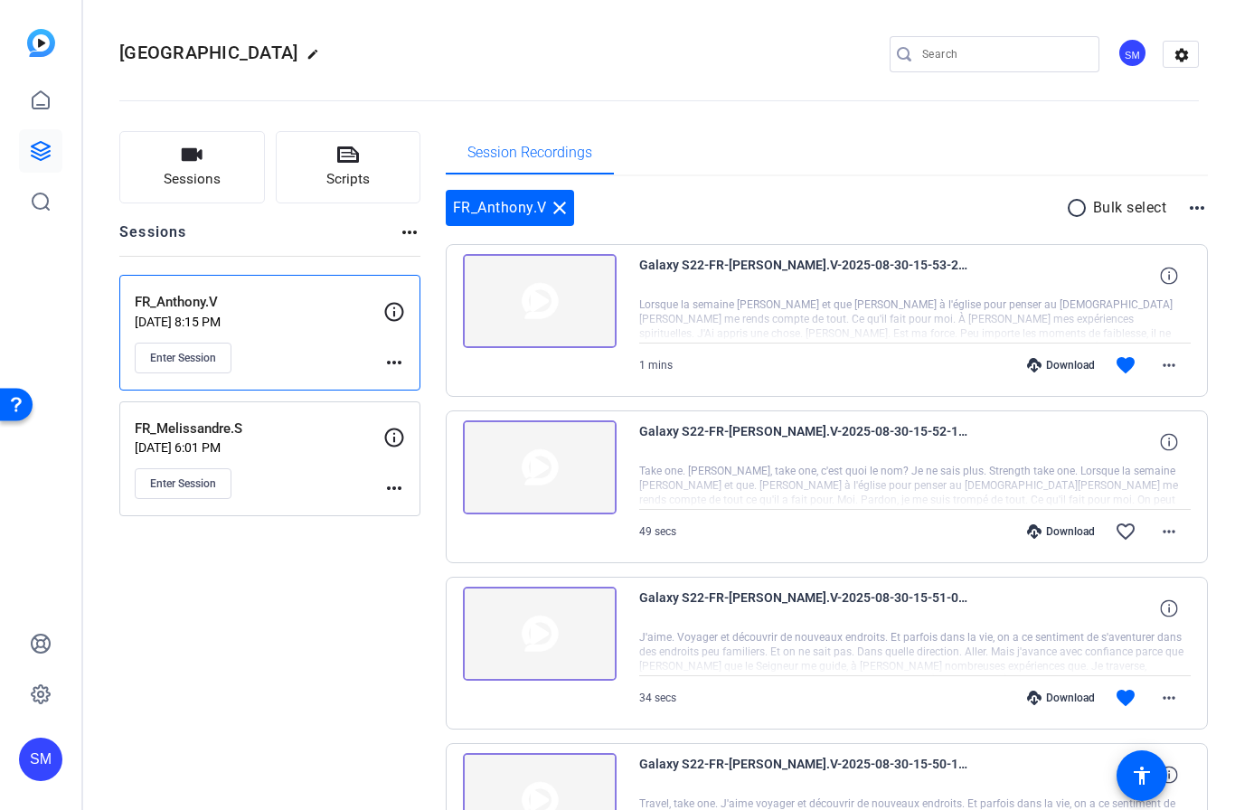
scroll to position [0, 0]
click at [540, 293] on img at bounding box center [540, 301] width 154 height 94
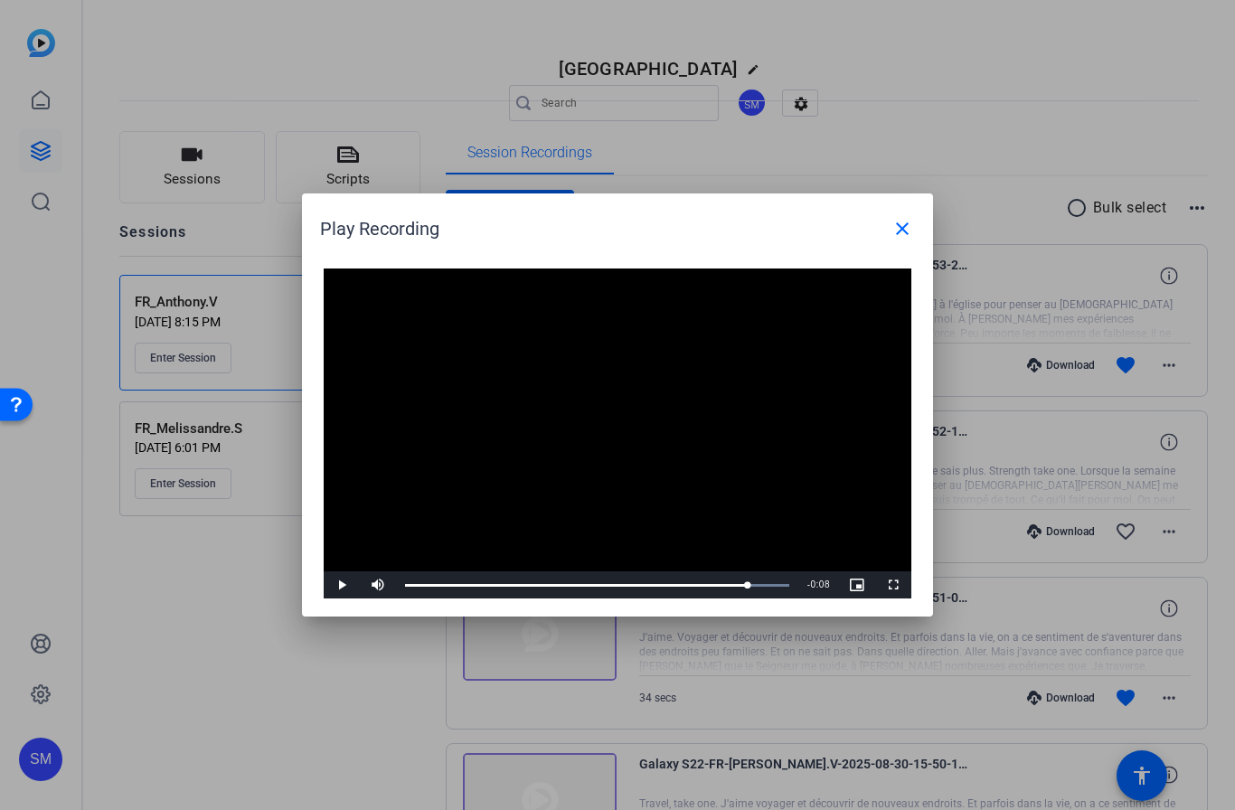
click at [911, 219] on mat-icon "close" at bounding box center [903, 229] width 22 height 22
